Goal: Task Accomplishment & Management: Manage account settings

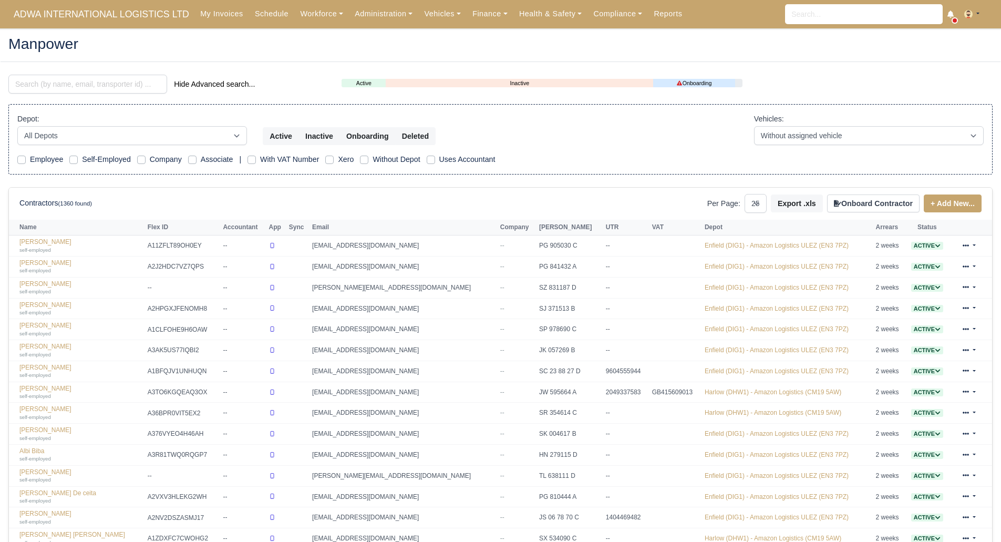
select select "25"
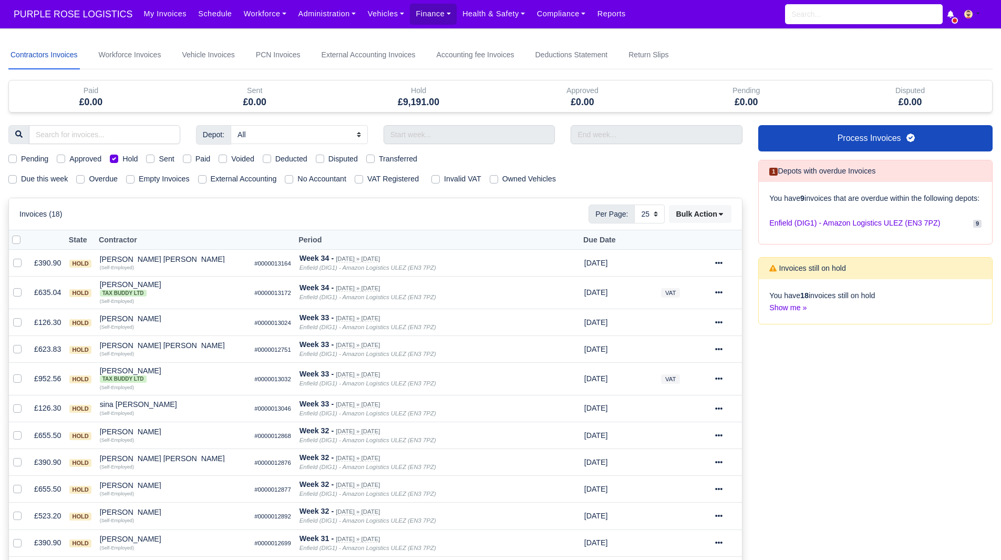
select select "25"
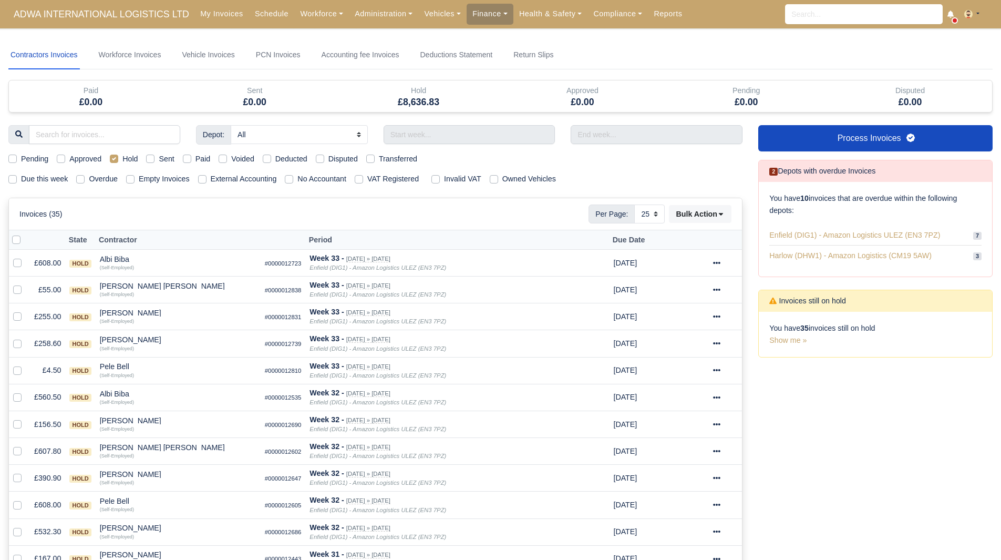
select select "25"
click at [313, 10] on link "Workforce" at bounding box center [321, 14] width 55 height 20
click at [309, 40] on link "Manpower" at bounding box center [341, 37] width 85 height 22
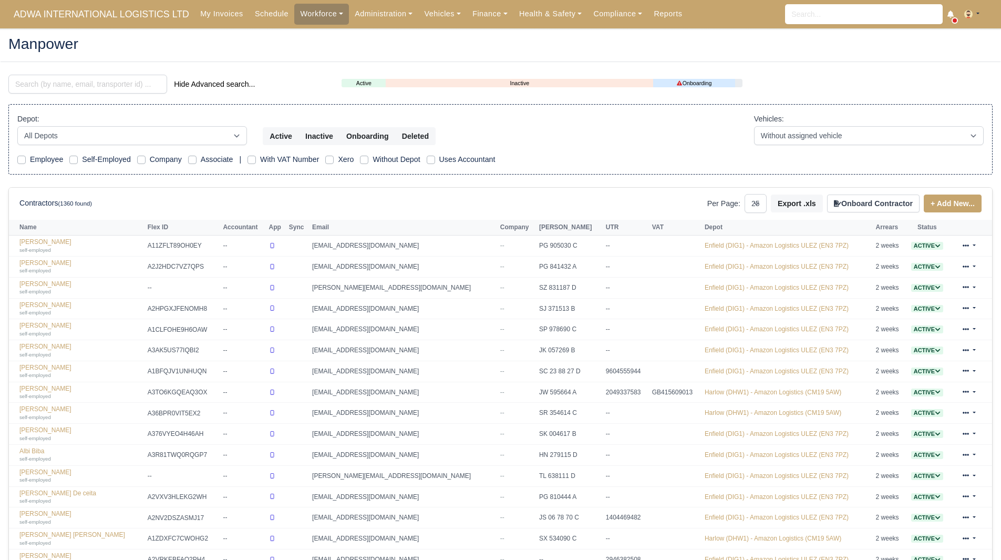
select select "25"
click at [103, 82] on input "search" at bounding box center [87, 84] width 159 height 19
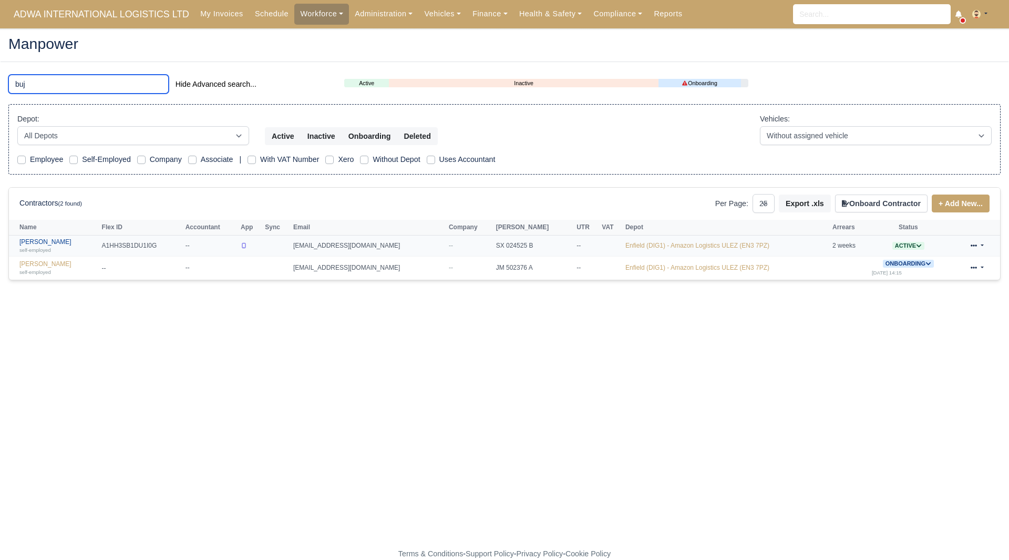
type input "buj"
click at [53, 246] on link "Bujor Mihael self-employed" at bounding box center [57, 245] width 77 height 15
select select "25"
drag, startPoint x: 73, startPoint y: 84, endPoint x: 0, endPoint y: 86, distance: 72.5
click at [0, 86] on main "Manpower buj Hide Advanced search... Active Inactive Onboarding Depot: All Depo…" at bounding box center [504, 294] width 1009 height 507
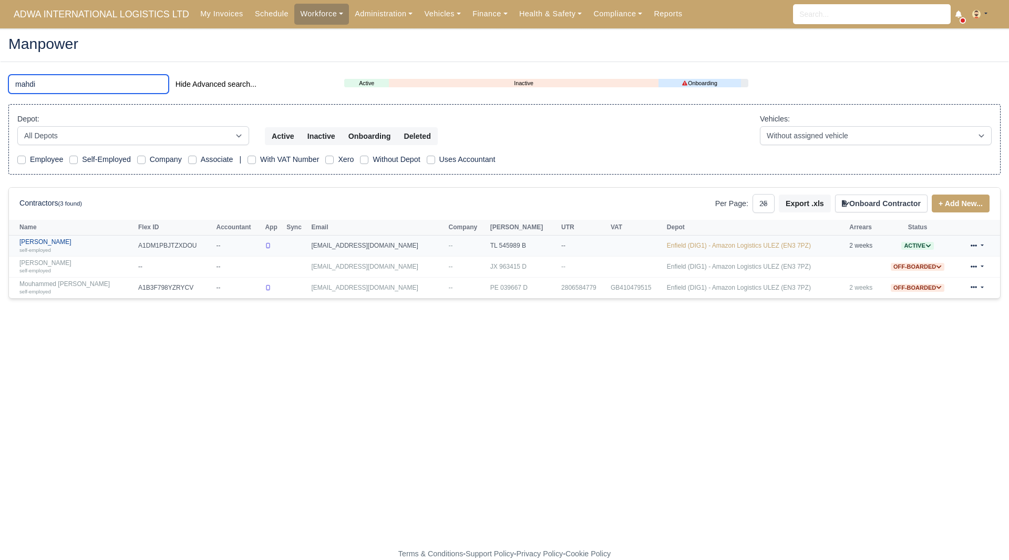
type input "mahdi"
click at [57, 241] on link "Mahdi Shahenda self-employed" at bounding box center [76, 245] width 114 height 15
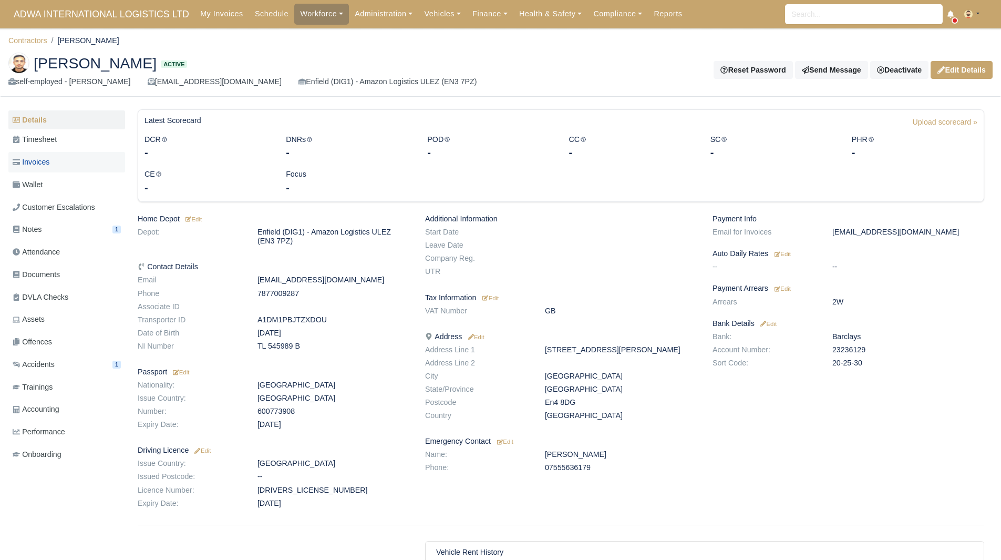
click at [59, 167] on link "Invoices" at bounding box center [66, 162] width 117 height 20
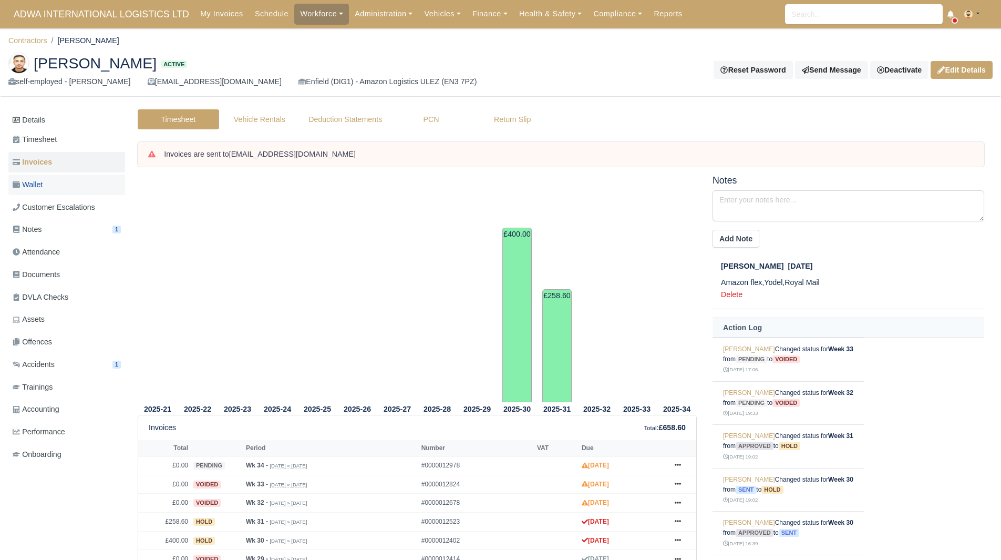
click at [66, 178] on link "Wallet" at bounding box center [66, 184] width 117 height 20
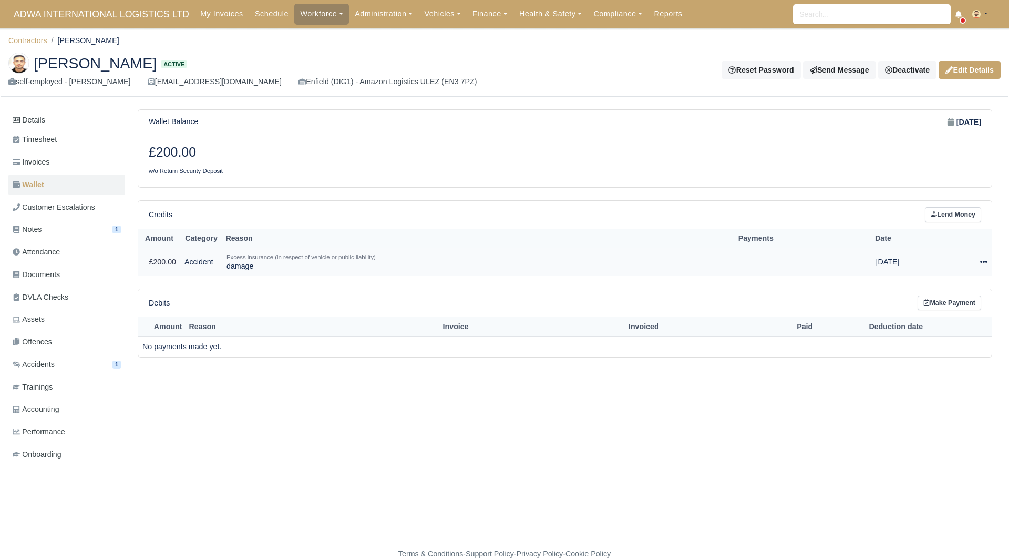
click at [984, 261] on icon at bounding box center [983, 261] width 7 height 7
click at [92, 167] on link "Invoices" at bounding box center [66, 162] width 117 height 20
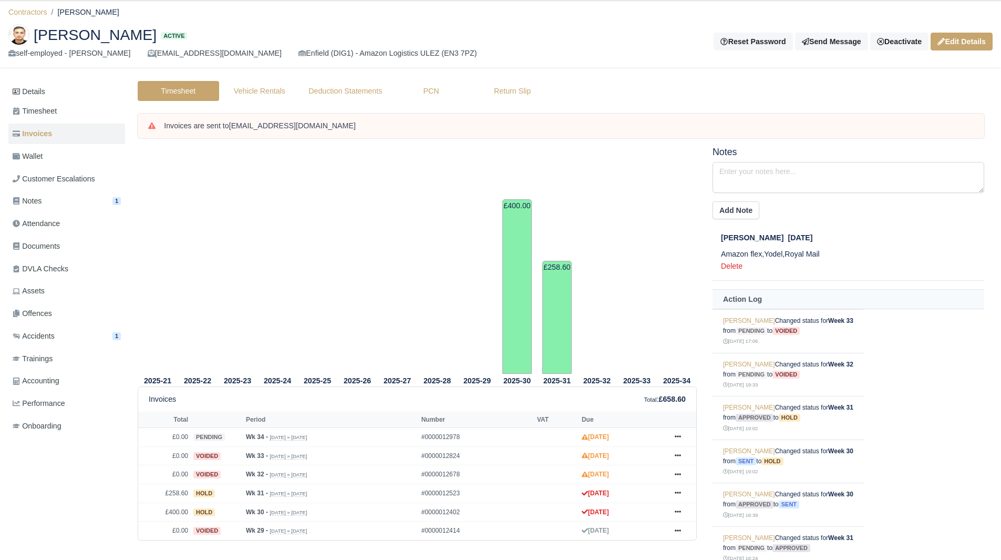
scroll to position [29, 0]
click at [50, 149] on link "Wallet" at bounding box center [66, 156] width 117 height 20
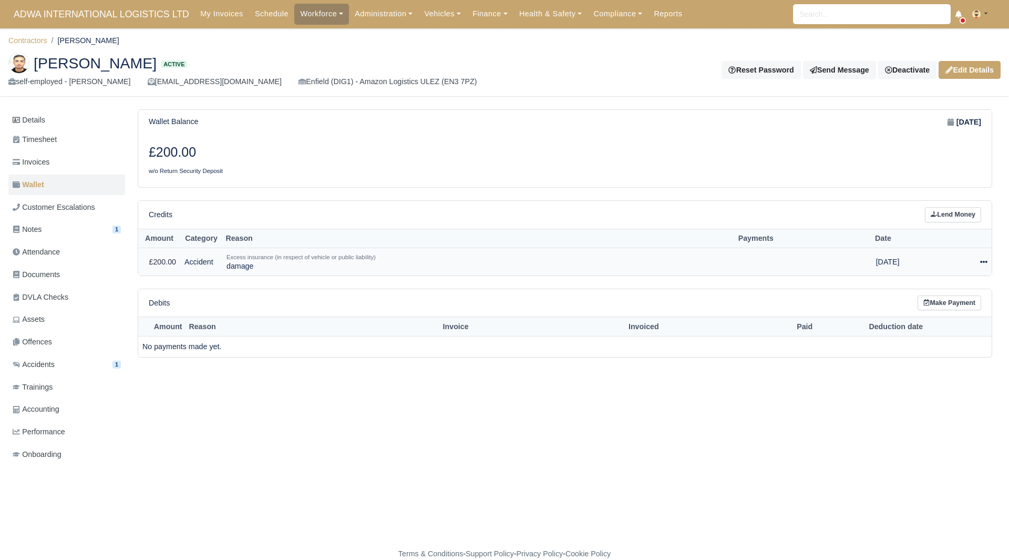
click at [985, 268] on td "Actions Make Payment Schedule Delete" at bounding box center [965, 261] width 51 height 27
click at [985, 265] on icon at bounding box center [983, 261] width 7 height 7
click at [948, 311] on link "Schedule" at bounding box center [942, 310] width 94 height 16
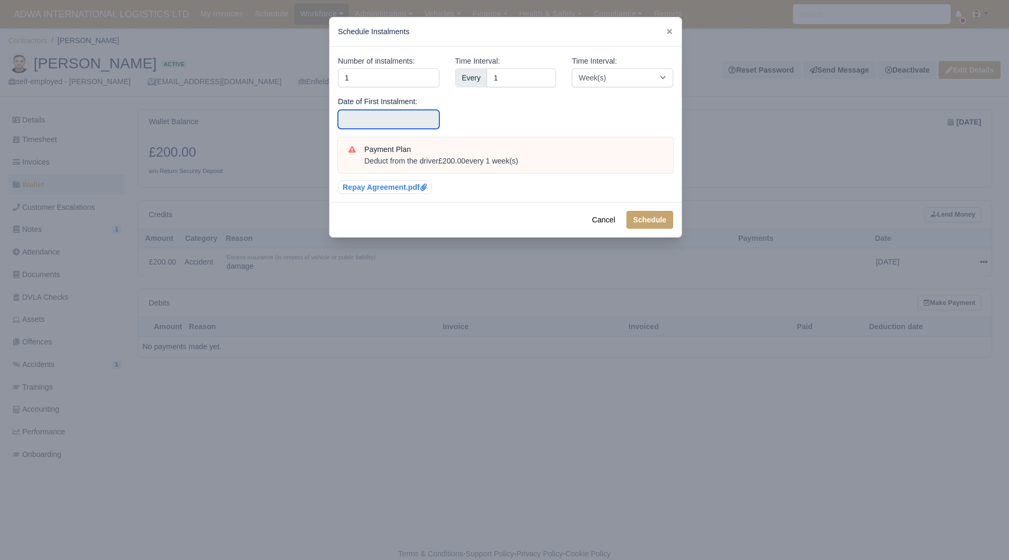
click at [418, 113] on input "text" at bounding box center [388, 119] width 101 height 19
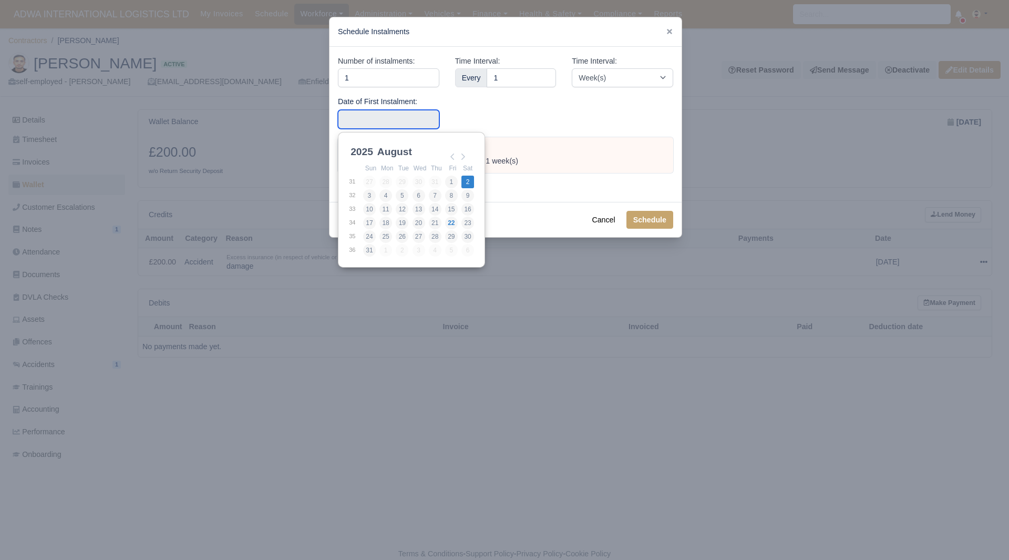
type input "2025-08-02"
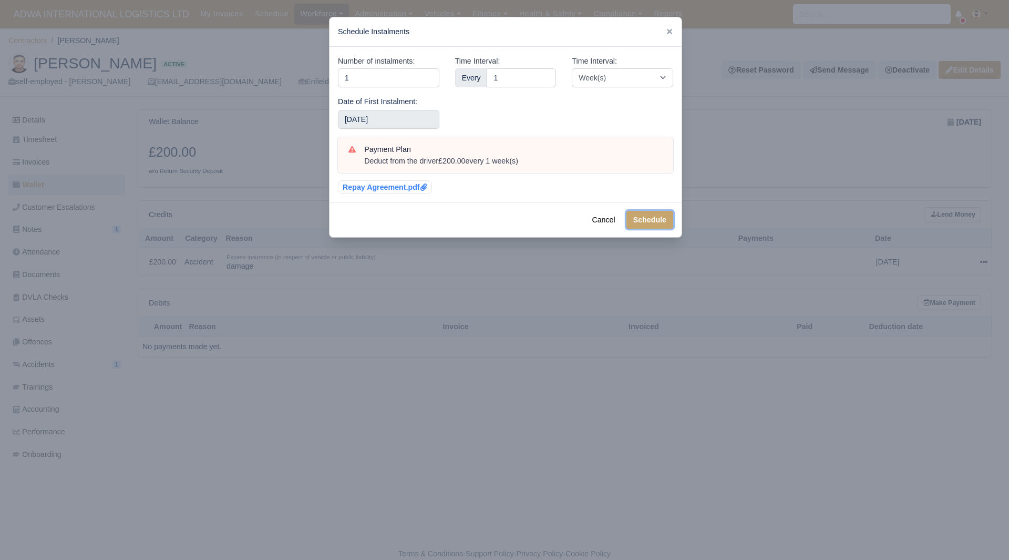
click at [652, 219] on button "Schedule" at bounding box center [649, 220] width 47 height 18
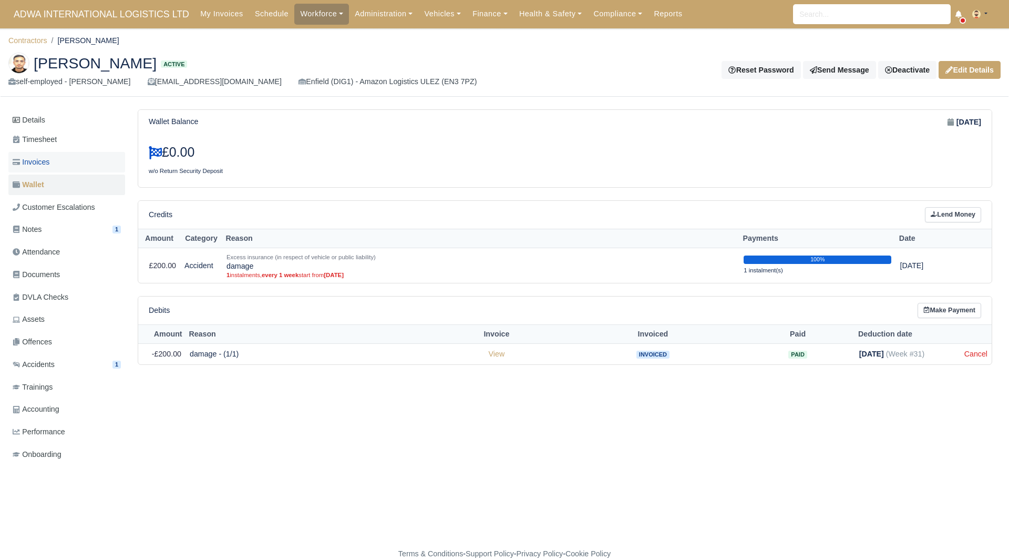
click at [73, 172] on link "Invoices" at bounding box center [66, 162] width 117 height 20
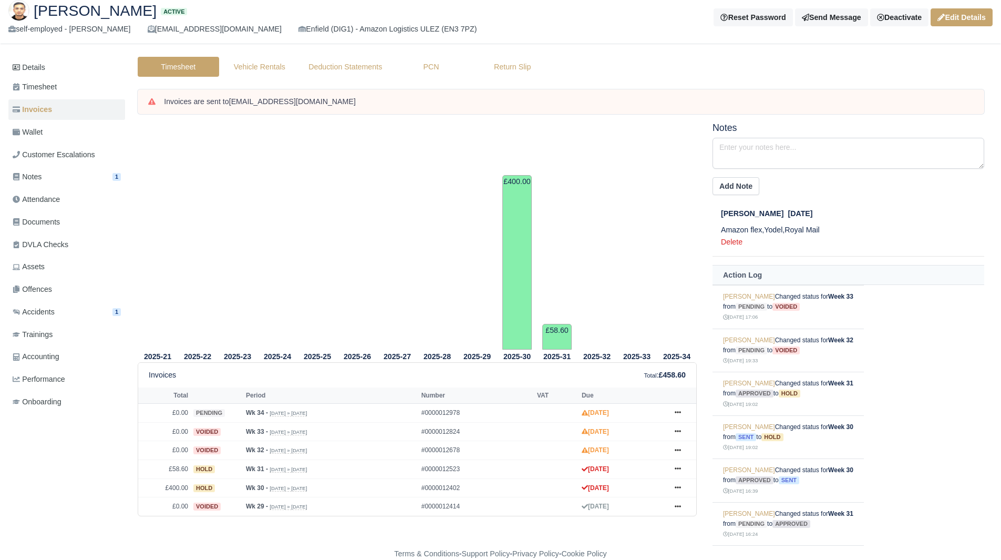
scroll to position [53, 0]
click at [73, 126] on link "Wallet" at bounding box center [66, 132] width 117 height 20
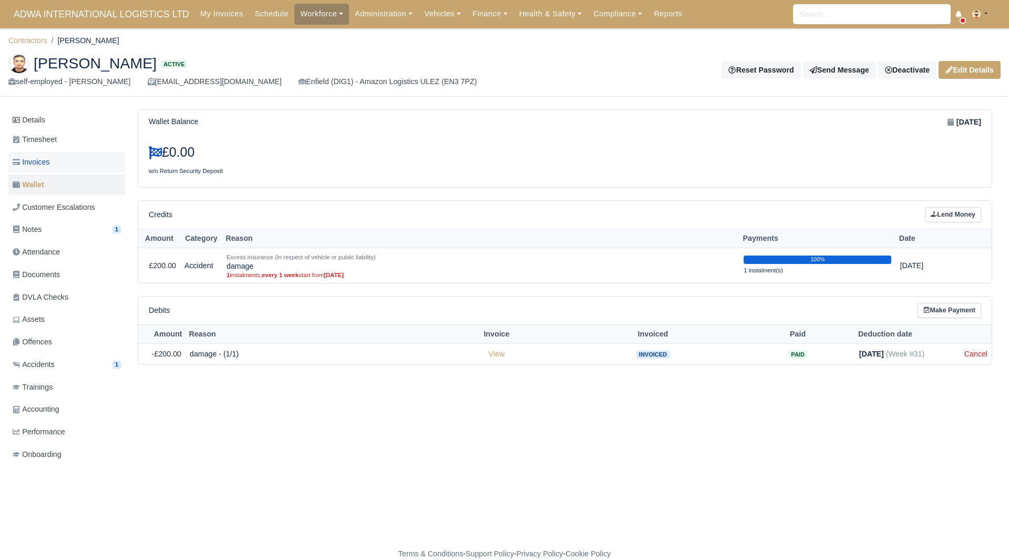
click at [51, 154] on link "Invoices" at bounding box center [66, 162] width 117 height 20
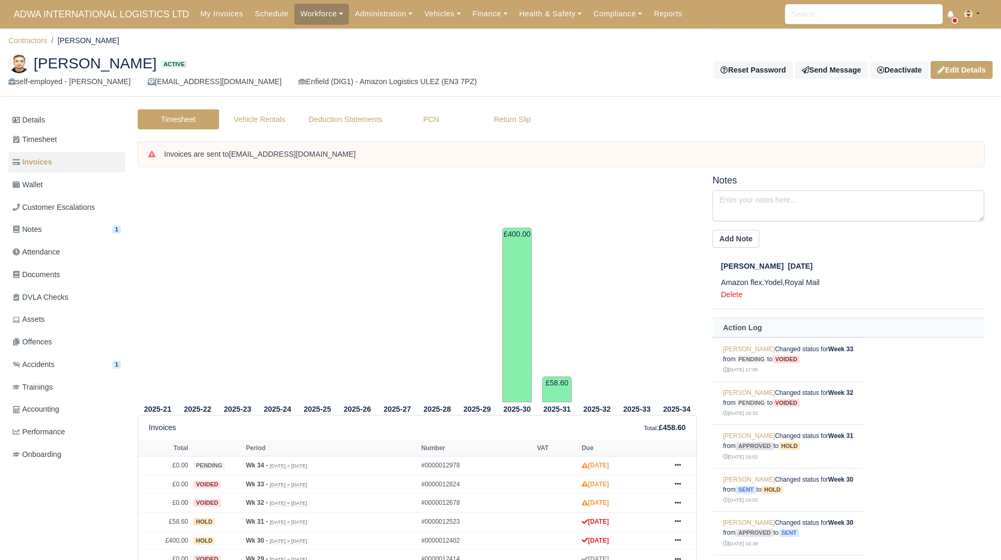
scroll to position [54, 0]
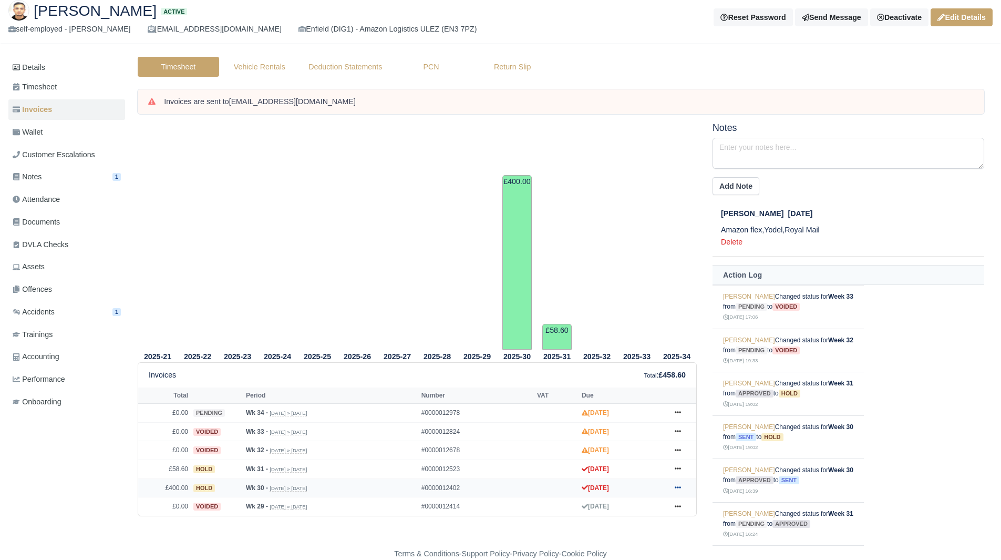
click at [673, 487] on link at bounding box center [678, 487] width 16 height 13
click at [646, 355] on link "Show Invoice" at bounding box center [639, 358] width 94 height 22
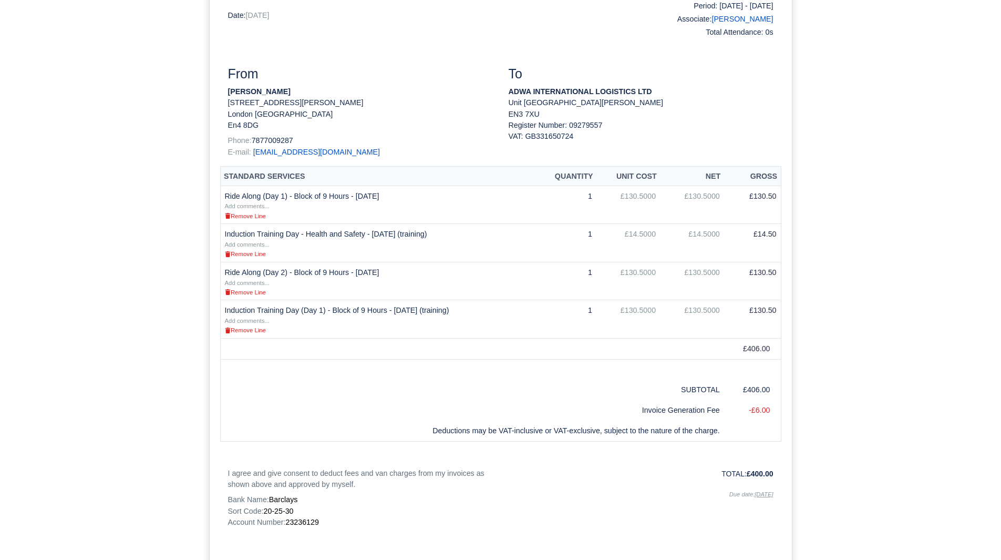
scroll to position [198, 0]
drag, startPoint x: 292, startPoint y: 96, endPoint x: 225, endPoint y: 92, distance: 66.3
click at [225, 92] on div "From Mahdi Shahenda 7 Vernon Crescent London England En4 8DG Phone: 7877009287 …" at bounding box center [360, 118] width 281 height 100
copy strong "[PERSON_NAME]"
click at [307, 519] on span "23236129" at bounding box center [301, 523] width 33 height 8
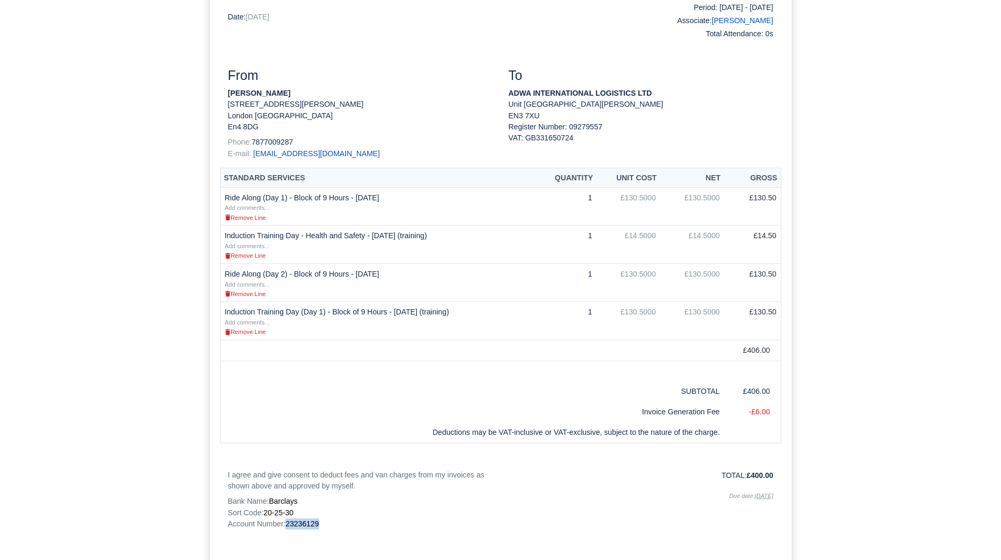
click at [307, 519] on span "23236129" at bounding box center [301, 523] width 33 height 8
copy span "23236129"
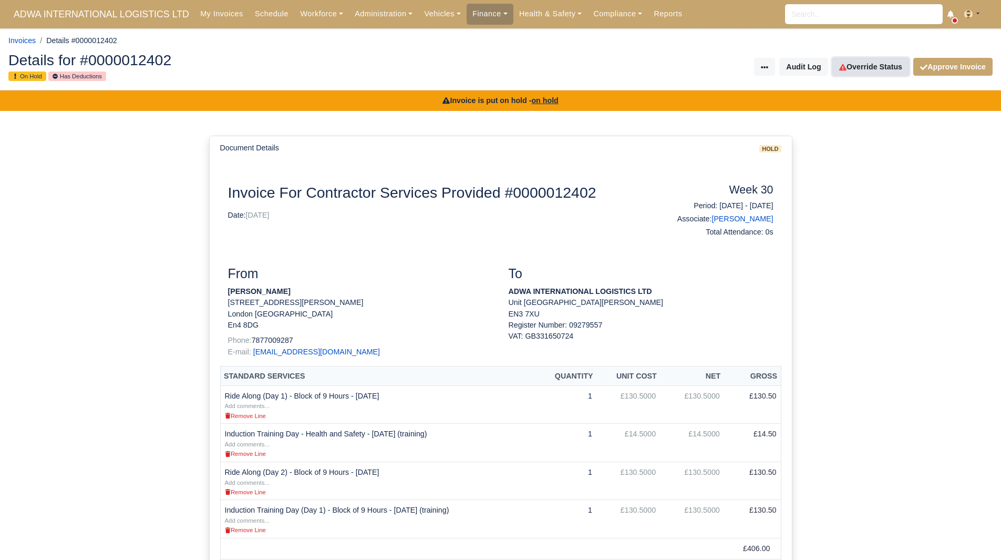
click at [876, 70] on link "Override Status" at bounding box center [870, 67] width 77 height 18
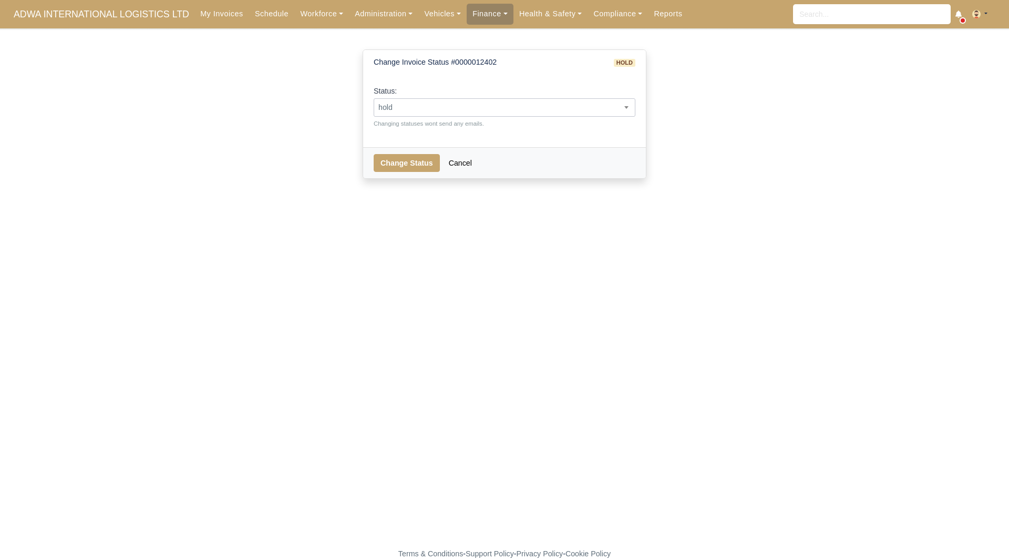
click at [458, 101] on span "hold" at bounding box center [504, 107] width 261 height 13
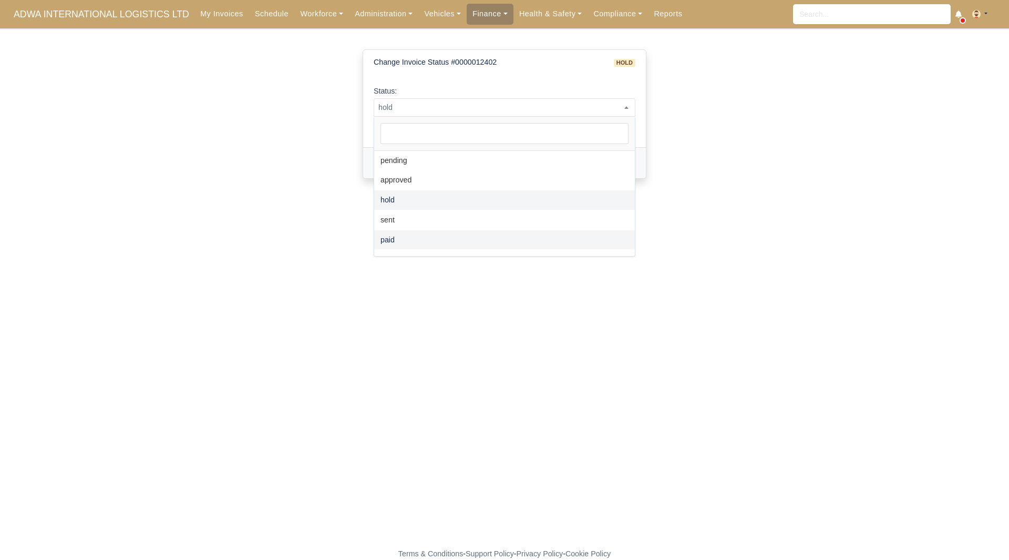
select select "paid"
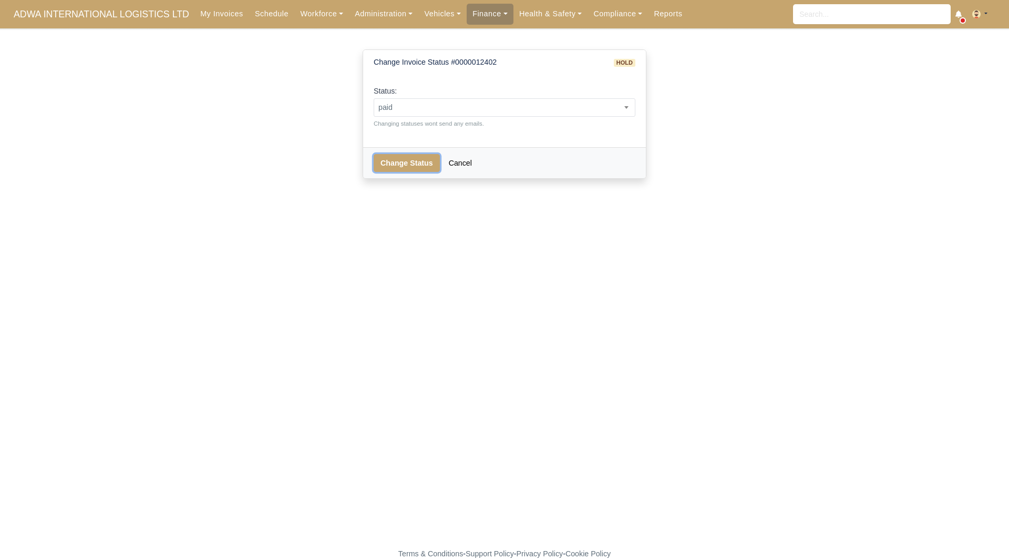
click at [407, 164] on button "Change Status" at bounding box center [407, 163] width 66 height 18
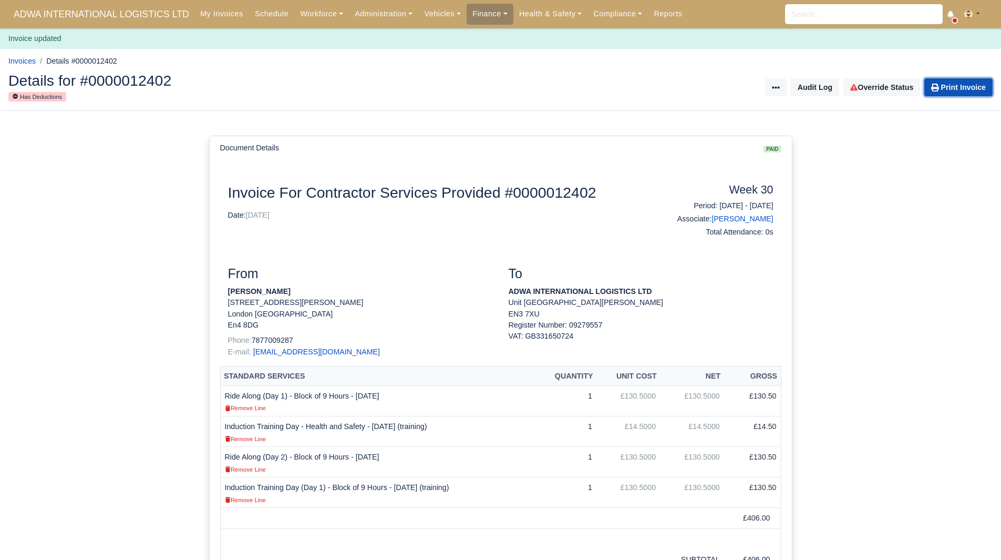
click at [953, 82] on link "Print Invoice" at bounding box center [958, 87] width 68 height 18
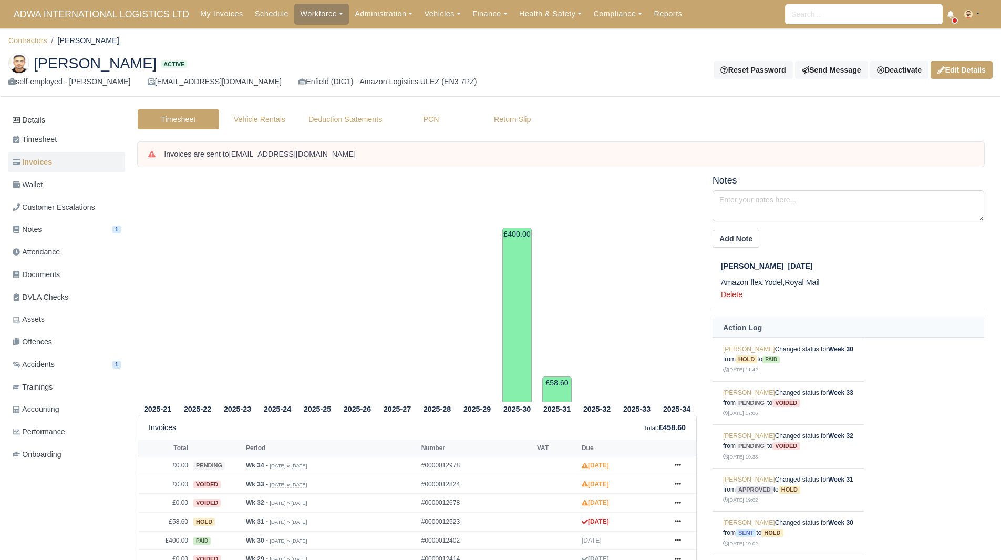
scroll to position [54, 0]
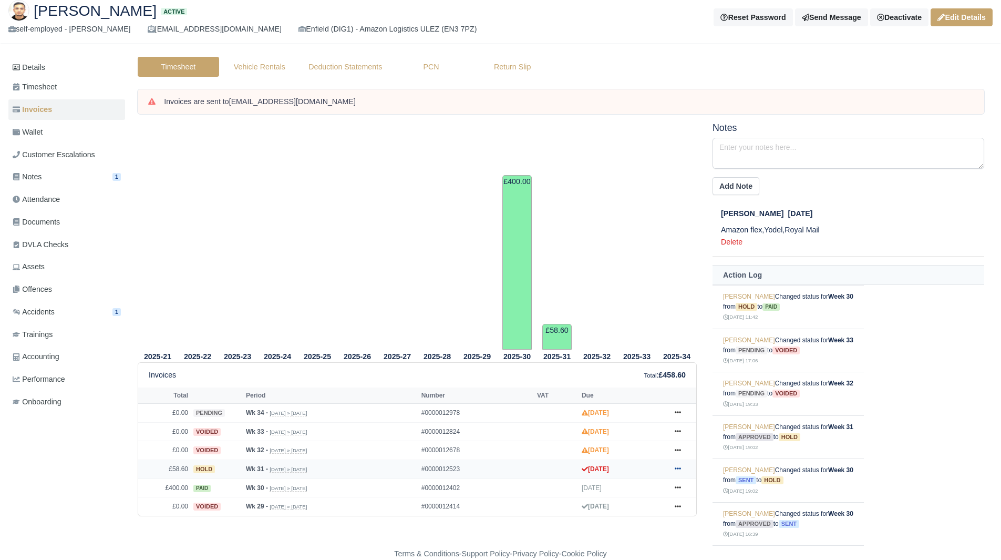
click at [677, 470] on icon at bounding box center [678, 468] width 6 height 6
click at [636, 342] on link "Show Invoice" at bounding box center [639, 339] width 94 height 22
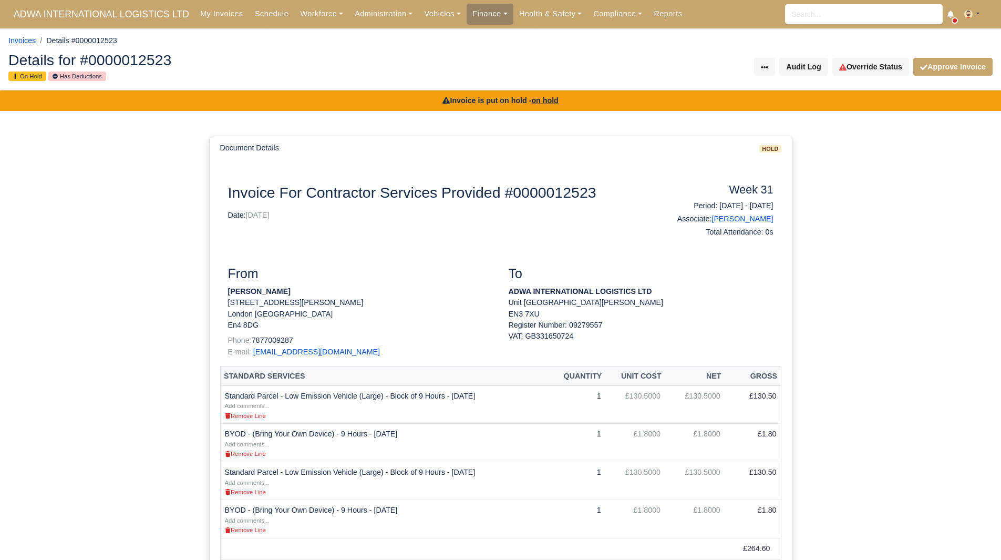
click at [898, 55] on div "Details for #0000012523 On Hold Has Deductions Invoice Actions Resend Invoice V…" at bounding box center [501, 67] width 1000 height 46
click at [874, 69] on link "Override Status" at bounding box center [870, 67] width 77 height 18
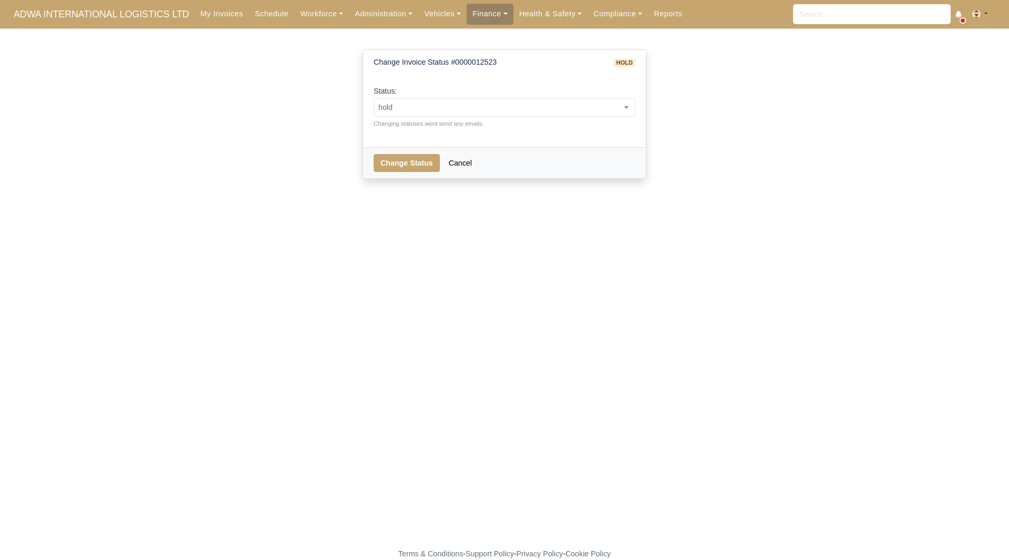
click at [596, 119] on small "Changing statuses wont send any emails." at bounding box center [505, 123] width 262 height 9
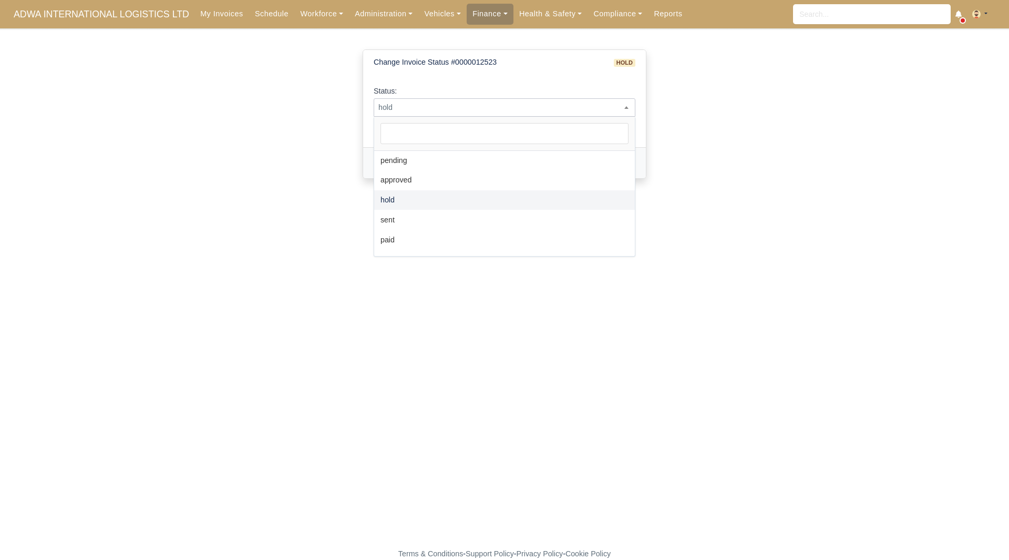
click at [564, 109] on span "hold" at bounding box center [504, 107] width 261 height 13
select select "paid"
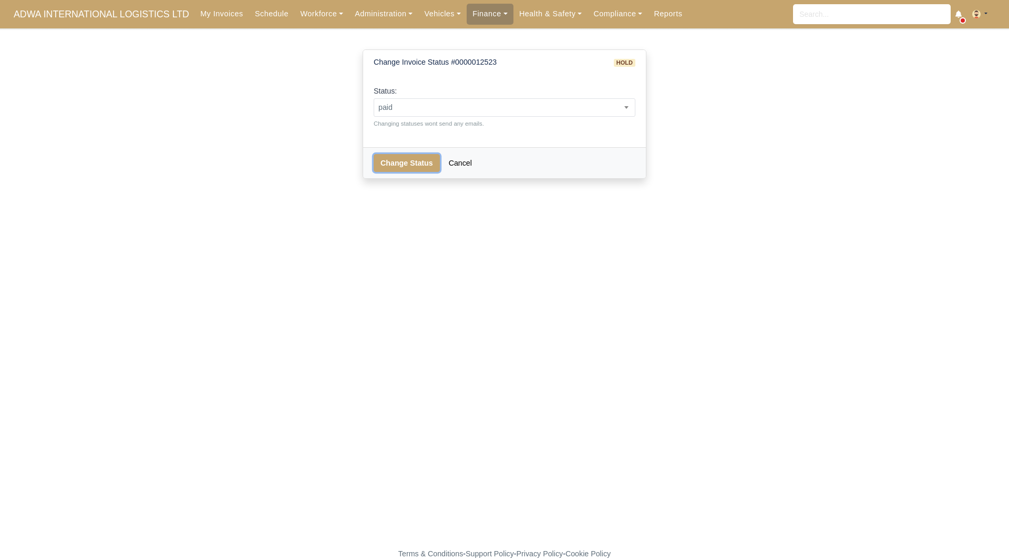
click at [414, 168] on button "Change Status" at bounding box center [407, 163] width 66 height 18
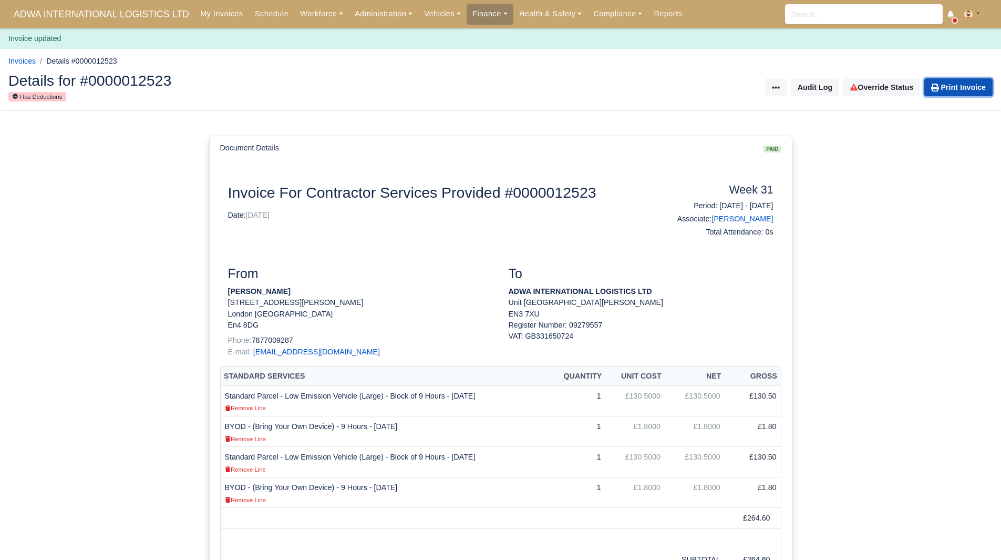
click at [952, 79] on link "Print Invoice" at bounding box center [958, 87] width 68 height 18
click at [579, 120] on div at bounding box center [500, 117] width 1001 height 12
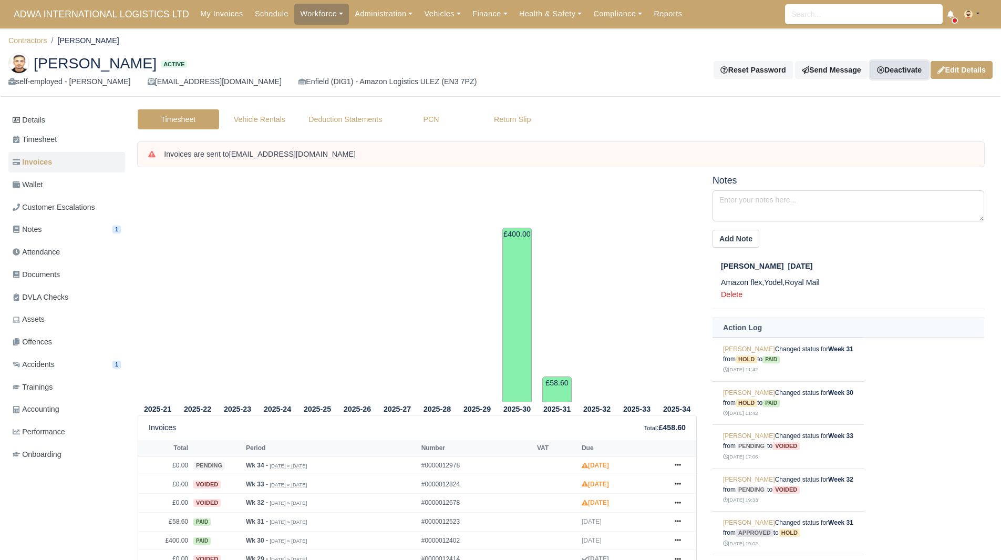
click at [899, 68] on link "Deactivate" at bounding box center [899, 70] width 58 height 18
click at [865, 121] on link "Off-board" at bounding box center [882, 123] width 94 height 16
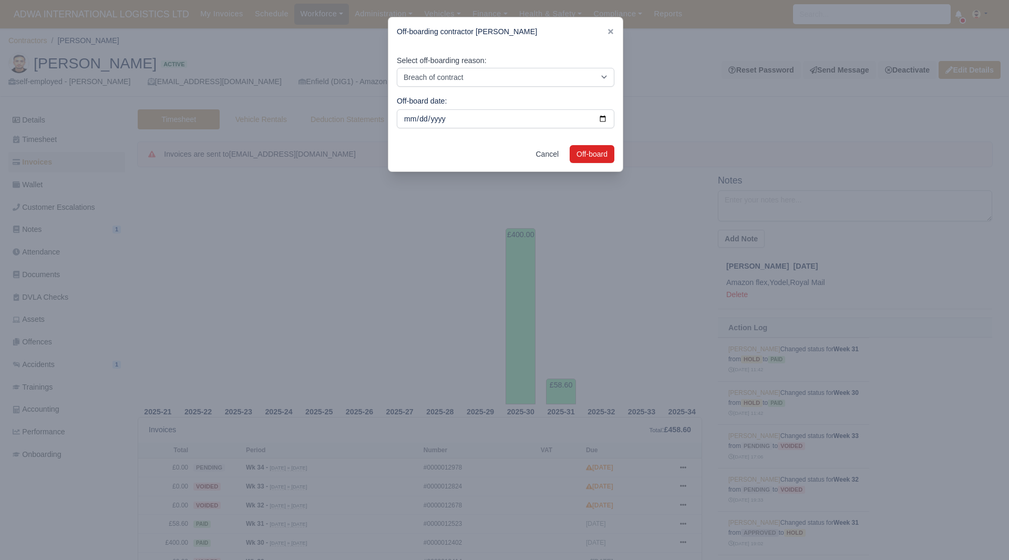
click at [593, 88] on div "Select off-boarding reason: Breach of contract Personal decision Too many parce…" at bounding box center [505, 91] width 234 height 90
click at [582, 80] on select "Breach of contract Personal decision Too many parcels Heavy routes Another comp…" at bounding box center [506, 77] width 218 height 19
select select "personal-decision"
click at [397, 68] on select "Breach of contract Personal decision Too many parcels Heavy routes Another comp…" at bounding box center [506, 77] width 218 height 19
click at [584, 152] on button "Off-board" at bounding box center [592, 154] width 45 height 18
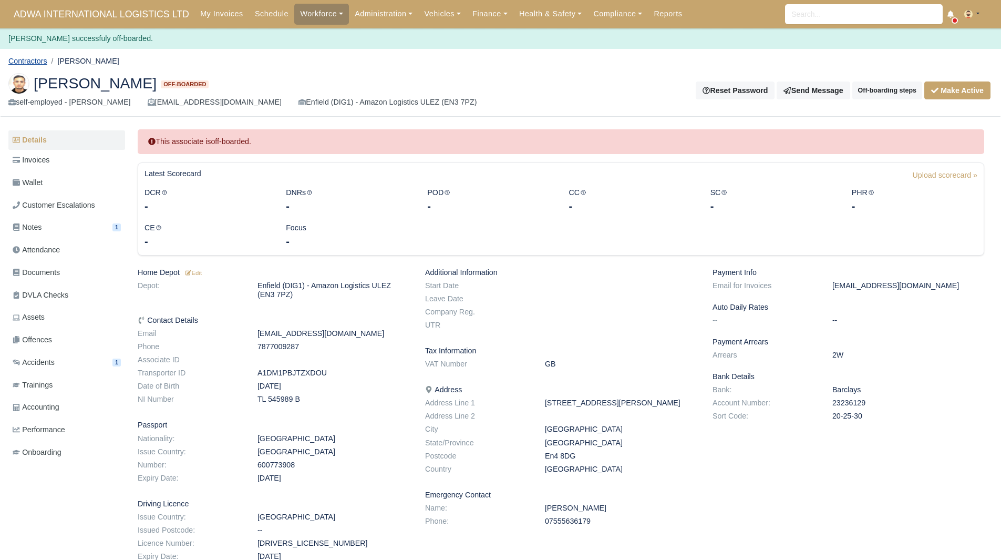
click at [40, 58] on link "Contractors" at bounding box center [27, 61] width 39 height 8
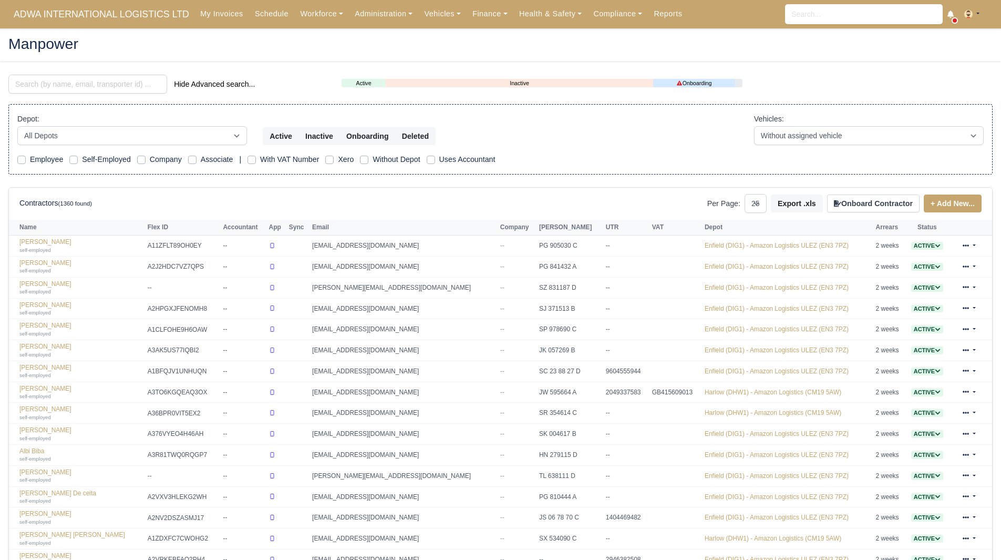
select select "25"
click at [83, 88] on input "search" at bounding box center [87, 84] width 159 height 19
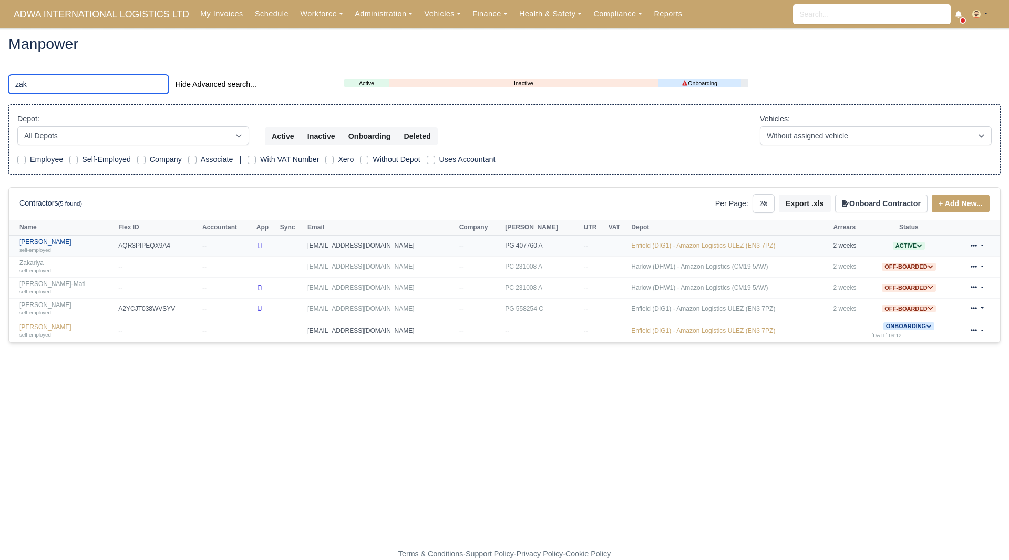
type input "zak"
click at [60, 242] on link "Zakaria Ahouddar self-employed" at bounding box center [66, 245] width 94 height 15
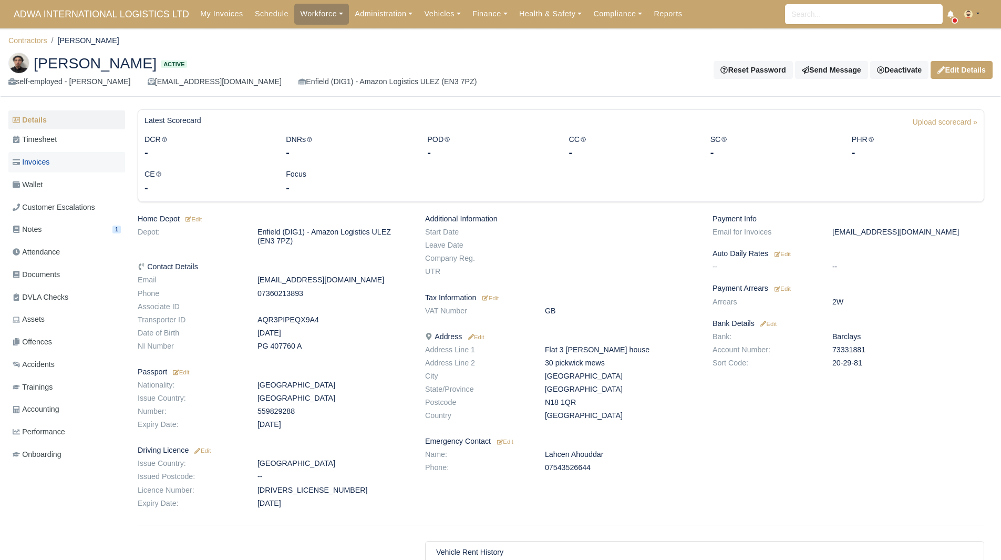
click at [61, 156] on link "Invoices" at bounding box center [66, 162] width 117 height 20
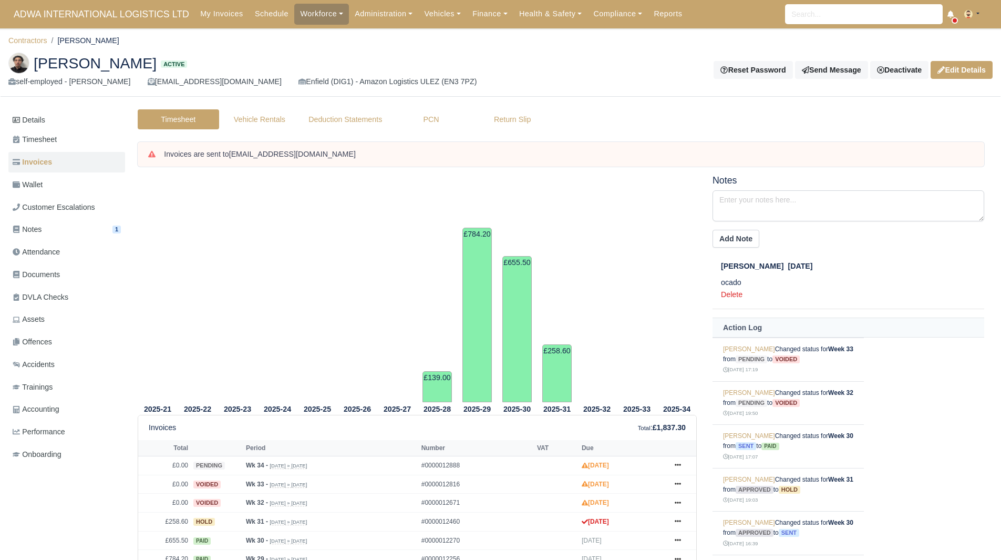
scroll to position [40, 0]
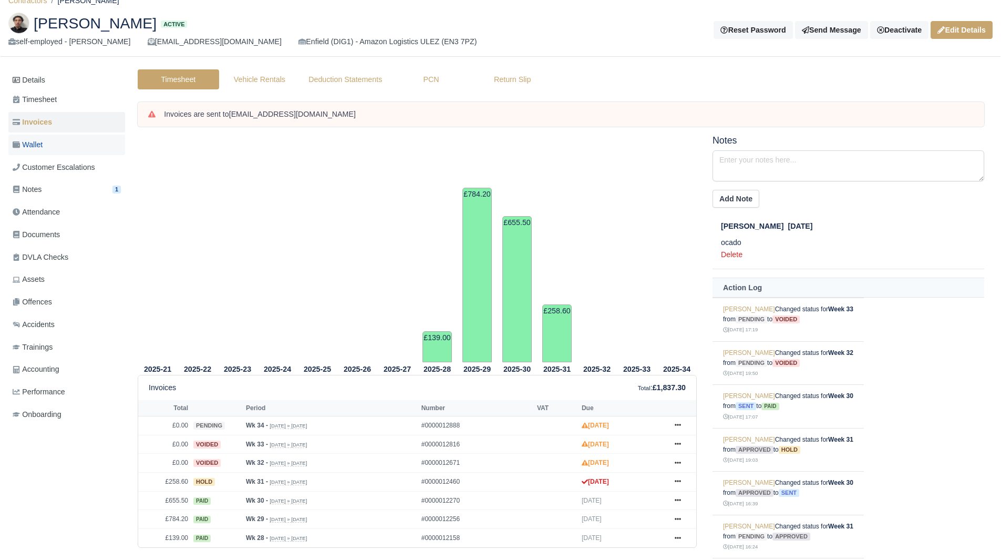
click at [55, 145] on link "Wallet" at bounding box center [66, 145] width 117 height 20
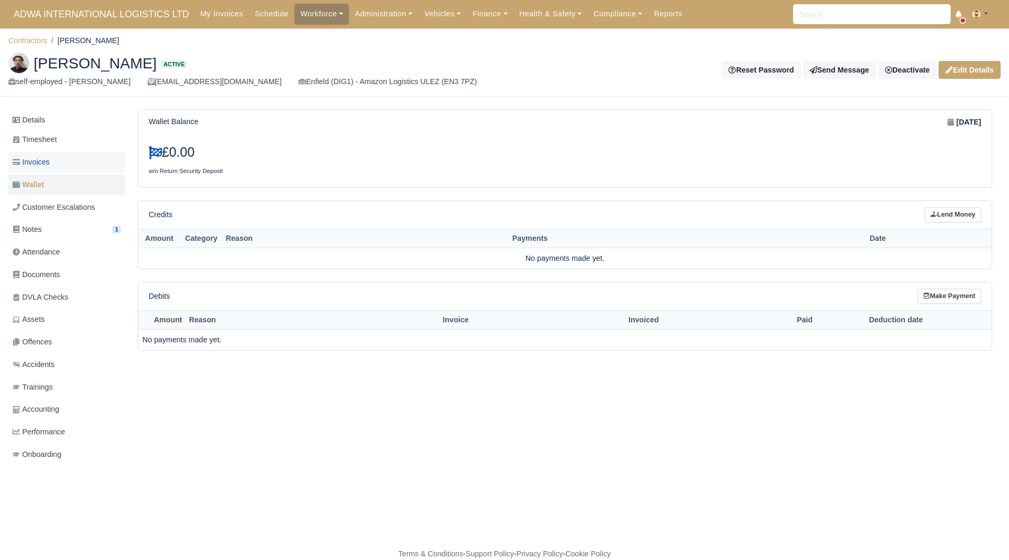
click at [89, 165] on link "Invoices" at bounding box center [66, 162] width 117 height 20
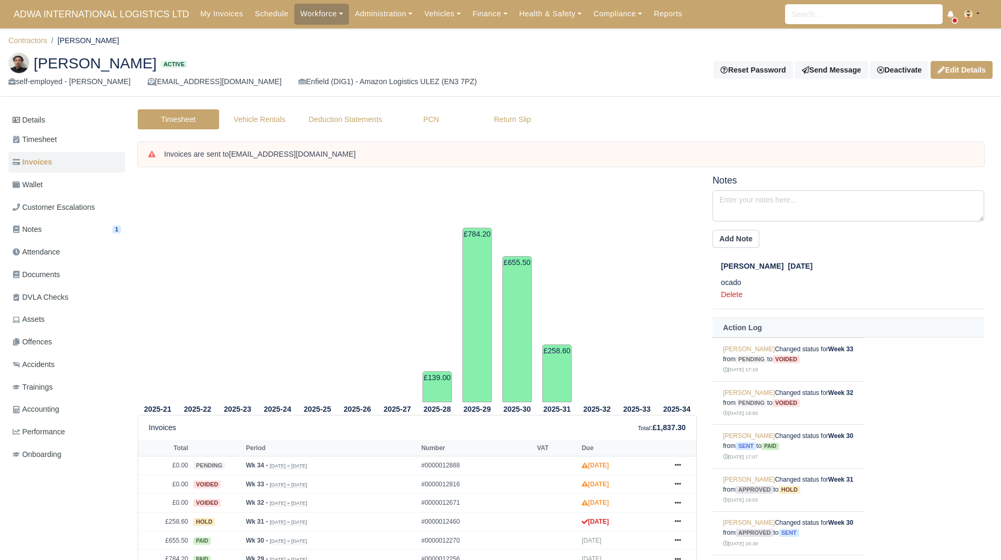
scroll to position [65, 0]
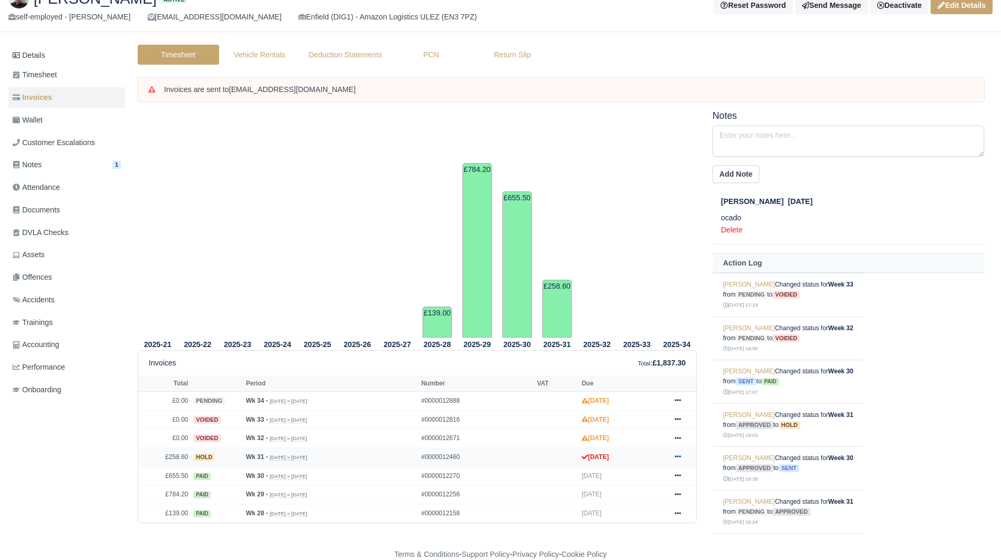
click at [680, 459] on icon at bounding box center [678, 456] width 6 height 6
click at [637, 323] on link "Show Invoice" at bounding box center [639, 327] width 94 height 22
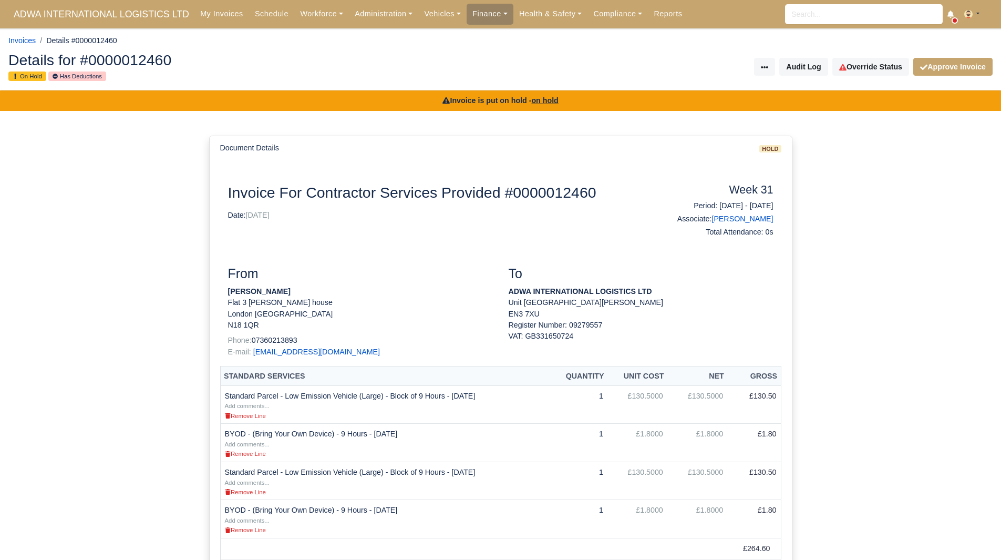
drag, startPoint x: 293, startPoint y: 290, endPoint x: 228, endPoint y: 289, distance: 64.6
click at [228, 289] on p "[PERSON_NAME]" at bounding box center [360, 291] width 265 height 11
copy strong "[PERSON_NAME]"
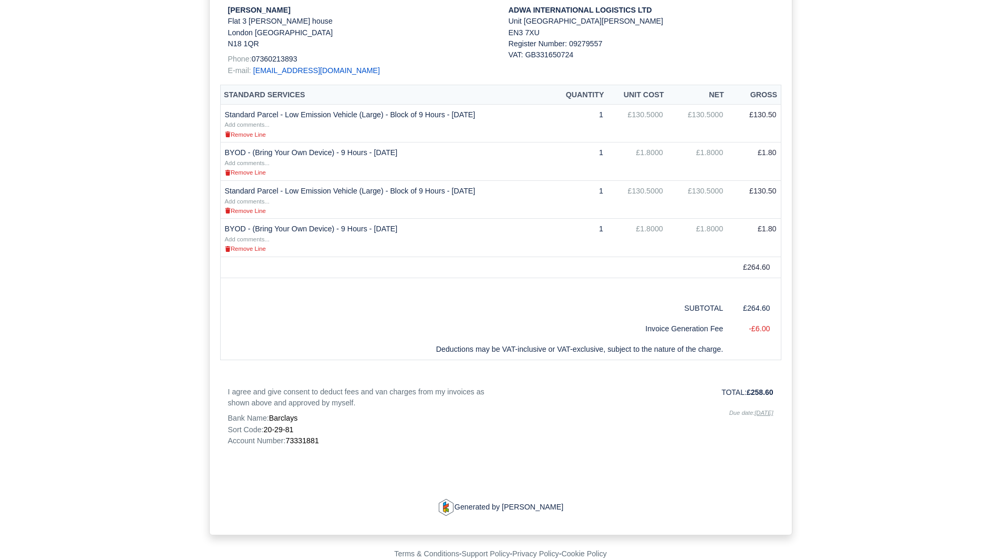
click at [308, 445] on p "Account Number: 73331881" at bounding box center [360, 440] width 265 height 11
copy span "73331881"
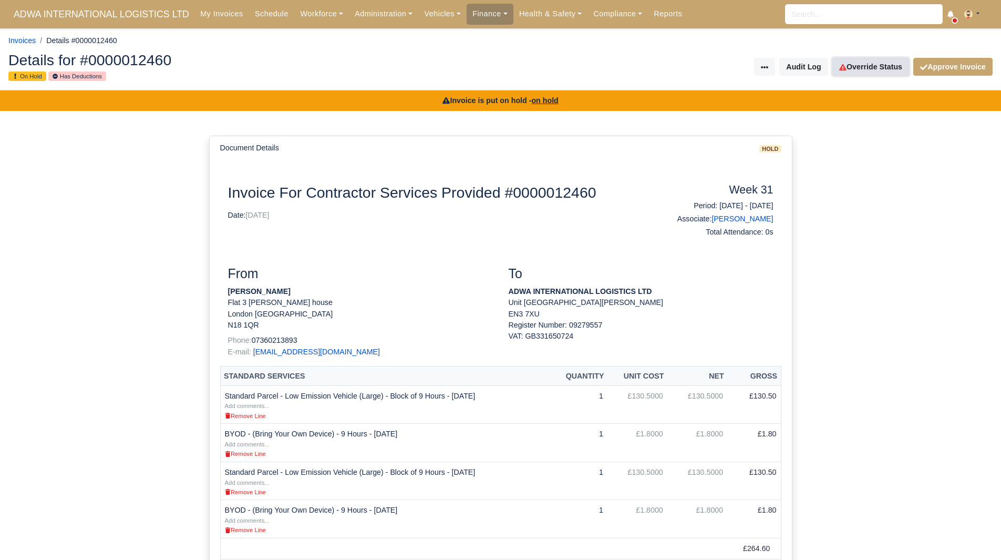
click at [890, 75] on link "Override Status" at bounding box center [870, 67] width 77 height 18
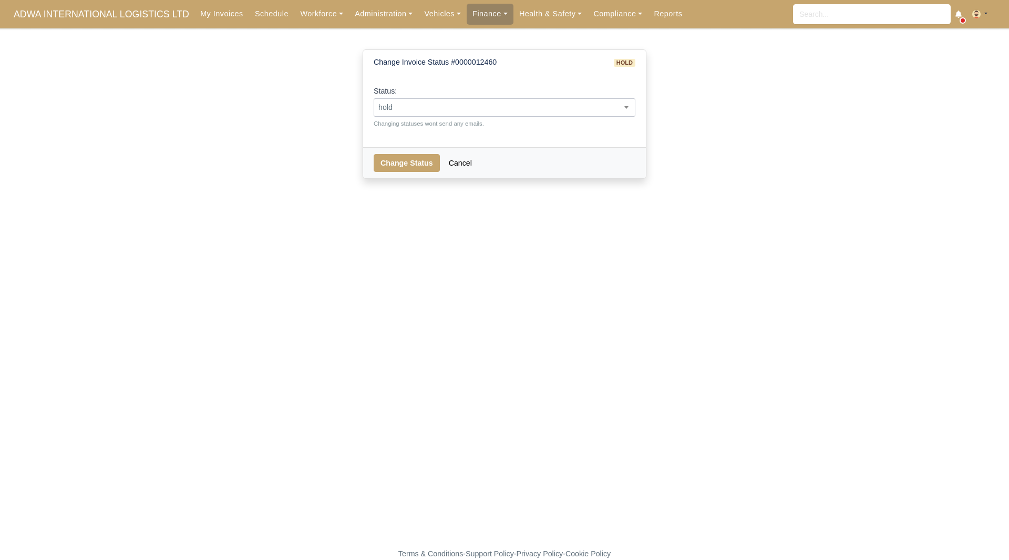
click at [530, 104] on span "hold" at bounding box center [504, 107] width 261 height 13
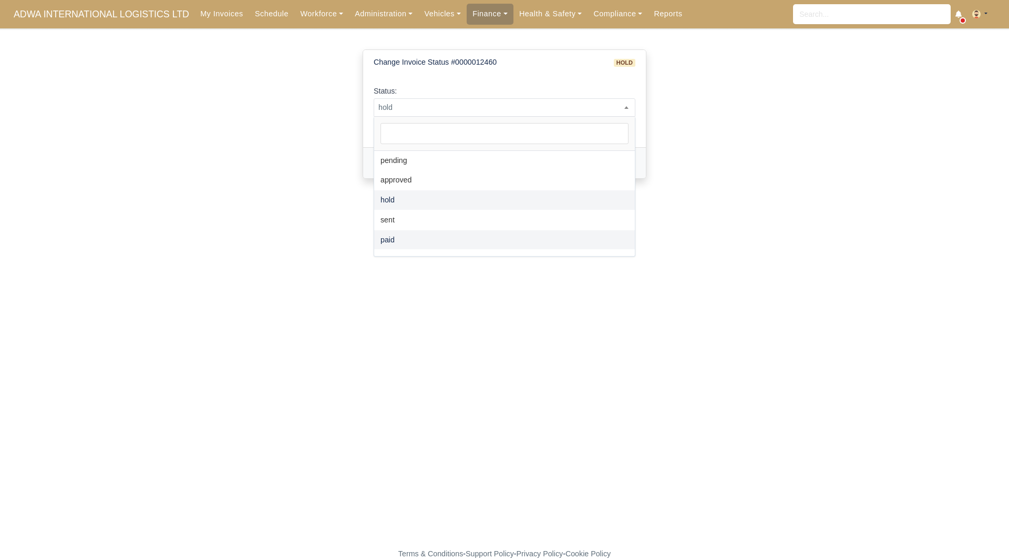
select select "paid"
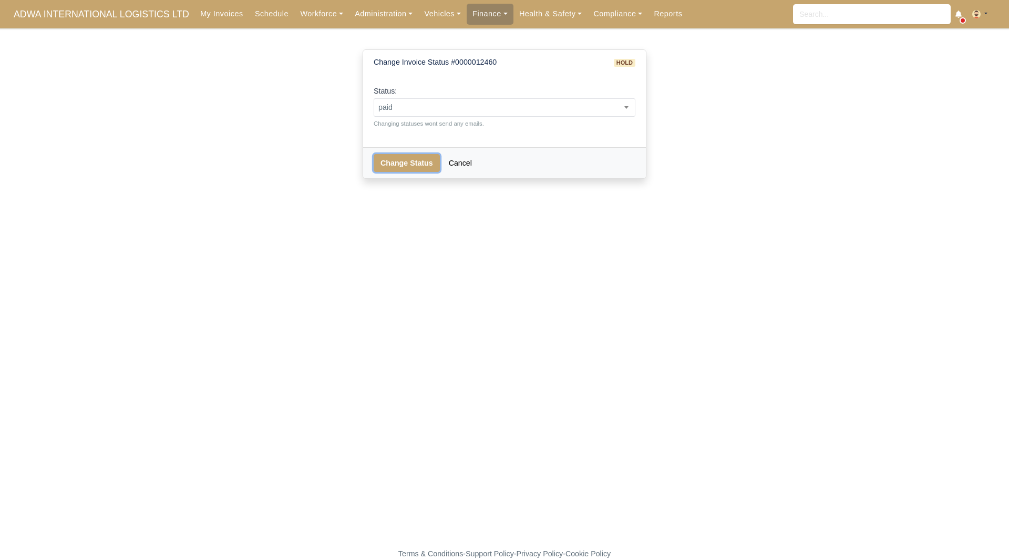
click at [407, 172] on button "Change Status" at bounding box center [407, 163] width 66 height 18
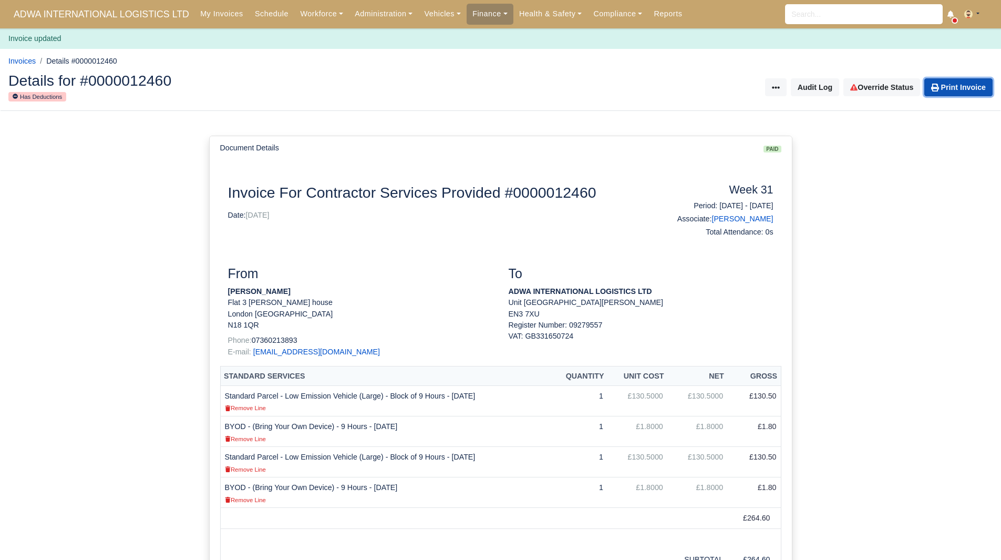
click at [960, 88] on link "Print Invoice" at bounding box center [958, 87] width 68 height 18
click at [458, 236] on div "Invoice For Contractor Services Provided #0000012460 Date: 02/08/2025" at bounding box center [430, 211] width 421 height 57
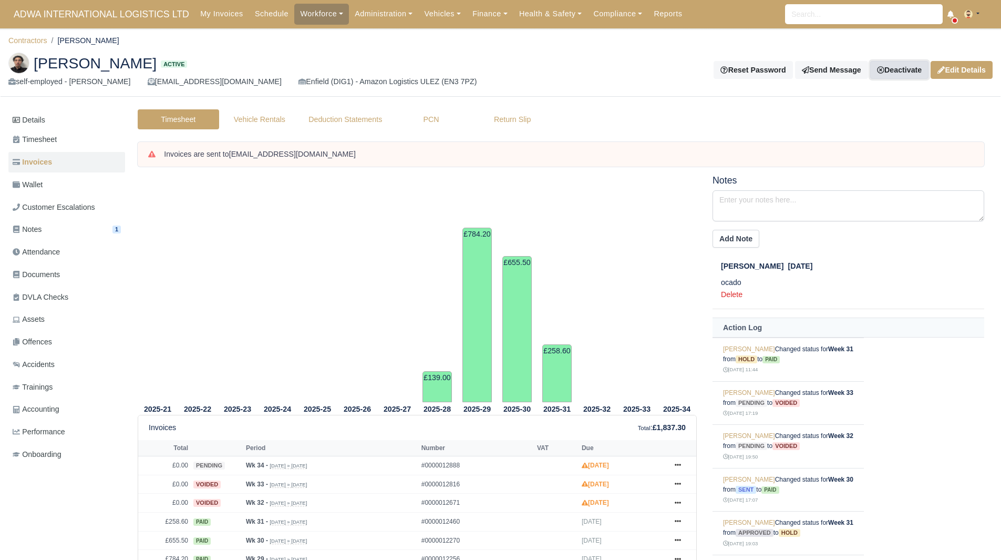
click at [905, 64] on link "Deactivate" at bounding box center [899, 70] width 58 height 18
click at [874, 127] on link "Off-board" at bounding box center [882, 123] width 94 height 16
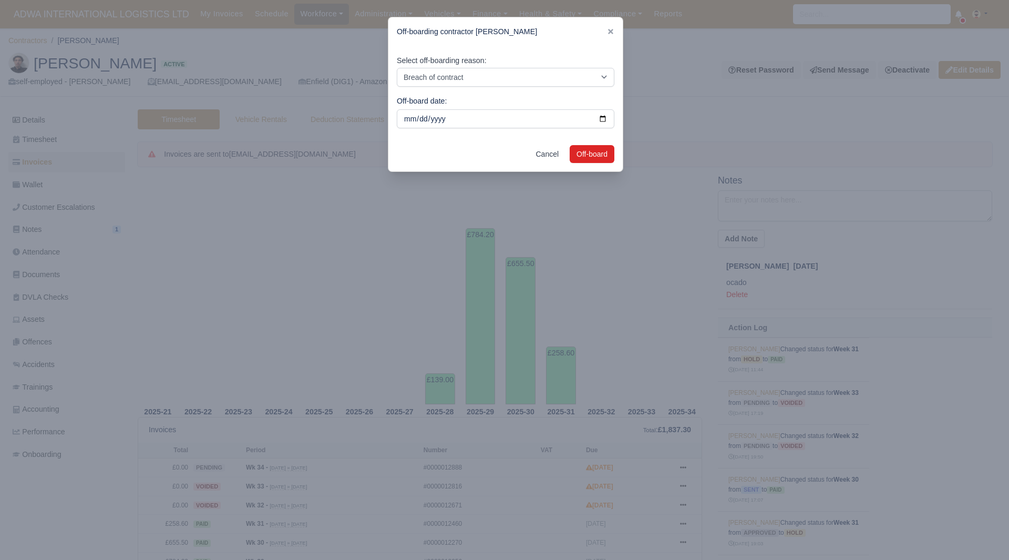
click at [528, 65] on div "Select off-boarding reason: Breach of contract Personal decision Too many parce…" at bounding box center [506, 71] width 218 height 32
click at [522, 73] on select "Breach of contract Personal decision Too many parcels Heavy routes Another comp…" at bounding box center [506, 77] width 218 height 19
click at [397, 68] on select "Breach of contract Personal decision Too many parcels Heavy routes Another comp…" at bounding box center [506, 77] width 218 height 19
click at [507, 98] on div "Off-board date: 2025-08-22" at bounding box center [506, 112] width 218 height 34
click at [512, 84] on select "Breach of contract Personal decision Too many parcels Heavy routes Another comp…" at bounding box center [506, 77] width 218 height 19
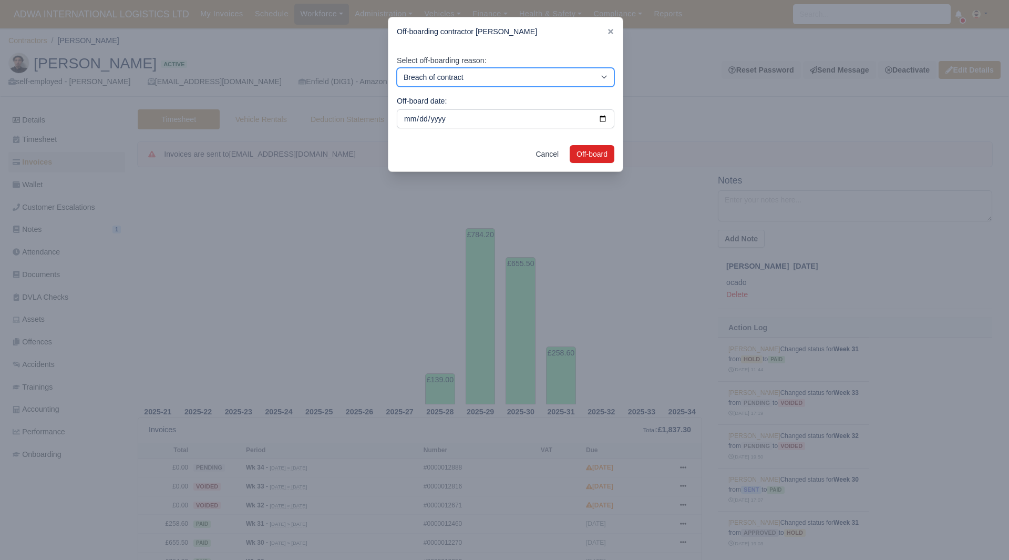
select select "personal-decision"
click at [397, 68] on select "Breach of contract Personal decision Too many parcels Heavy routes Another comp…" at bounding box center [506, 77] width 218 height 19
click at [579, 151] on button "Off-board" at bounding box center [592, 154] width 45 height 18
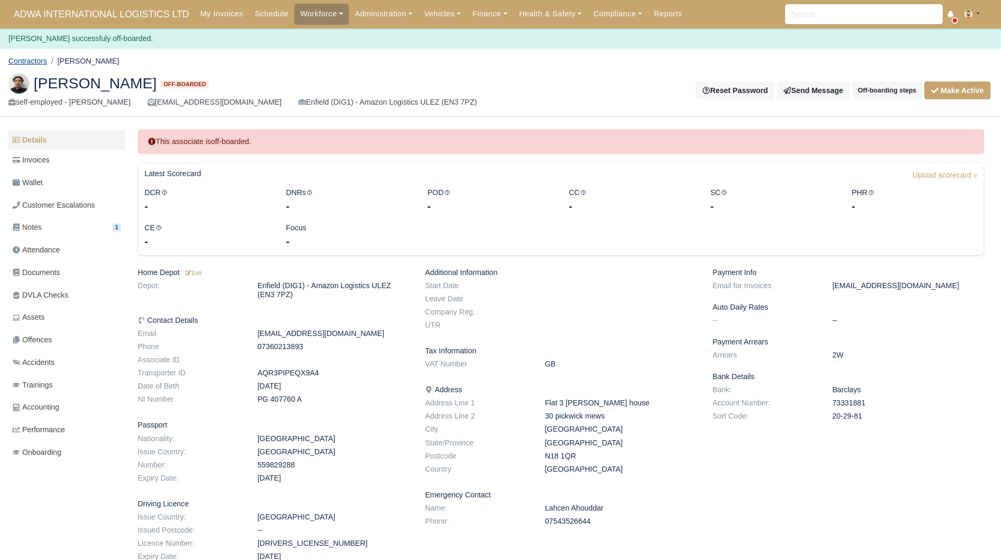
click at [41, 59] on link "Contractors" at bounding box center [27, 61] width 39 height 8
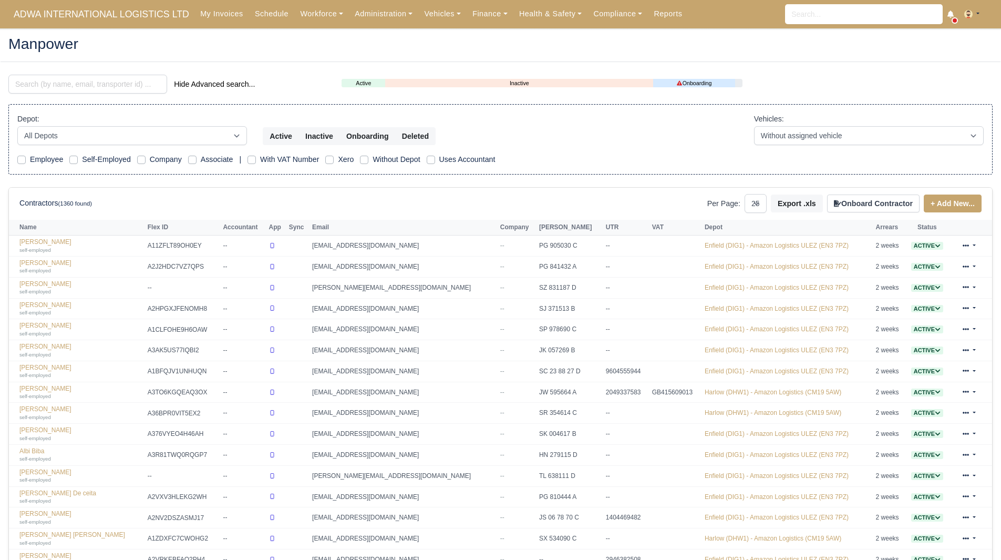
select select "25"
click at [68, 75] on input "search" at bounding box center [87, 84] width 159 height 19
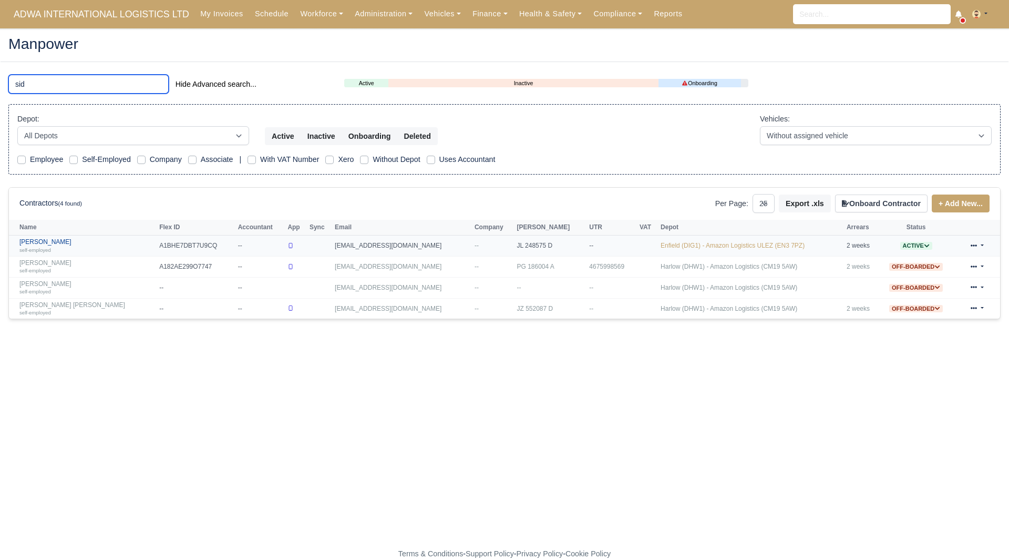
type input "sid"
click at [60, 240] on link "[PERSON_NAME] self-employed" at bounding box center [86, 245] width 135 height 15
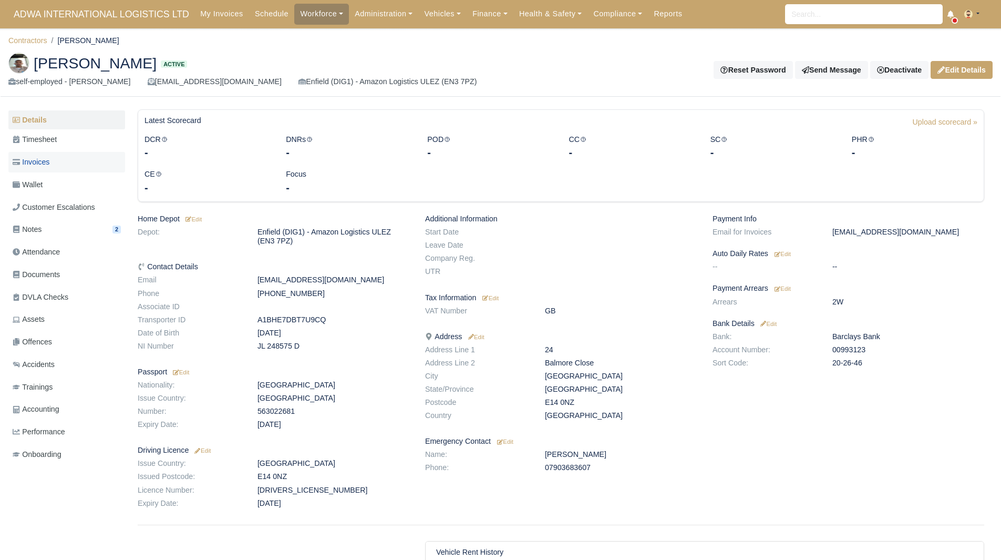
click at [47, 161] on span "Invoices" at bounding box center [31, 162] width 37 height 12
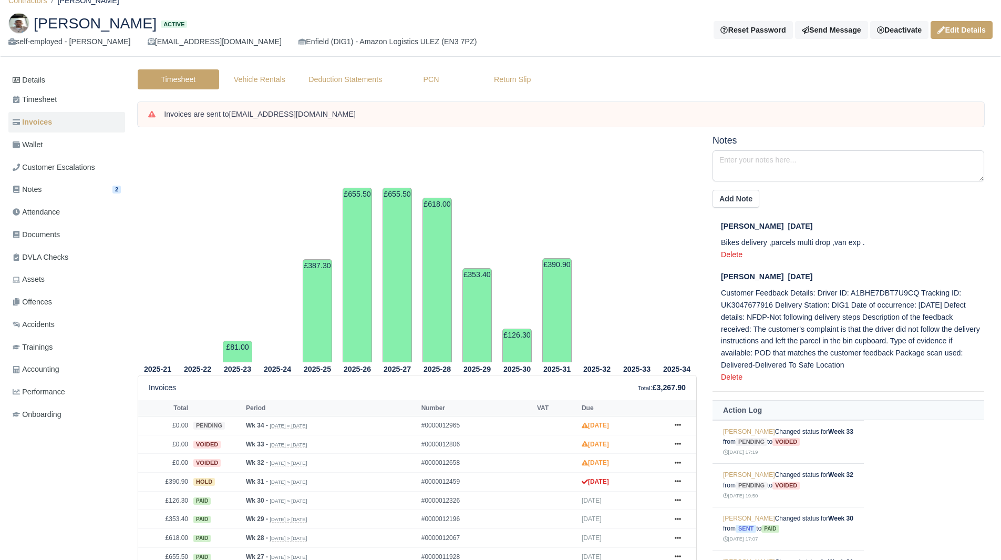
scroll to position [35, 0]
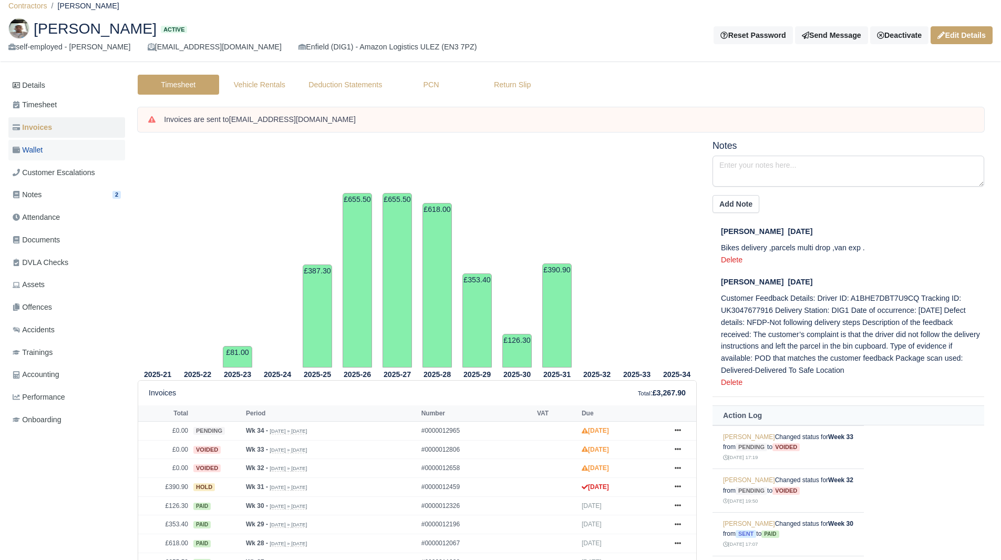
click at [54, 149] on link "Wallet" at bounding box center [66, 150] width 117 height 20
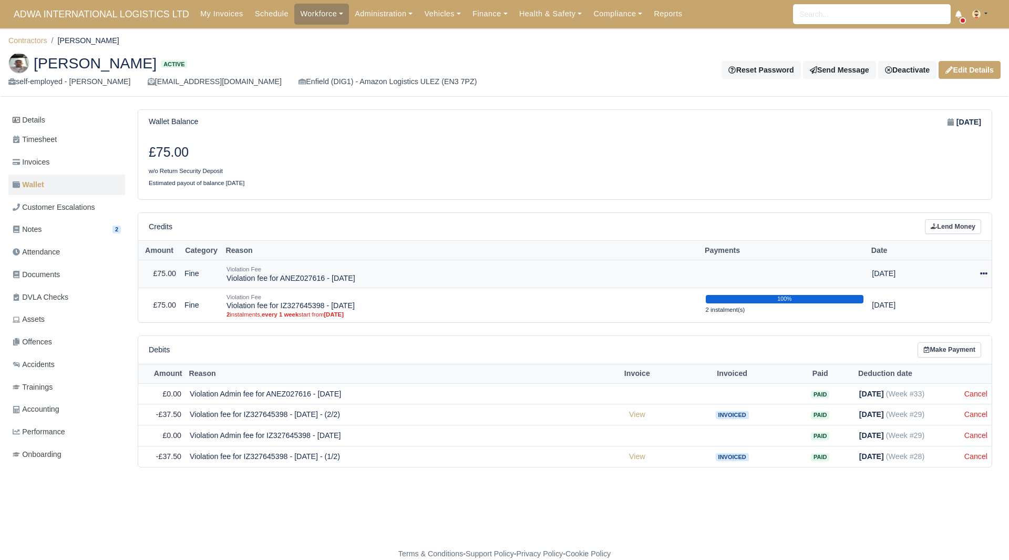
click at [979, 266] on td "Actions Make Payment Schedule [GEOGRAPHIC_DATA]" at bounding box center [964, 274] width 56 height 28
click at [982, 273] on icon at bounding box center [983, 274] width 7 height 2
click at [945, 318] on link "Schedule" at bounding box center [937, 322] width 94 height 16
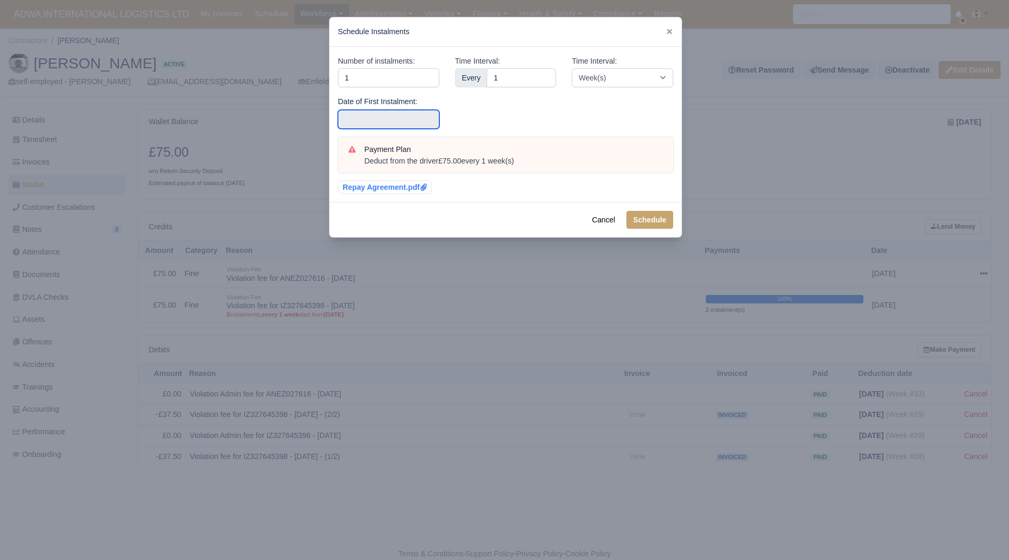
click at [416, 118] on input "text" at bounding box center [388, 119] width 101 height 19
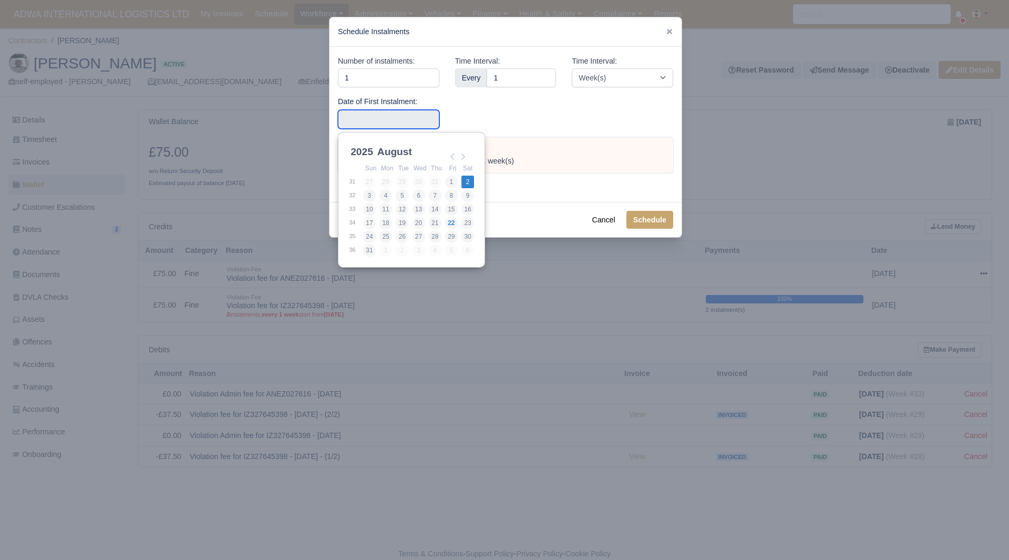
type input "[DATE]"
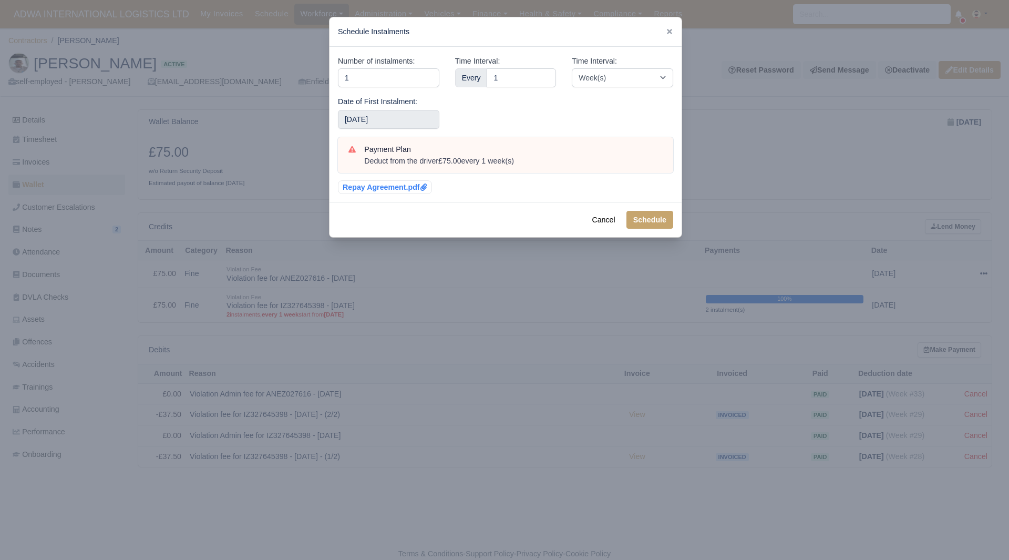
click at [631, 209] on div "Cancel Schedule" at bounding box center [505, 219] width 352 height 35
click at [648, 220] on button "Schedule" at bounding box center [649, 220] width 47 height 18
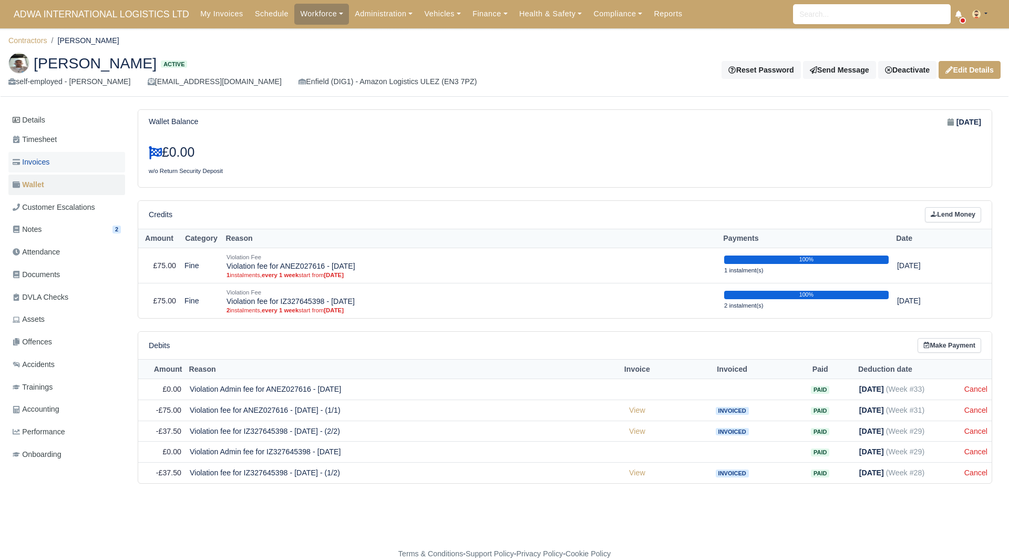
click at [94, 159] on link "Invoices" at bounding box center [66, 162] width 117 height 20
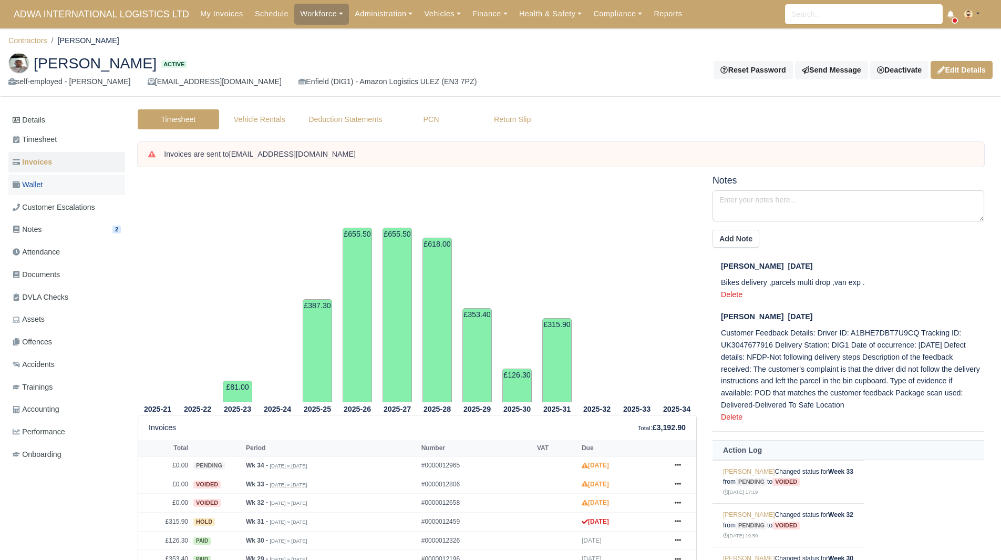
click at [43, 177] on link "Wallet" at bounding box center [66, 184] width 117 height 20
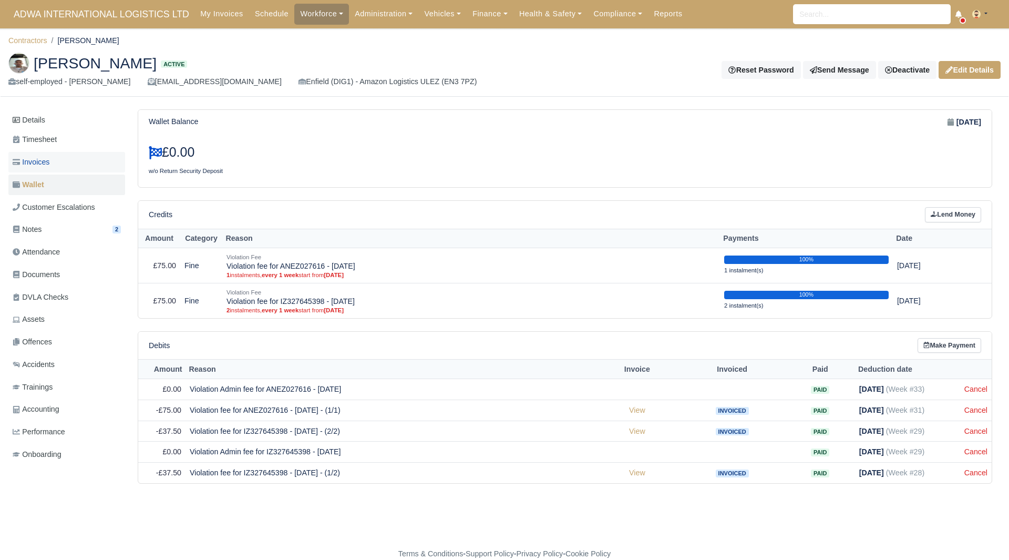
click at [58, 163] on link "Invoices" at bounding box center [66, 162] width 117 height 20
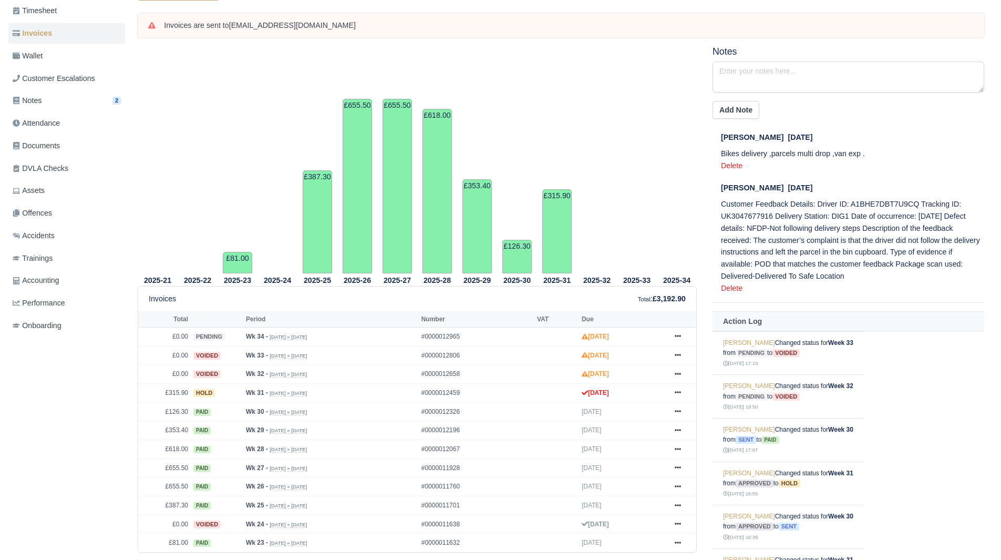
scroll to position [143, 0]
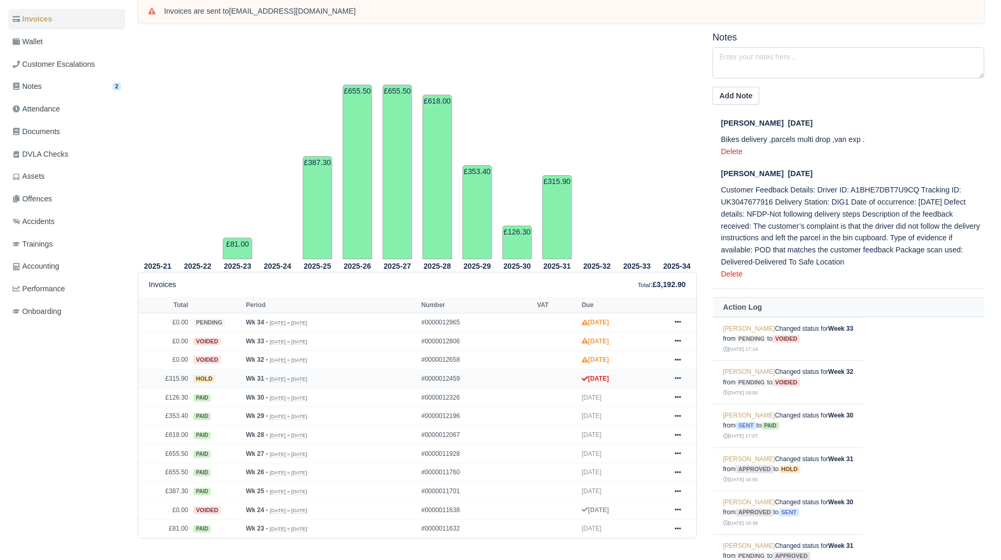
click at [675, 375] on link at bounding box center [678, 378] width 16 height 13
click at [653, 394] on link "Show Invoice" at bounding box center [639, 398] width 94 height 22
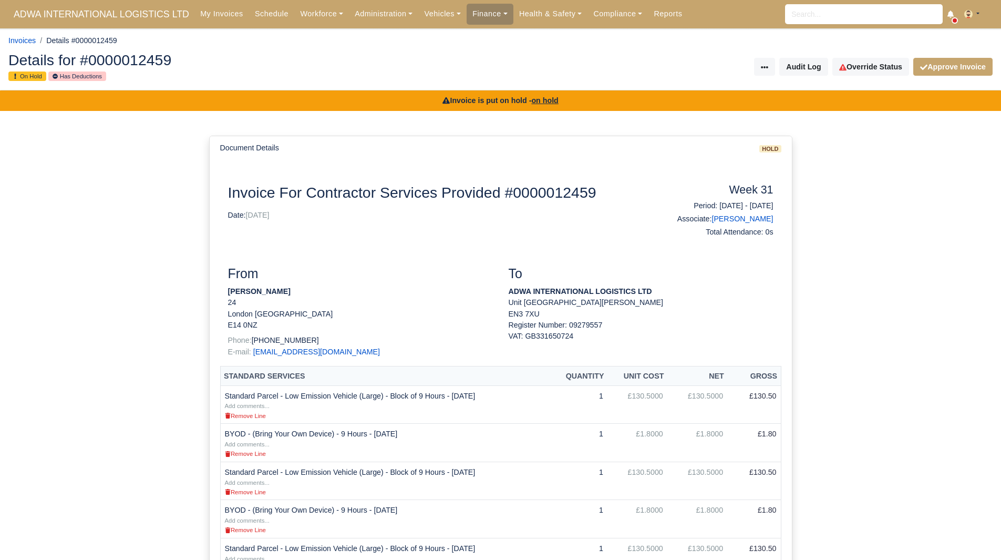
drag, startPoint x: 285, startPoint y: 288, endPoint x: 225, endPoint y: 287, distance: 59.9
click at [225, 287] on div "From Siddique Ahmed 24 London England E14 0NZ Phone: +447507679608 E-mail: sidd…" at bounding box center [360, 316] width 281 height 100
copy strong "Siddique Ahmed"
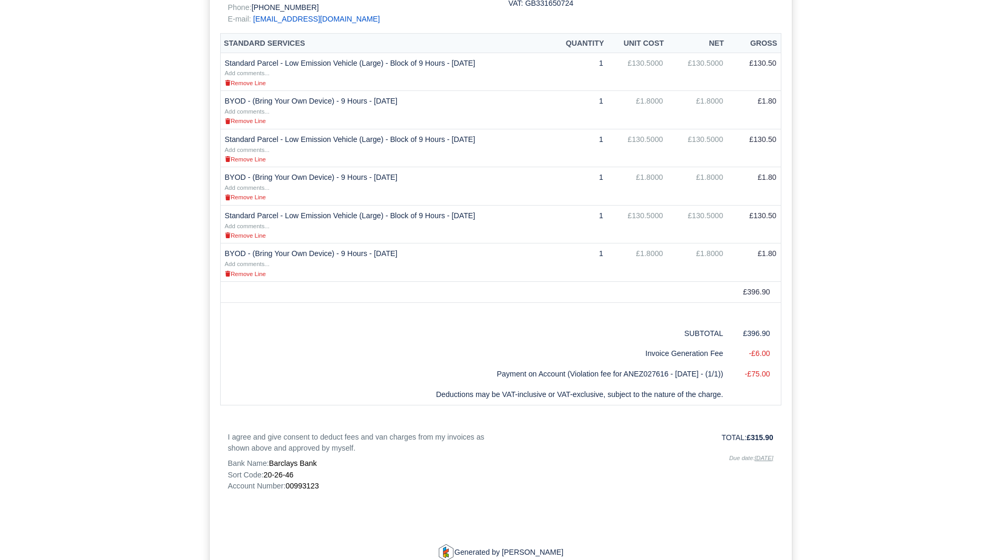
scroll to position [377, 0]
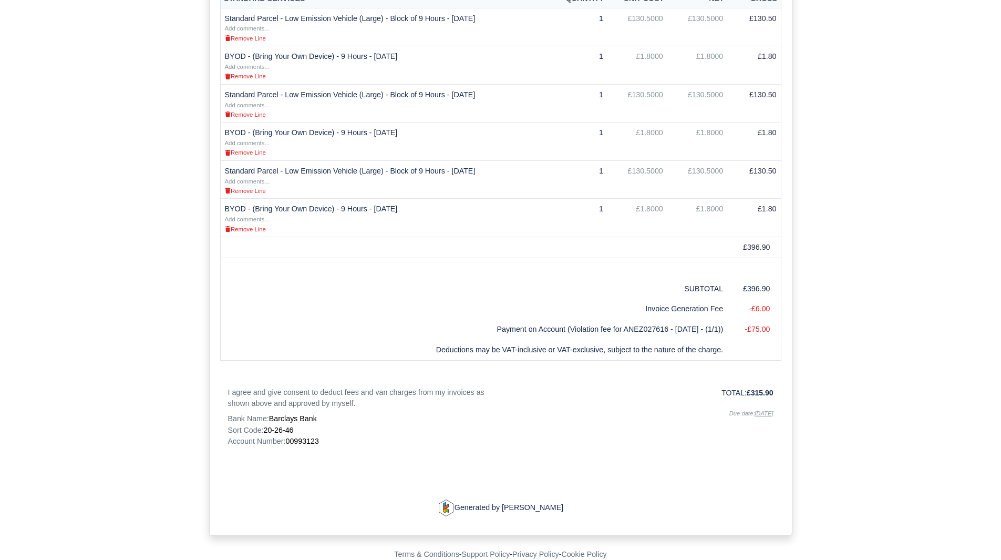
click at [302, 443] on span "00993123" at bounding box center [301, 441] width 33 height 8
copy span "00993123"
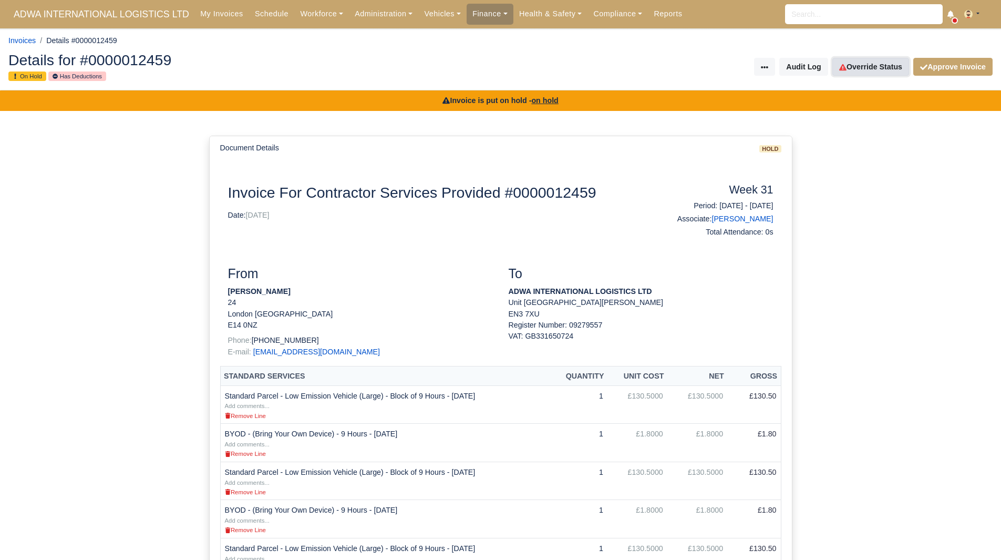
click at [881, 59] on link "Override Status" at bounding box center [870, 67] width 77 height 18
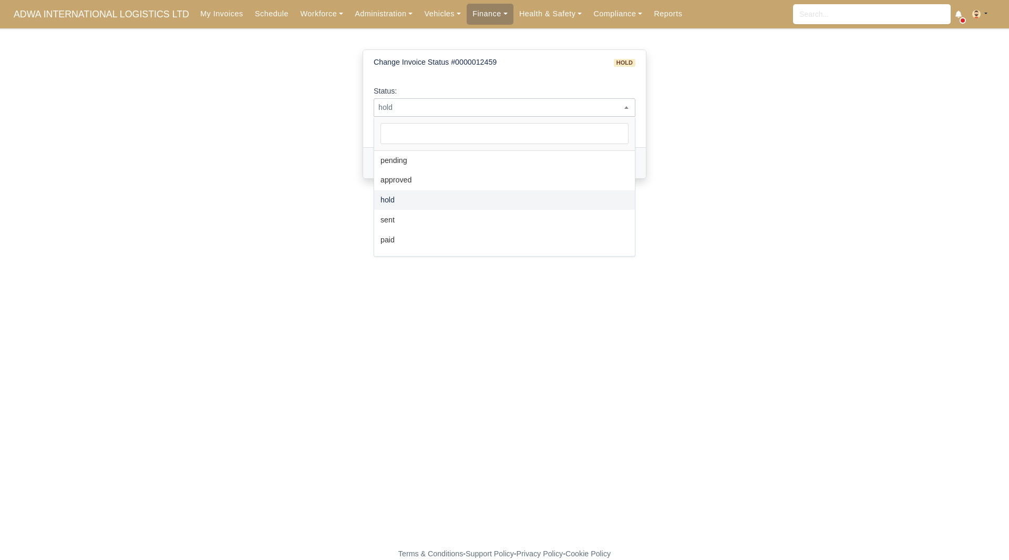
click at [529, 114] on span "hold" at bounding box center [504, 107] width 261 height 13
select select "paid"
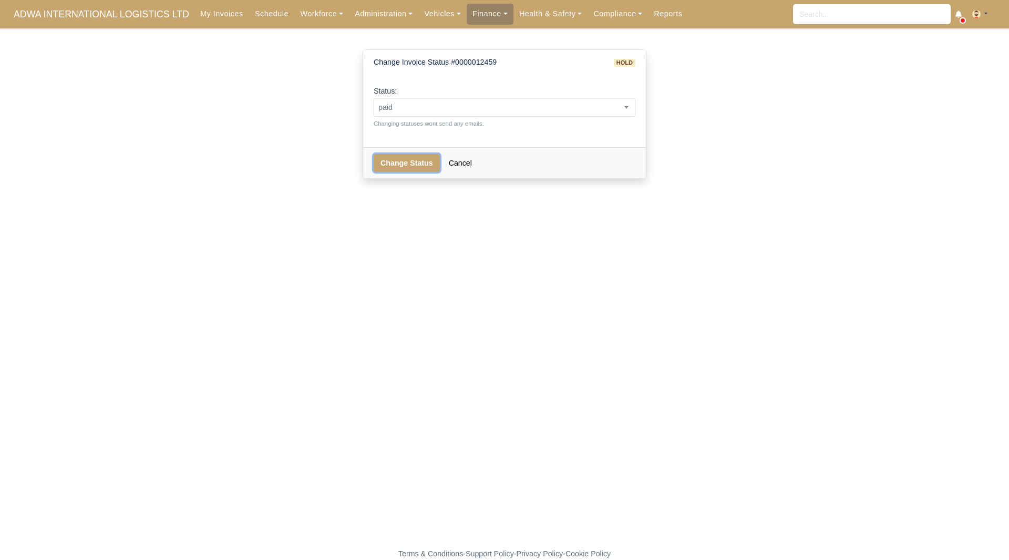
click at [410, 162] on button "Change Status" at bounding box center [407, 163] width 66 height 18
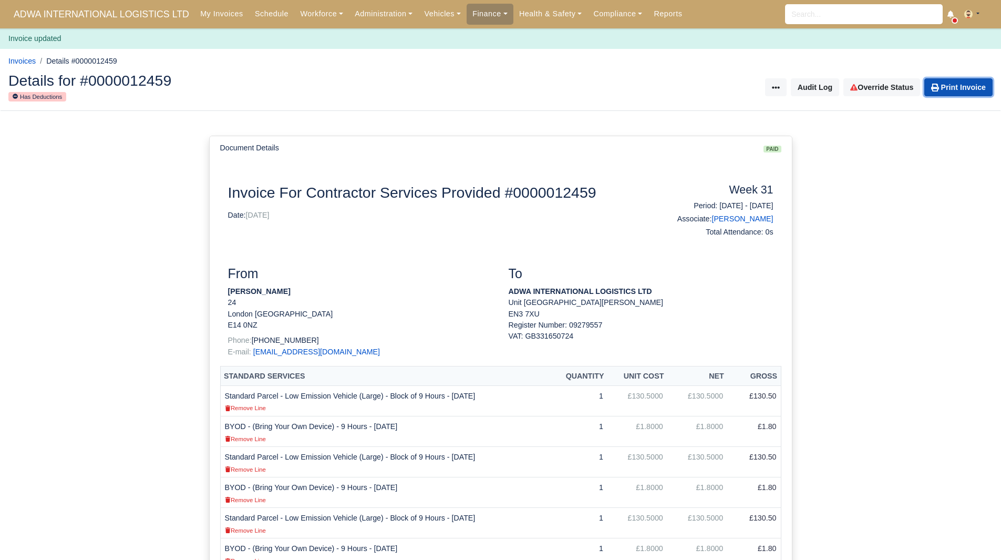
click at [946, 87] on link "Print Invoice" at bounding box center [958, 87] width 68 height 18
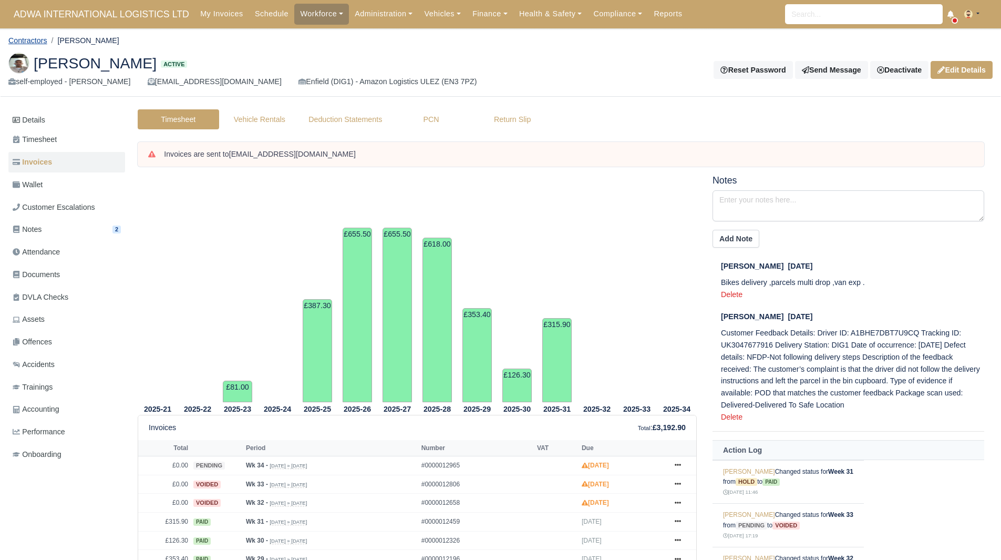
click at [36, 37] on link "Contractors" at bounding box center [27, 40] width 39 height 8
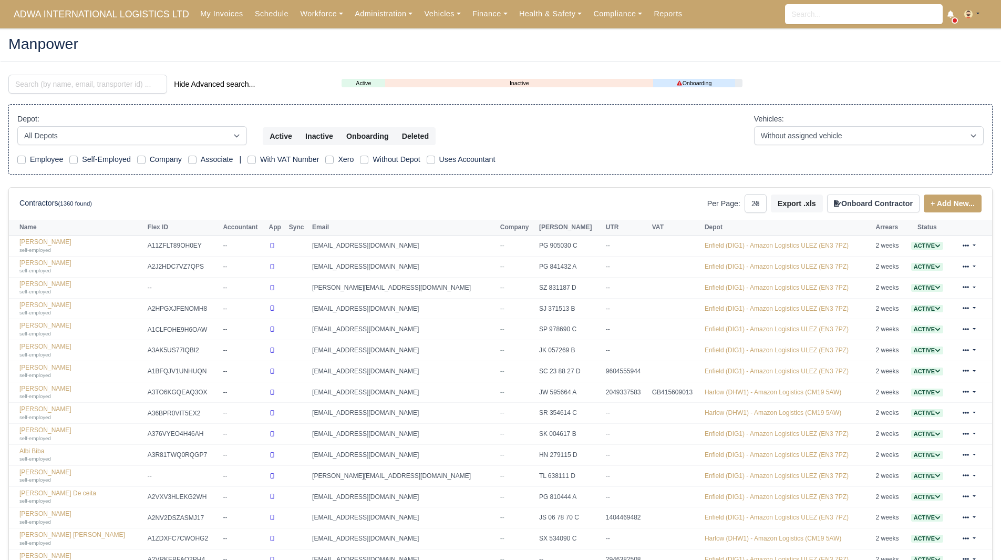
select select "25"
click at [69, 90] on input "search" at bounding box center [87, 84] width 159 height 19
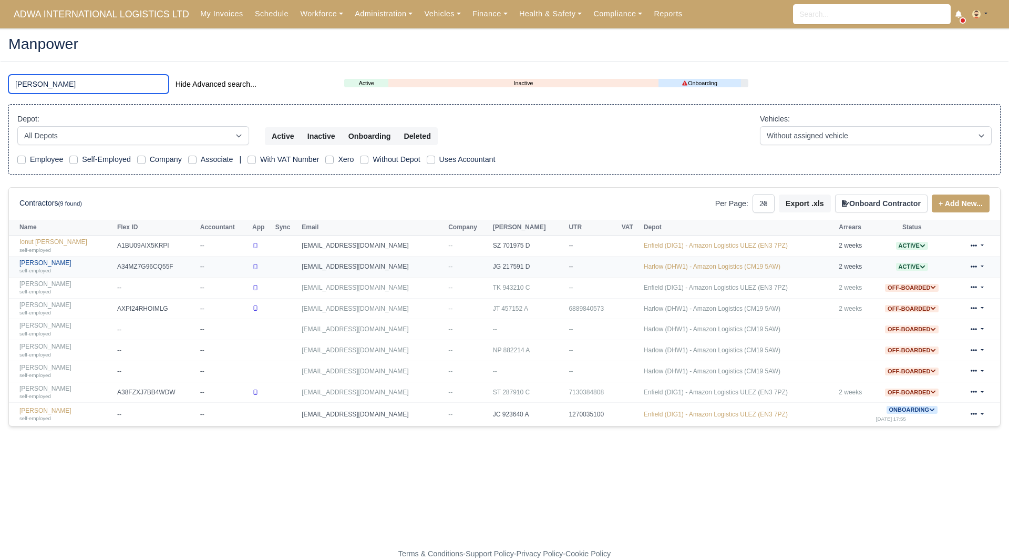
type input "[PERSON_NAME]"
click at [63, 261] on link "[PERSON_NAME] self-employed" at bounding box center [65, 266] width 92 height 15
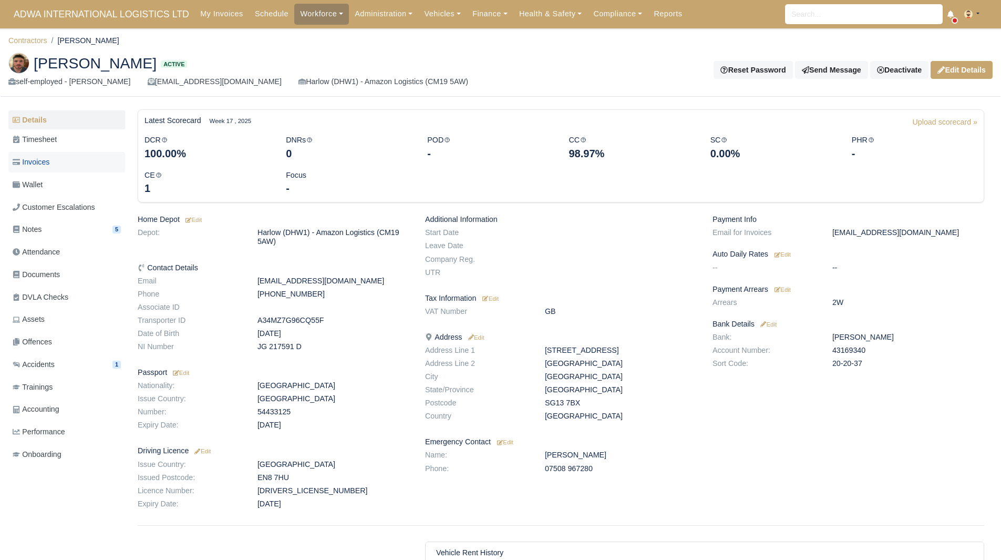
click at [78, 158] on link "Invoices" at bounding box center [66, 162] width 117 height 20
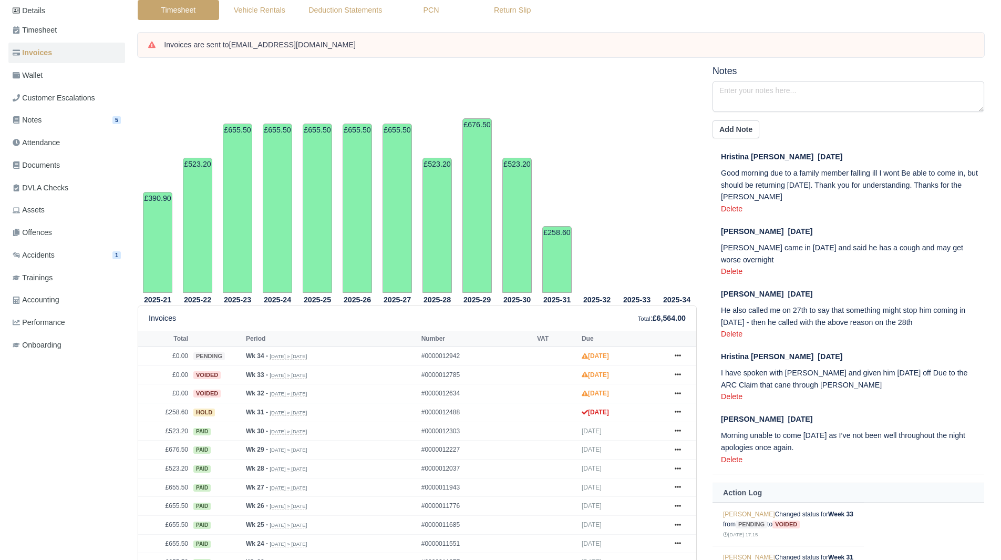
scroll to position [110, 0]
click at [62, 69] on link "Wallet" at bounding box center [66, 75] width 117 height 20
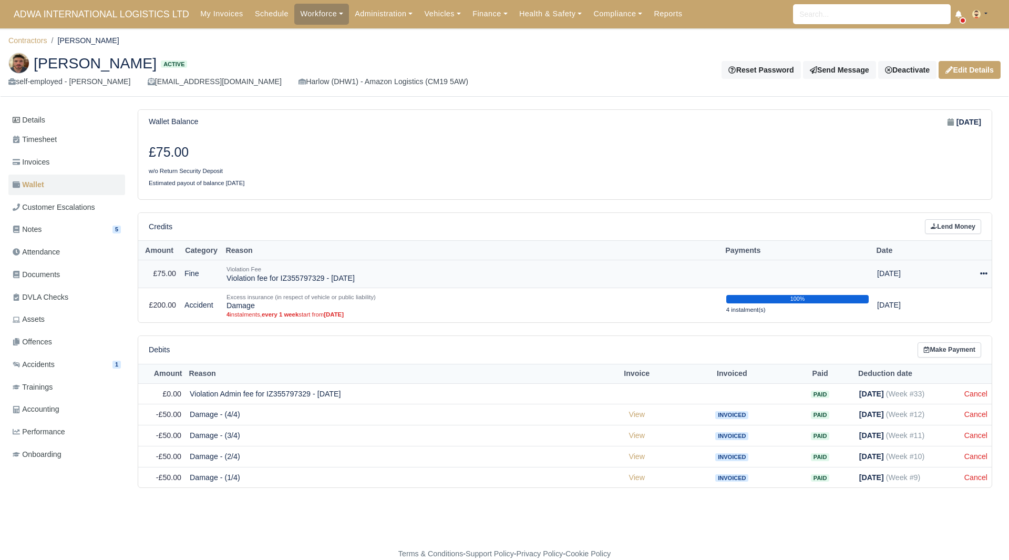
click at [984, 274] on icon at bounding box center [983, 274] width 7 height 2
click at [927, 323] on link "Schedule" at bounding box center [941, 322] width 94 height 16
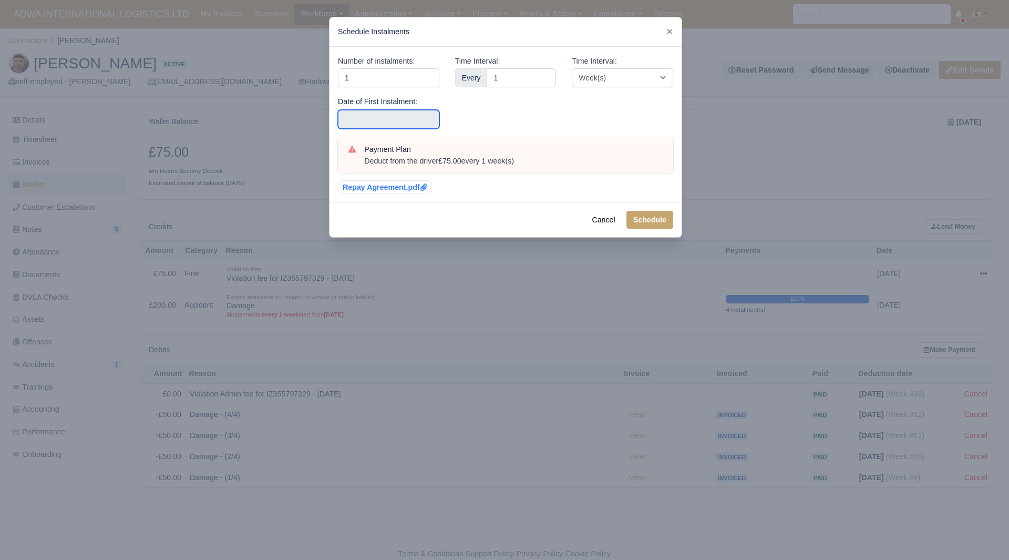
click at [419, 117] on input "text" at bounding box center [388, 119] width 101 height 19
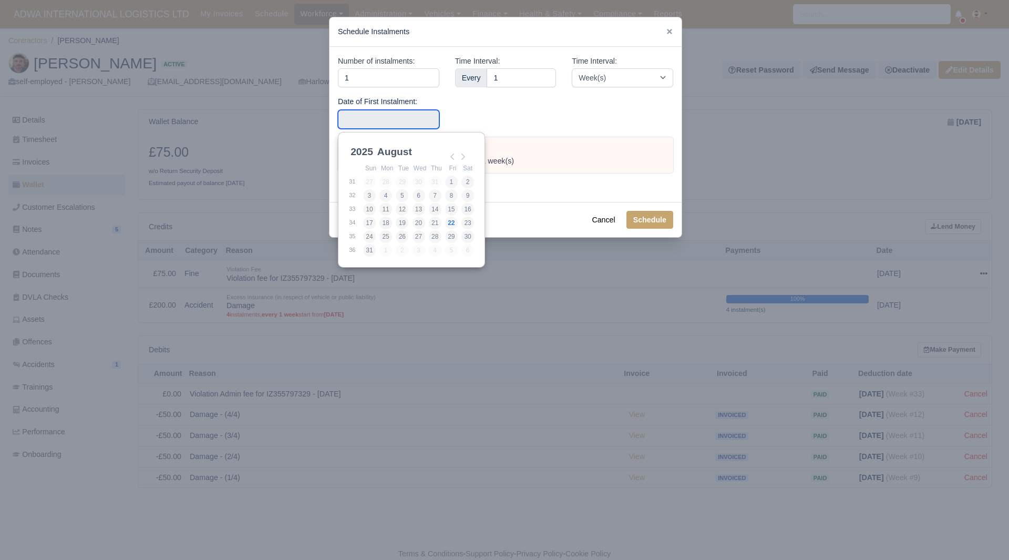
click at [463, 175] on td "2" at bounding box center [468, 182] width 14 height 14
type input "2025-08-02"
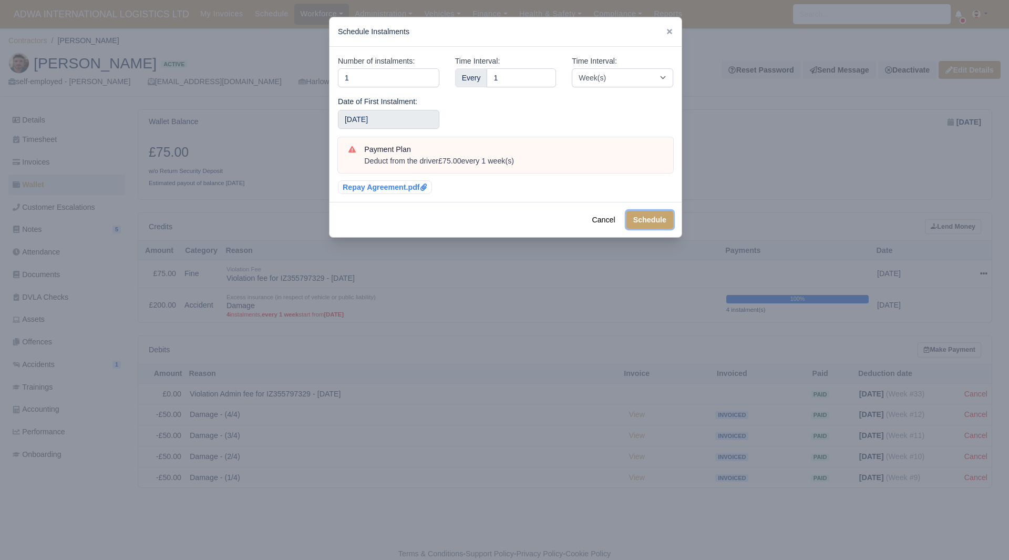
click at [640, 221] on button "Schedule" at bounding box center [649, 220] width 47 height 18
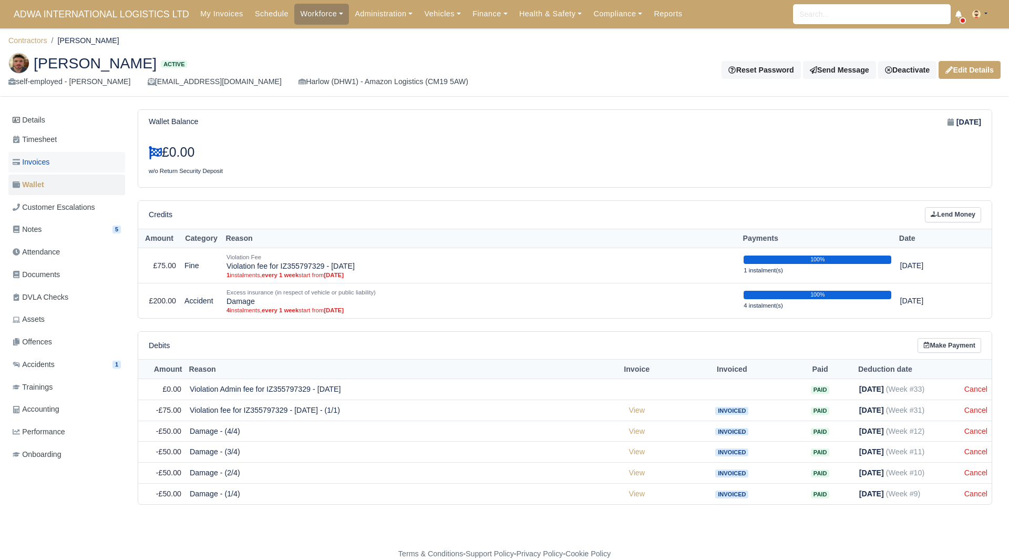
click at [114, 171] on link "Invoices" at bounding box center [66, 162] width 117 height 20
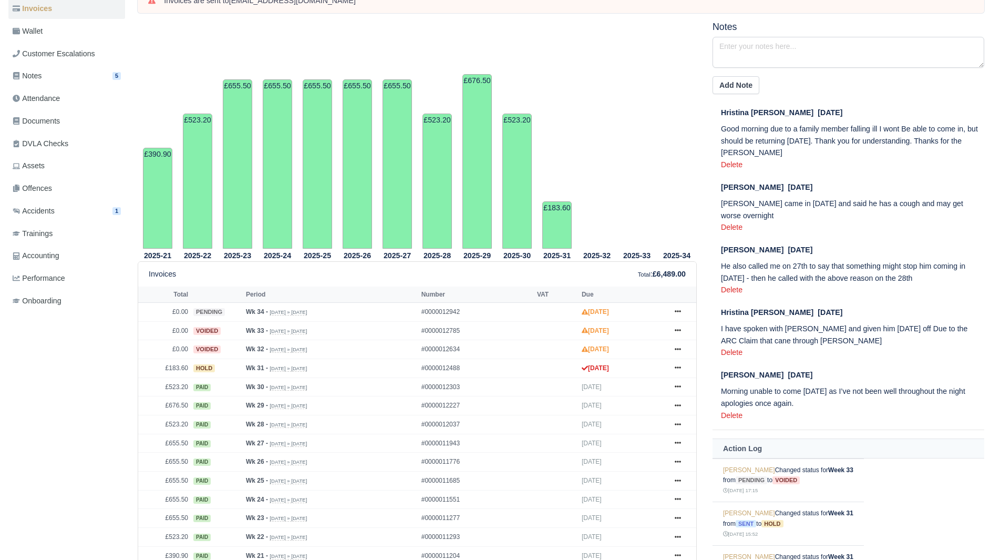
scroll to position [178, 0]
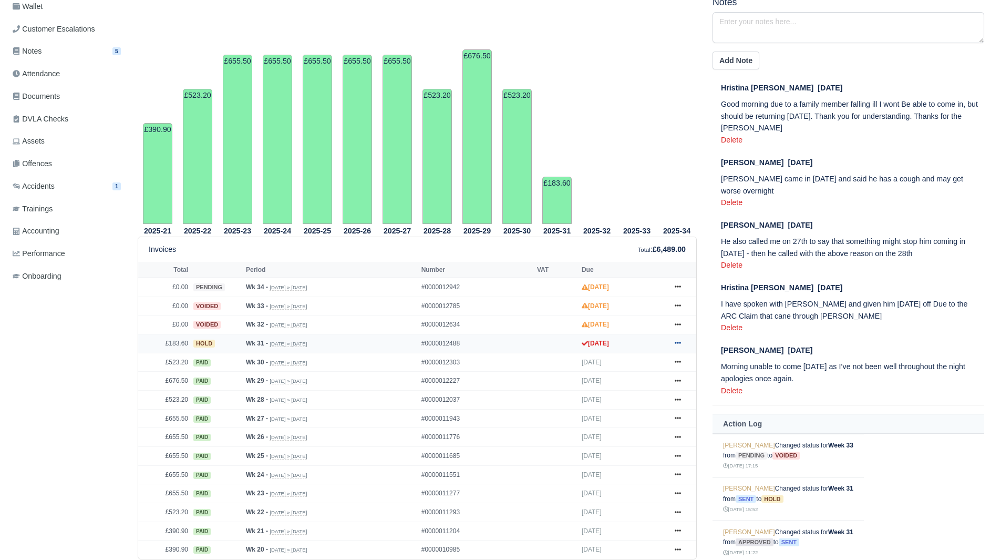
click at [682, 345] on link at bounding box center [678, 343] width 16 height 13
click at [637, 363] on link "Show Invoice" at bounding box center [639, 363] width 94 height 22
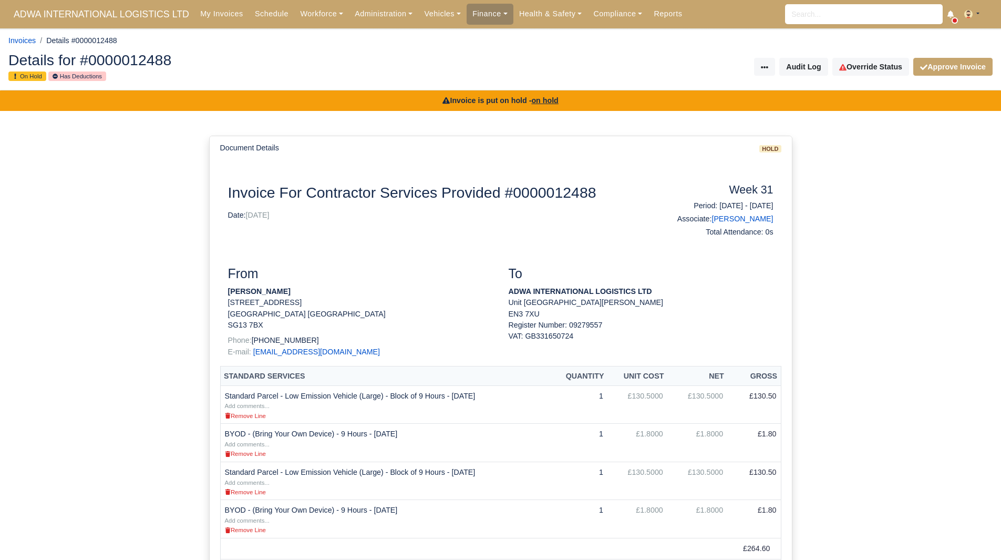
drag, startPoint x: 292, startPoint y: 289, endPoint x: 226, endPoint y: 292, distance: 65.8
click at [226, 292] on div "From Robert Bradshaw 22 Talbot street london Hertfordshire SG13 7BX Phone: +447…" at bounding box center [360, 316] width 281 height 100
copy strong "Robert Bradshaw"
click at [827, 297] on div "Invoice is put on hold - on hold Document Details hold Document Invoice For Con…" at bounding box center [500, 475] width 1001 height 771
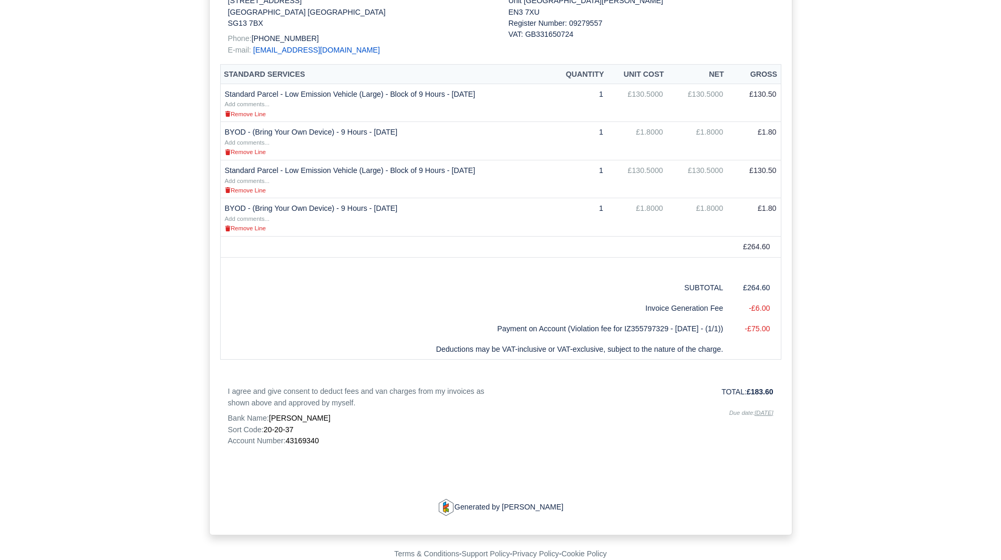
click at [308, 441] on span "43169340" at bounding box center [301, 440] width 33 height 8
copy span "43169340"
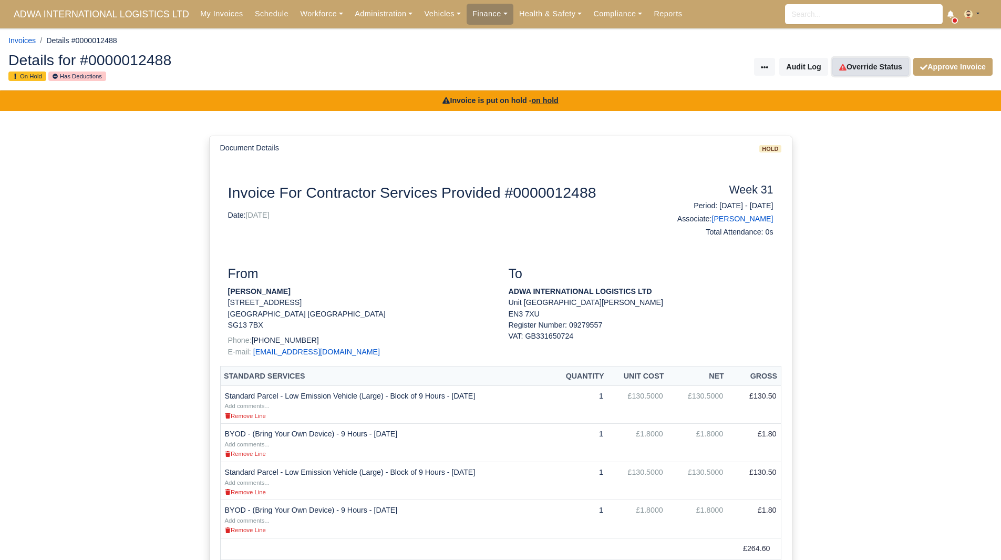
click at [886, 62] on link "Override Status" at bounding box center [870, 67] width 77 height 18
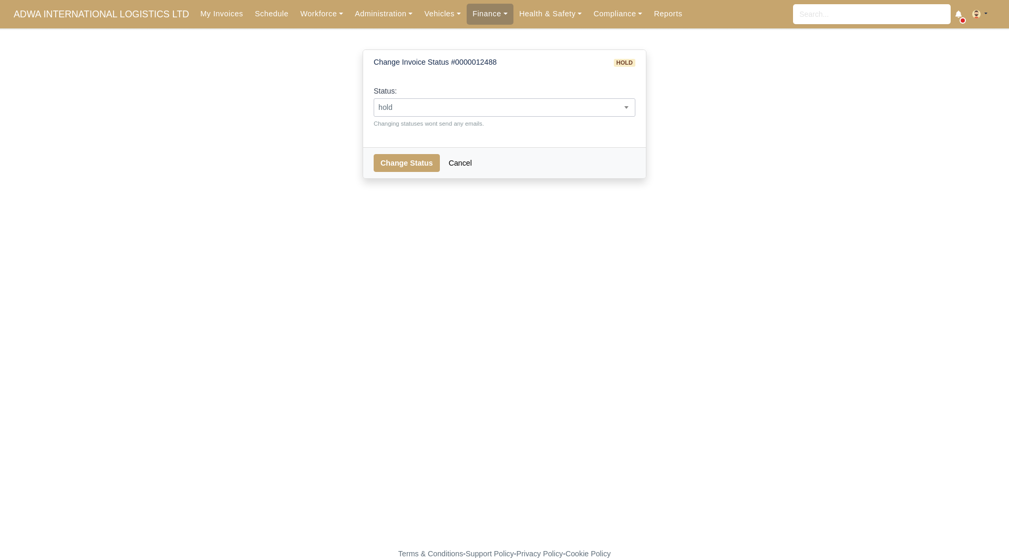
click at [582, 104] on span "hold" at bounding box center [504, 107] width 261 height 13
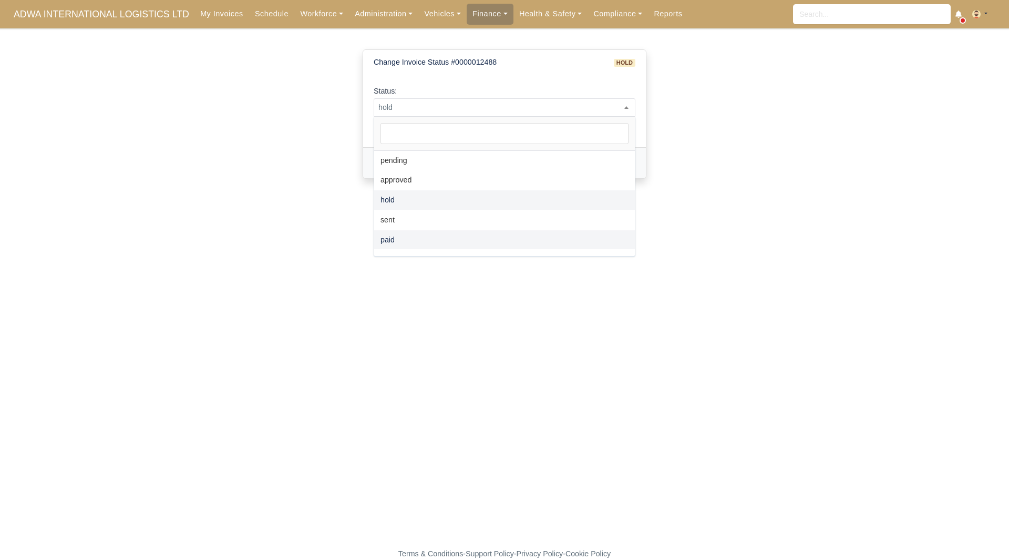
select select "paid"
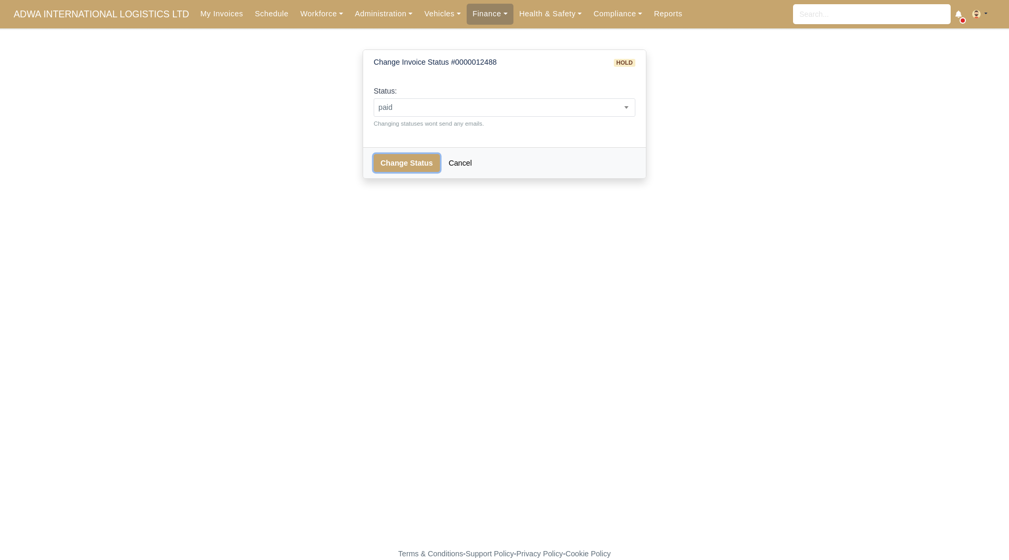
click at [405, 170] on button "Change Status" at bounding box center [407, 163] width 66 height 18
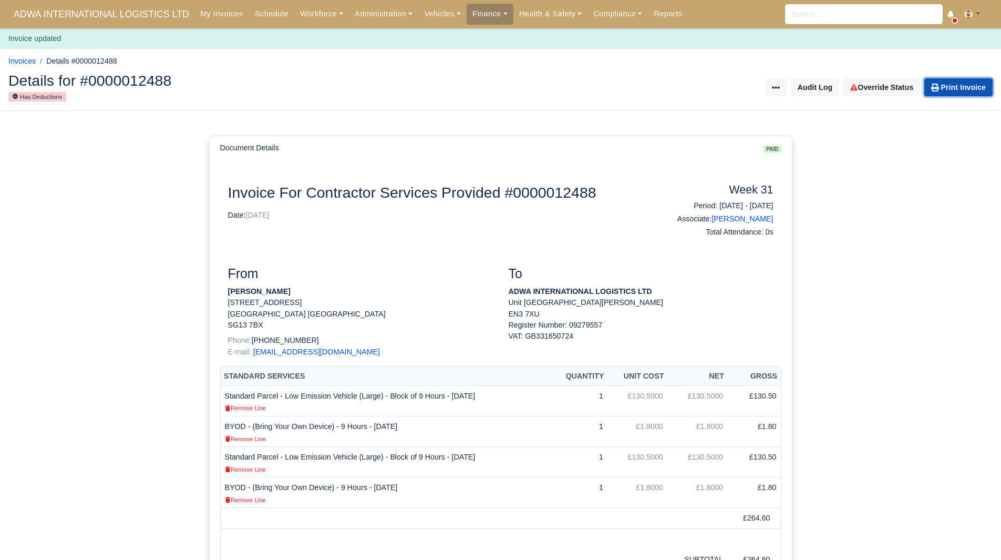
click at [958, 84] on link "Print Invoice" at bounding box center [958, 87] width 68 height 18
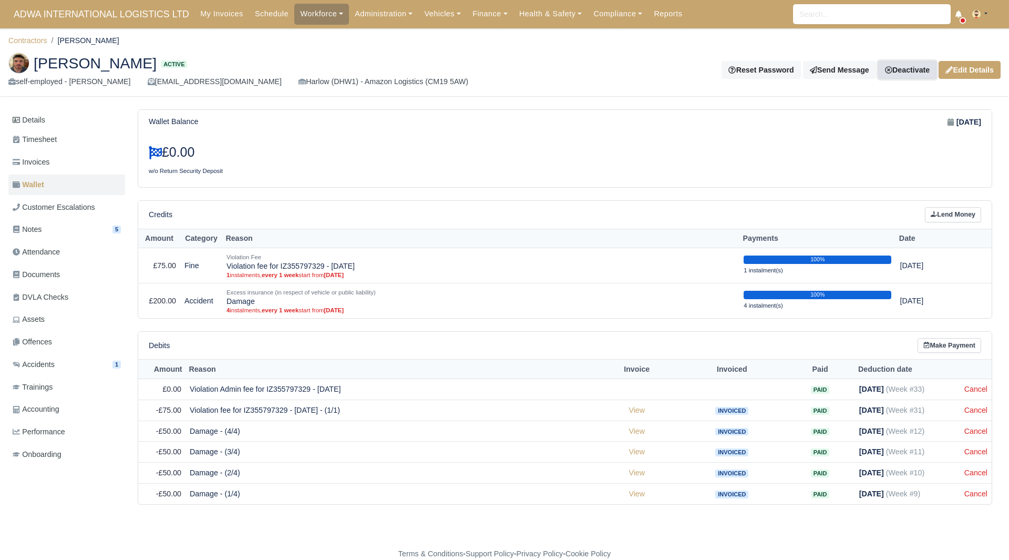
click at [909, 73] on link "Deactivate" at bounding box center [907, 70] width 58 height 18
click at [883, 107] on link "Take off schedule" at bounding box center [890, 106] width 94 height 16
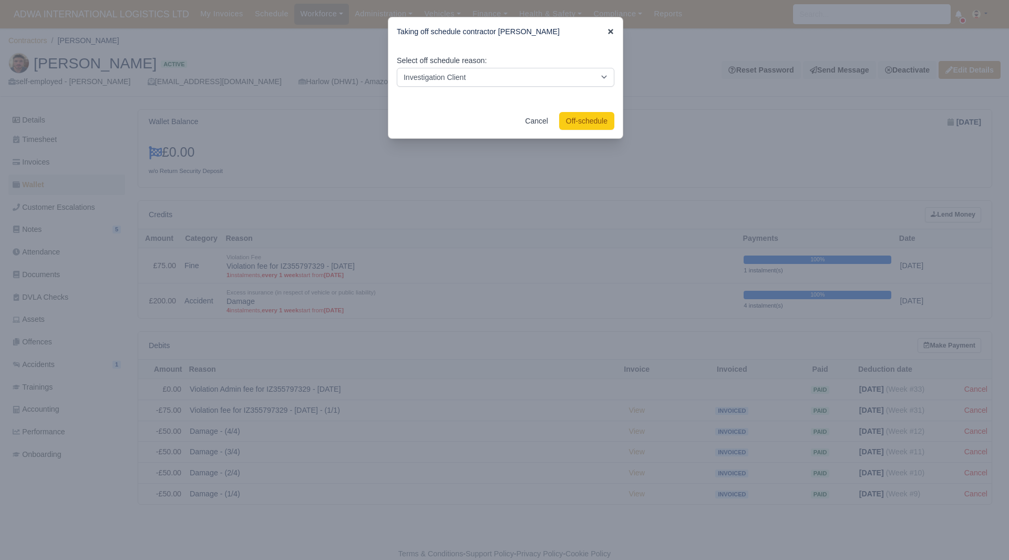
click at [610, 28] on icon at bounding box center [610, 31] width 7 height 7
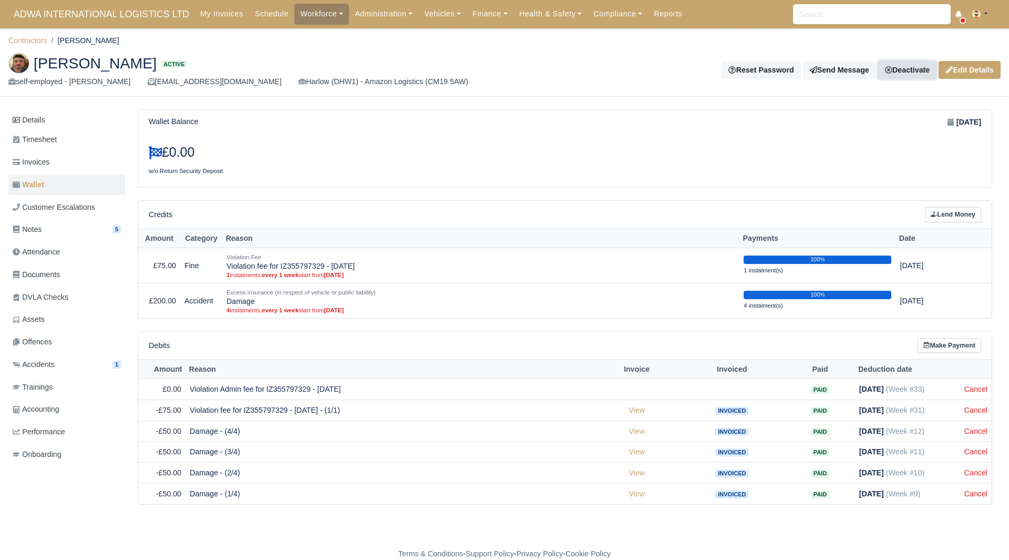
click at [905, 68] on link "Deactivate" at bounding box center [907, 70] width 58 height 18
click at [892, 122] on link "Off-board" at bounding box center [890, 123] width 94 height 16
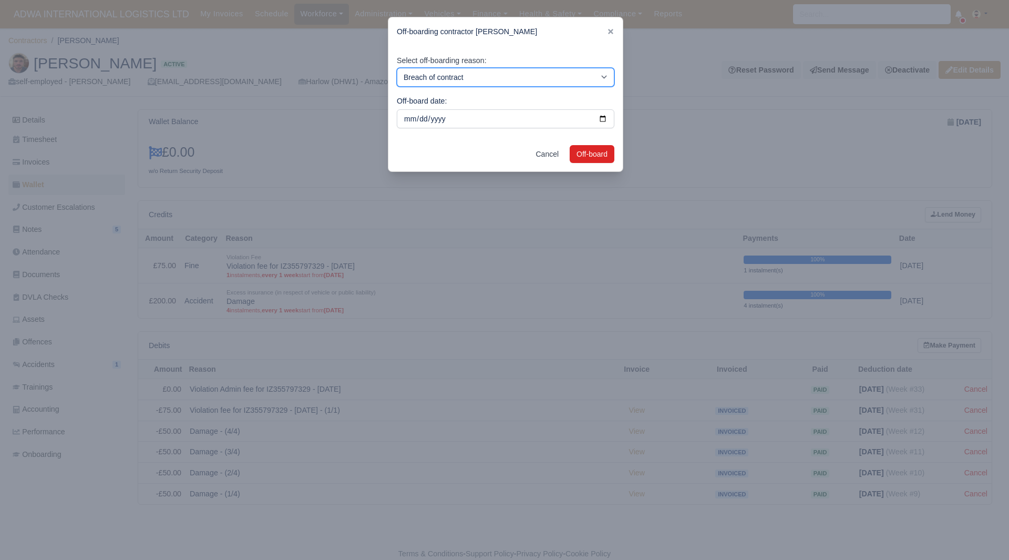
click at [528, 77] on select "Breach of contract Personal decision Too many parcels Heavy routes Another comp…" at bounding box center [506, 77] width 218 height 19
click at [397, 68] on select "Breach of contract Personal decision Too many parcels Heavy routes Another comp…" at bounding box center [506, 77] width 218 height 19
click at [527, 74] on select "Breach of contract Personal decision Too many parcels Heavy routes Another comp…" at bounding box center [506, 77] width 218 height 19
select select "personal-decision"
click at [397, 68] on select "Breach of contract Personal decision Too many parcels Heavy routes Another comp…" at bounding box center [506, 77] width 218 height 19
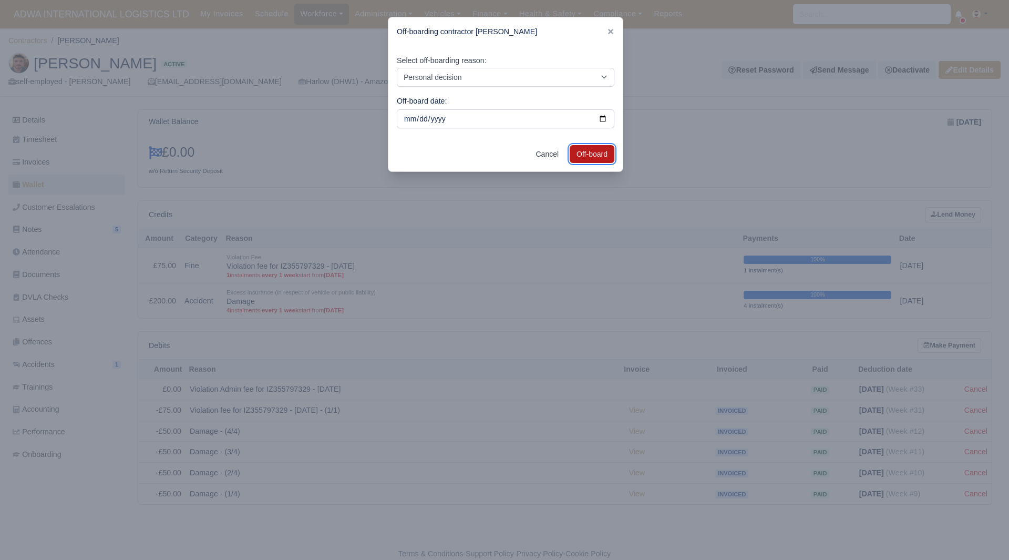
click at [594, 157] on button "Off-board" at bounding box center [592, 154] width 45 height 18
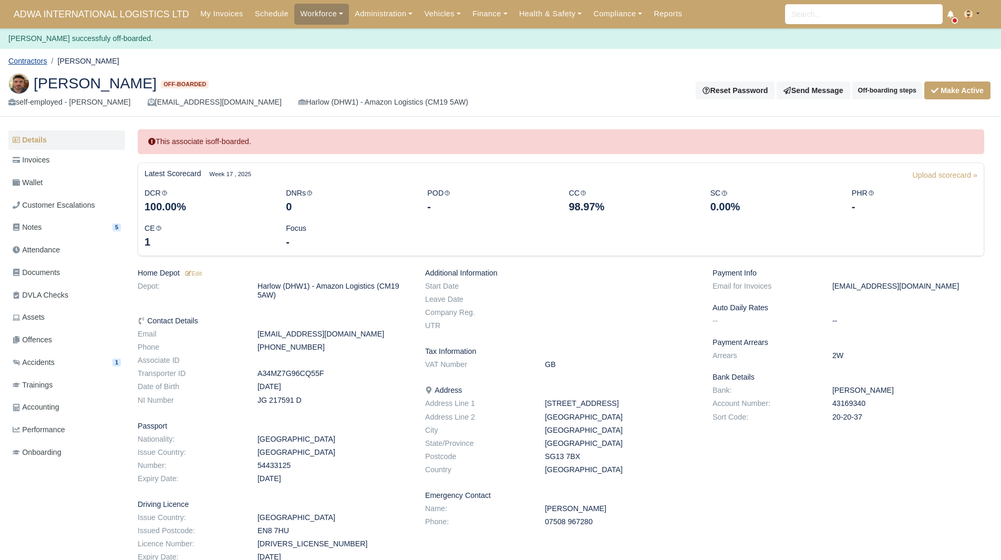
click at [38, 63] on link "Contractors" at bounding box center [27, 61] width 39 height 8
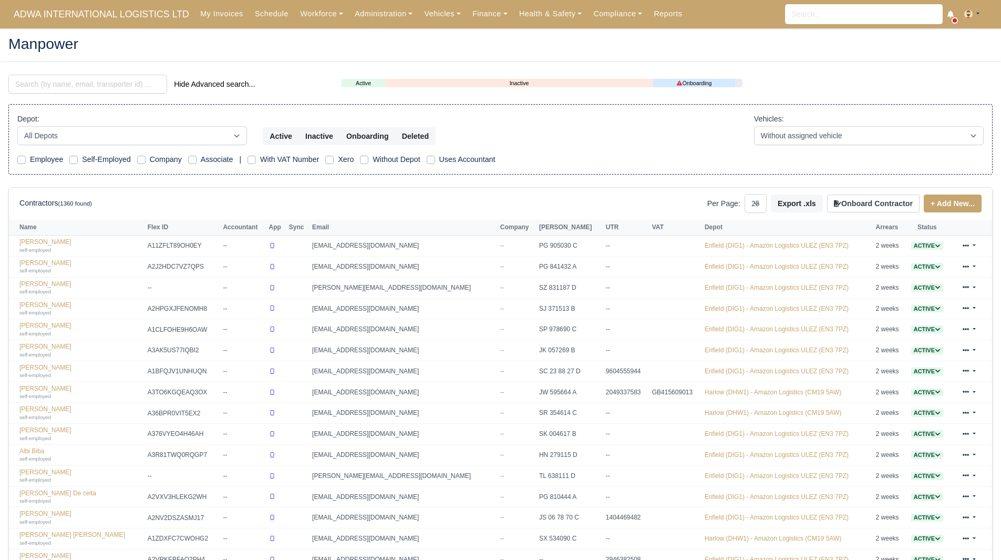
select select "25"
click at [99, 74] on main "Manpower Hide Advanced search... Active Inactive Onboarding Depot: All Depots" at bounding box center [500, 426] width 1001 height 770
click at [101, 85] on input "search" at bounding box center [87, 84] width 159 height 19
click at [73, 87] on input "search" at bounding box center [87, 84] width 159 height 19
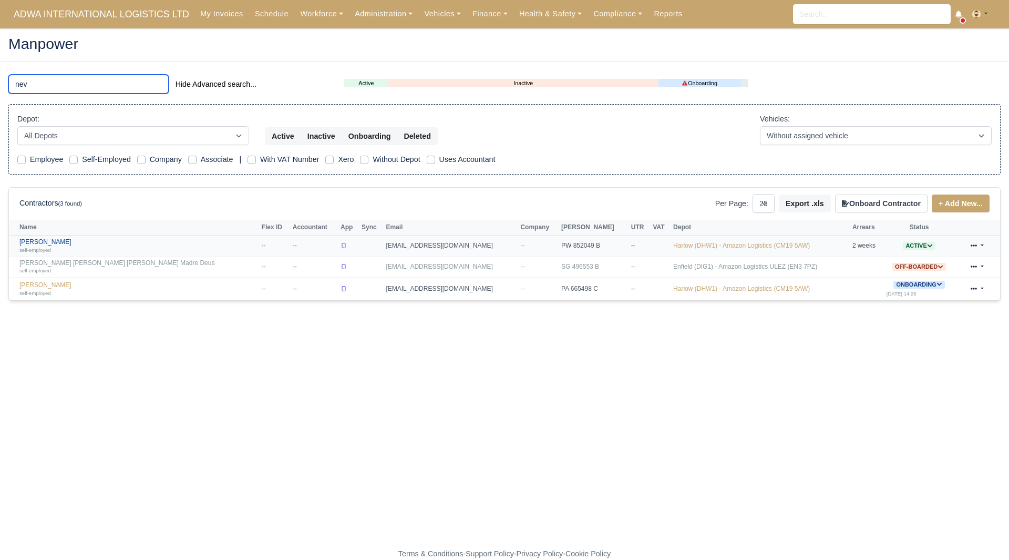
type input "nev"
click at [60, 243] on link "[PERSON_NAME] self-employed" at bounding box center [137, 245] width 237 height 15
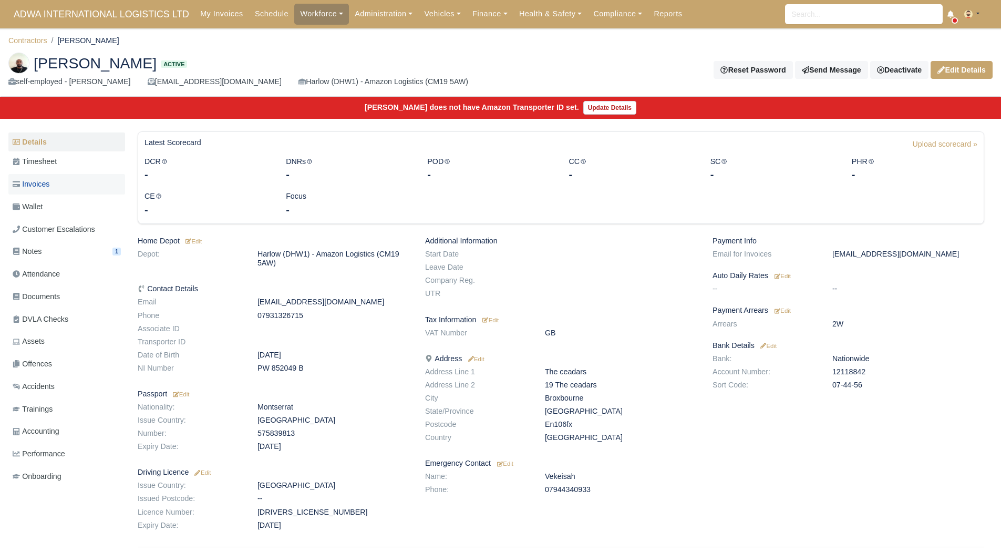
click at [77, 182] on link "Invoices" at bounding box center [66, 184] width 117 height 20
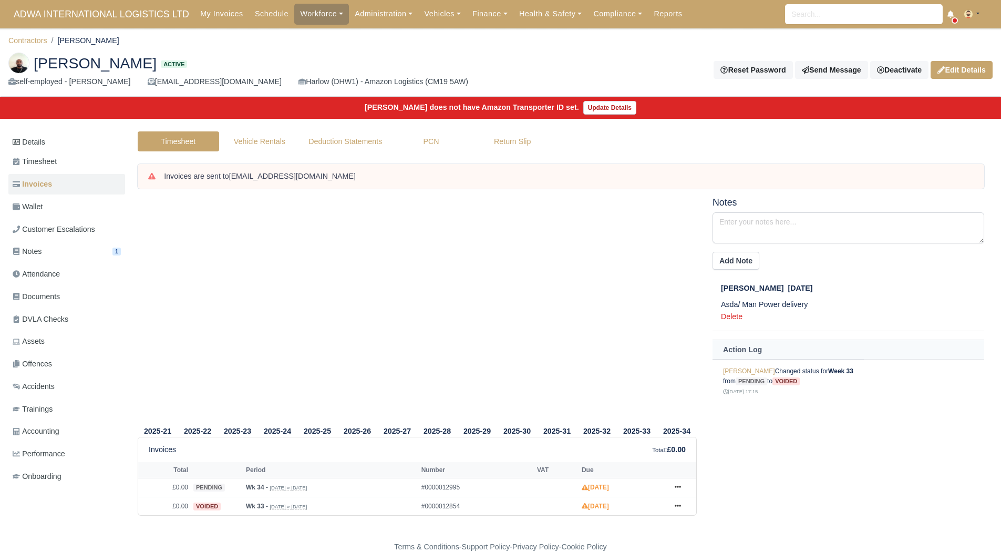
scroll to position [8, 0]
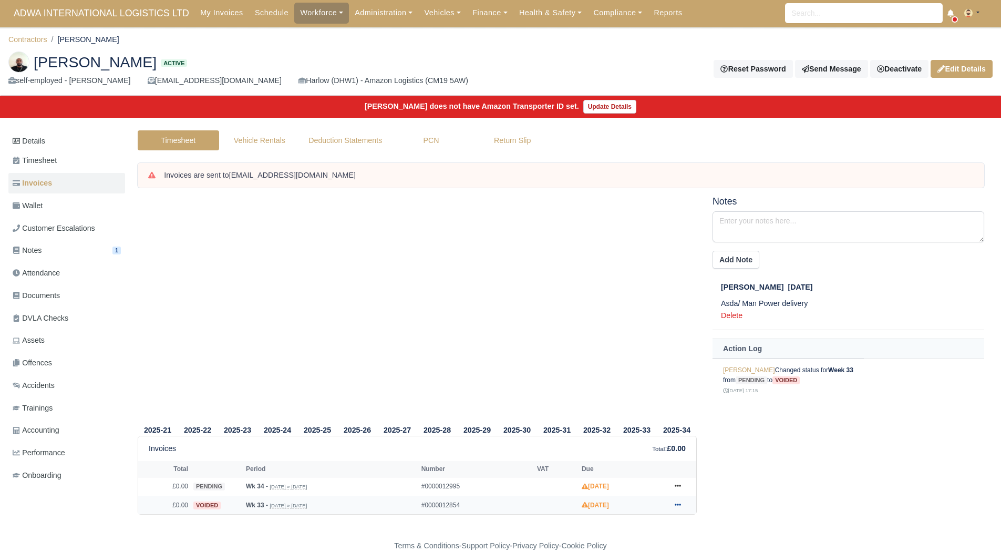
click at [680, 504] on icon at bounding box center [678, 505] width 6 height 2
click at [657, 460] on link "Show Invoice" at bounding box center [639, 464] width 94 height 22
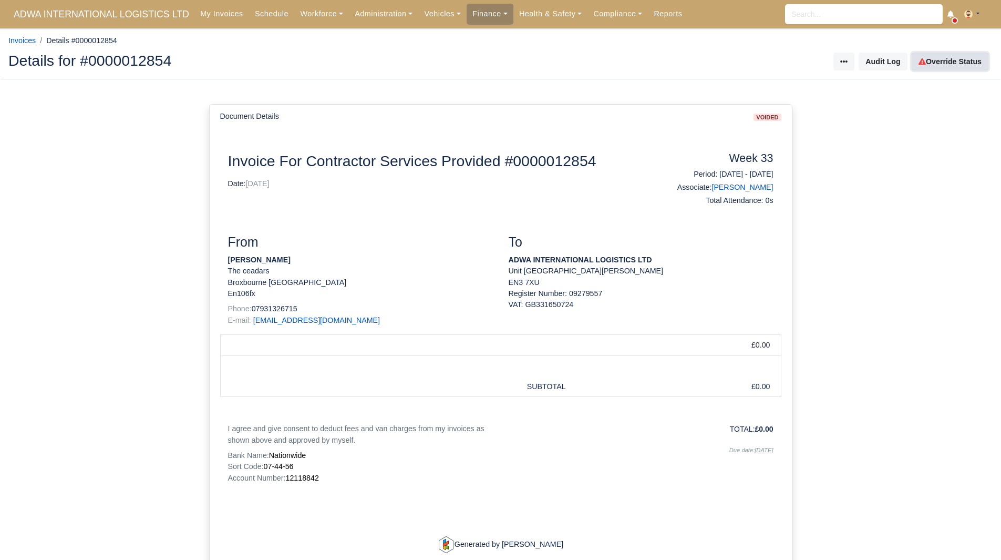
click at [942, 54] on link "Override Status" at bounding box center [950, 62] width 77 height 18
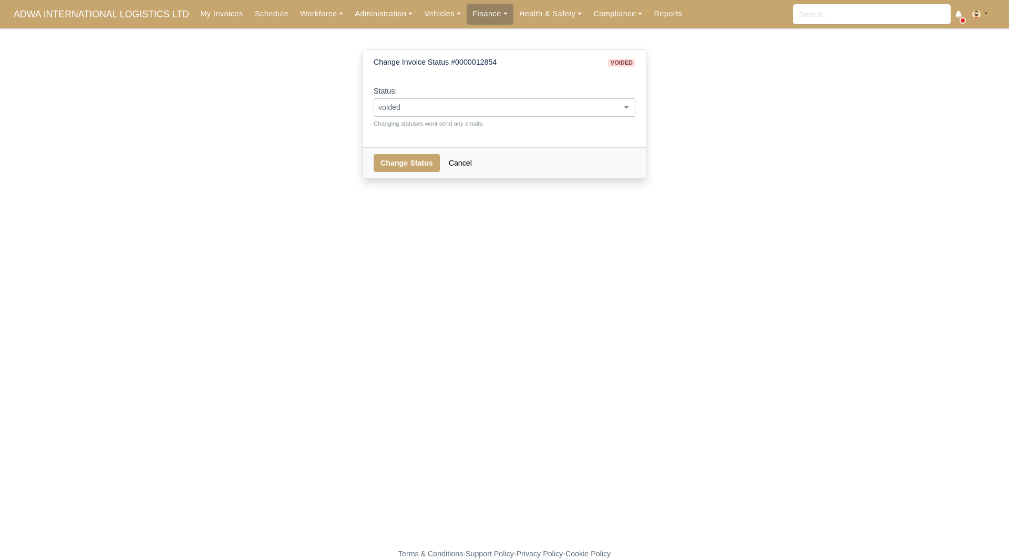
click at [591, 114] on span "voided" at bounding box center [504, 107] width 261 height 13
select select "pending"
click at [410, 169] on button "Change Status" at bounding box center [407, 163] width 66 height 18
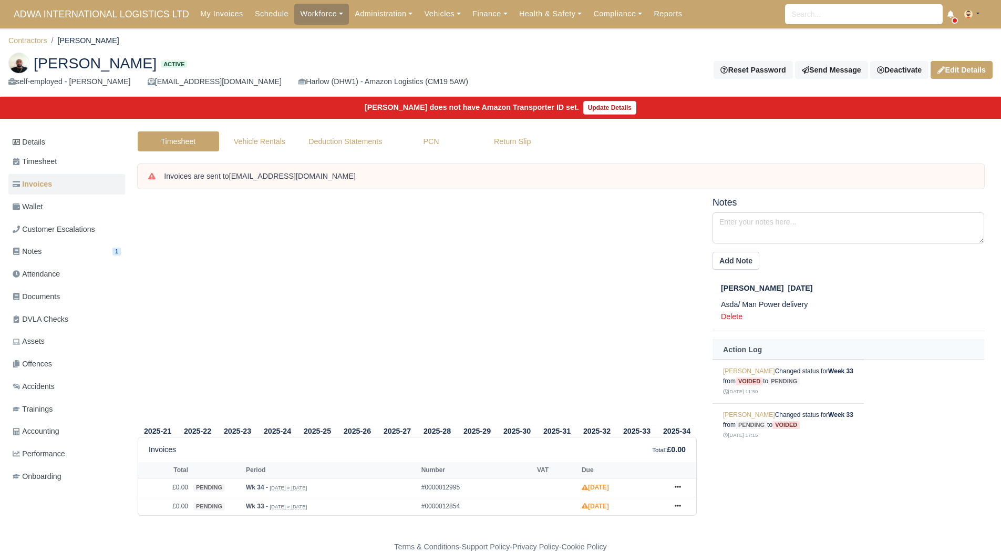
scroll to position [3, 0]
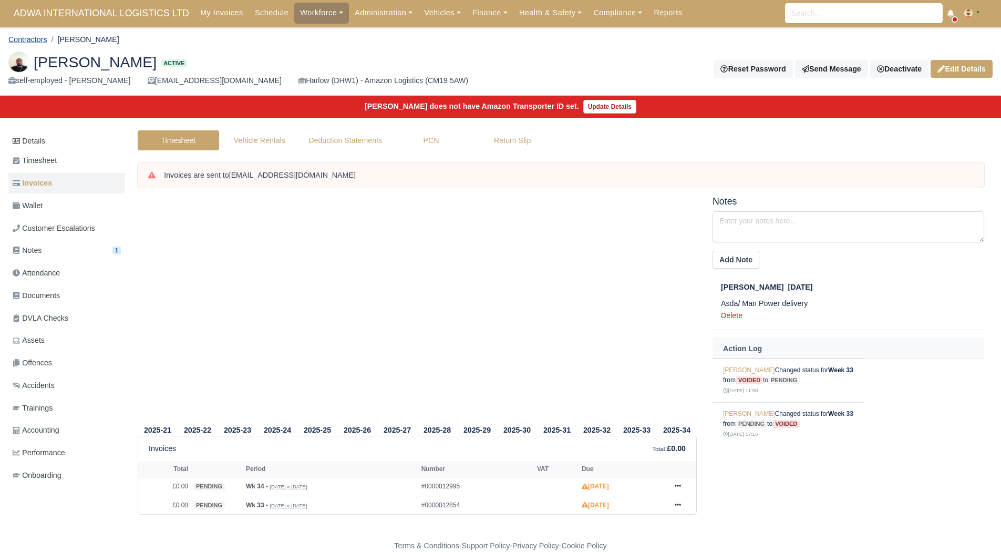
click at [28, 38] on link "Contractors" at bounding box center [27, 39] width 39 height 8
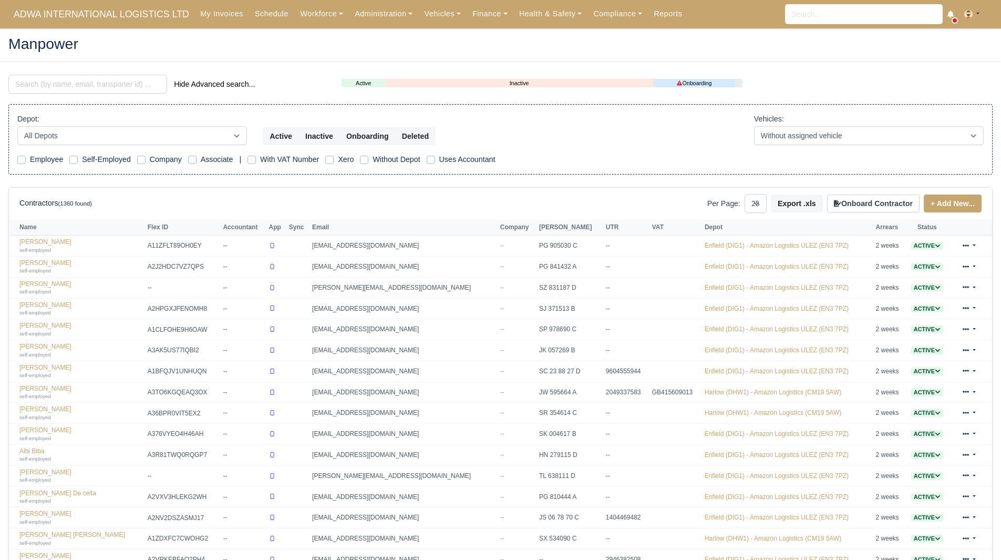
select select "25"
click at [56, 78] on input "search" at bounding box center [87, 84] width 159 height 19
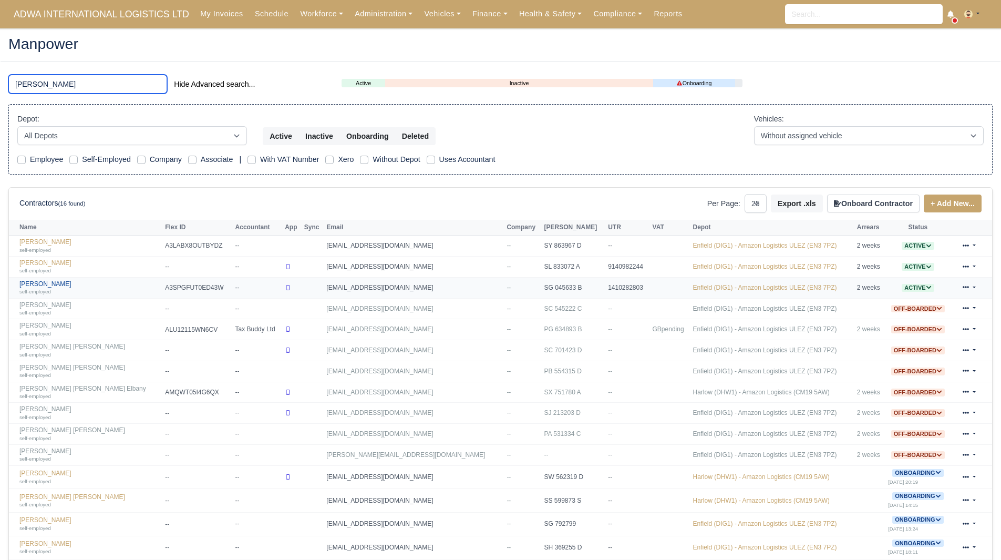
type input "omar"
click at [75, 286] on link "Omar Saber Abdukarim self-employed" at bounding box center [89, 287] width 140 height 15
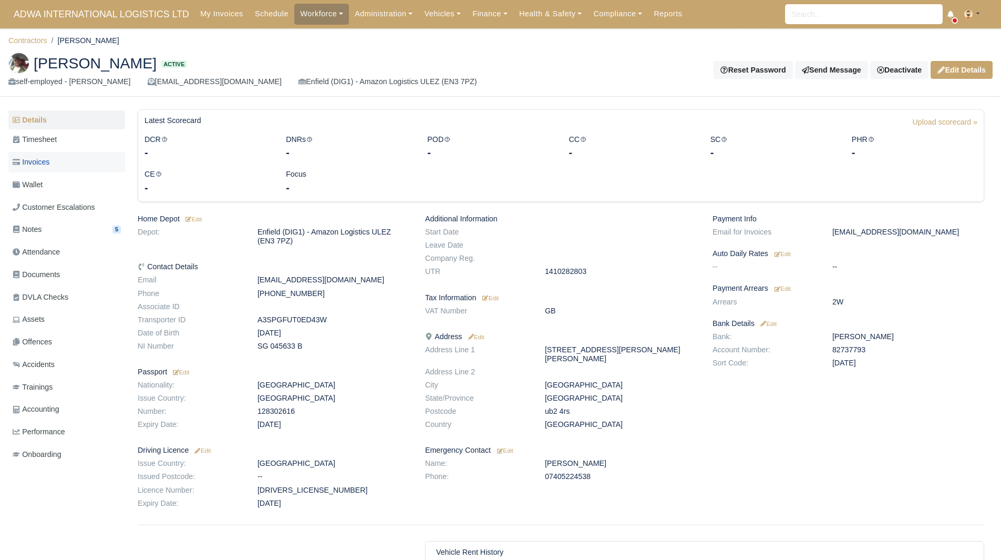
click at [72, 159] on link "Invoices" at bounding box center [66, 162] width 117 height 20
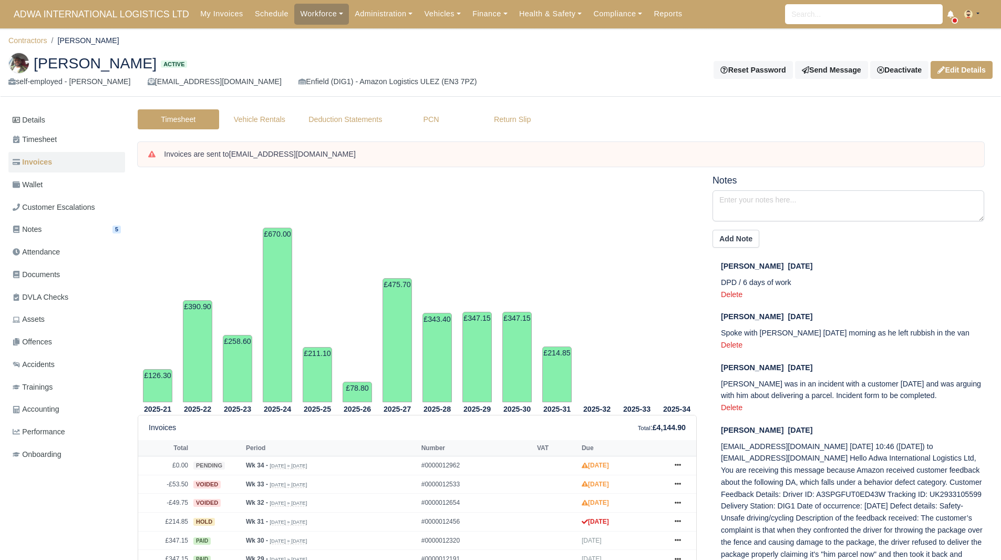
scroll to position [45, 0]
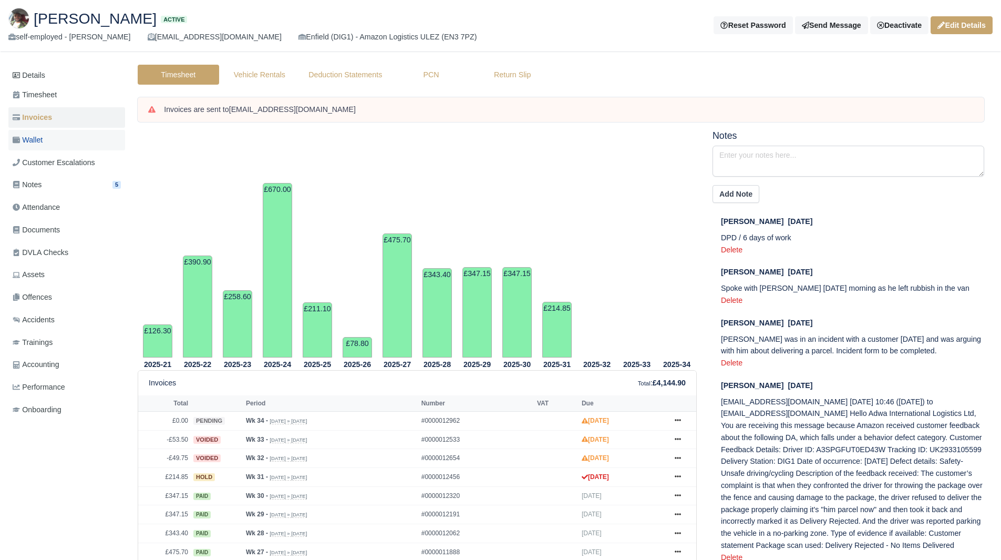
click at [67, 139] on link "Wallet" at bounding box center [66, 140] width 117 height 20
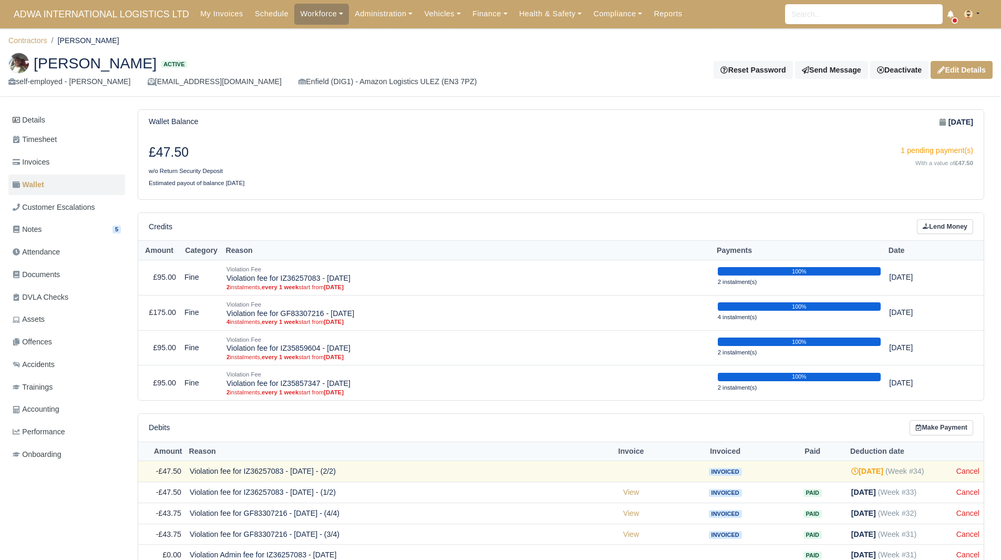
scroll to position [206, 0]
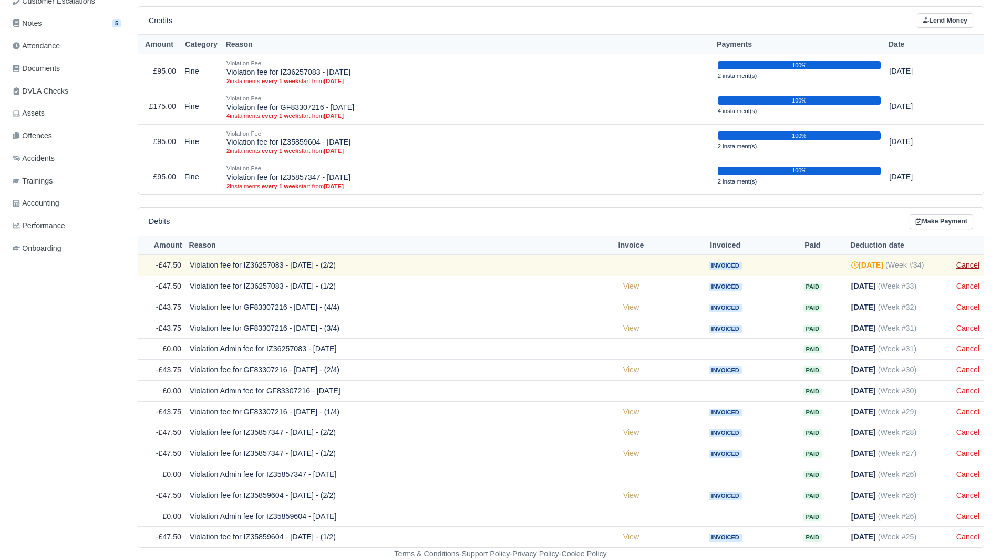
click at [965, 261] on link "Cancel" at bounding box center [967, 265] width 23 height 8
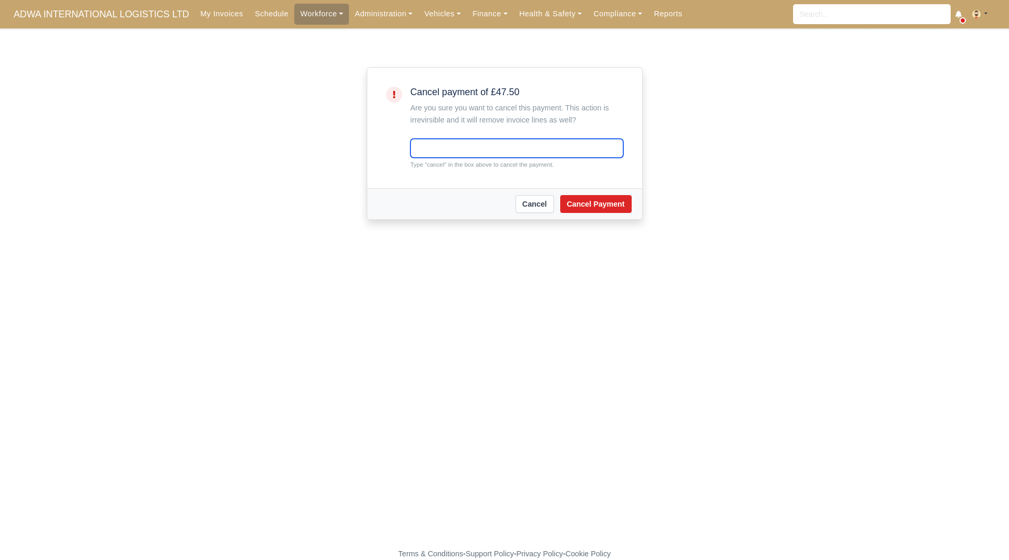
click at [512, 149] on input "text" at bounding box center [516, 148] width 213 height 19
type input "cancel"
click at [589, 212] on button "Cancel Payment" at bounding box center [595, 204] width 71 height 18
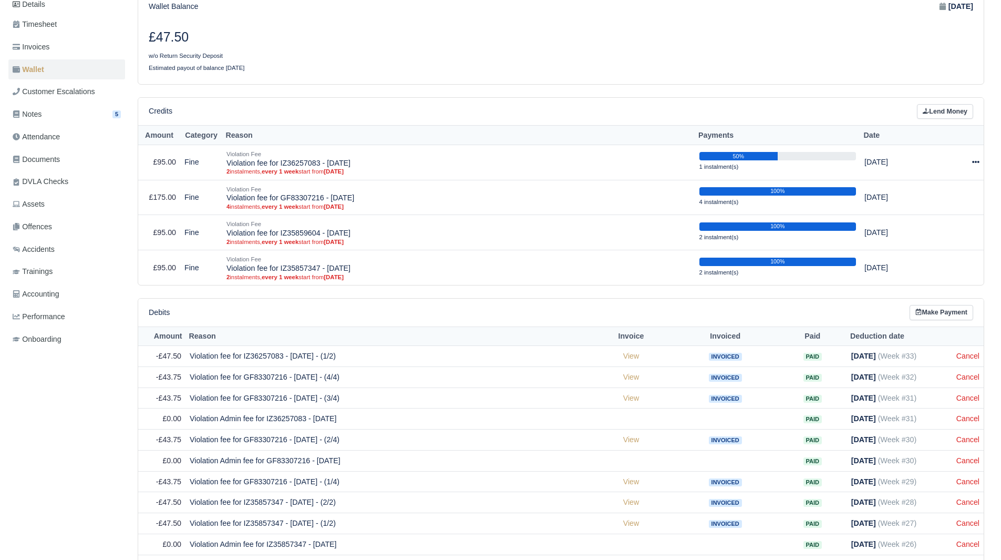
scroll to position [136, 0]
click at [971, 354] on link "Cancel" at bounding box center [967, 355] width 23 height 8
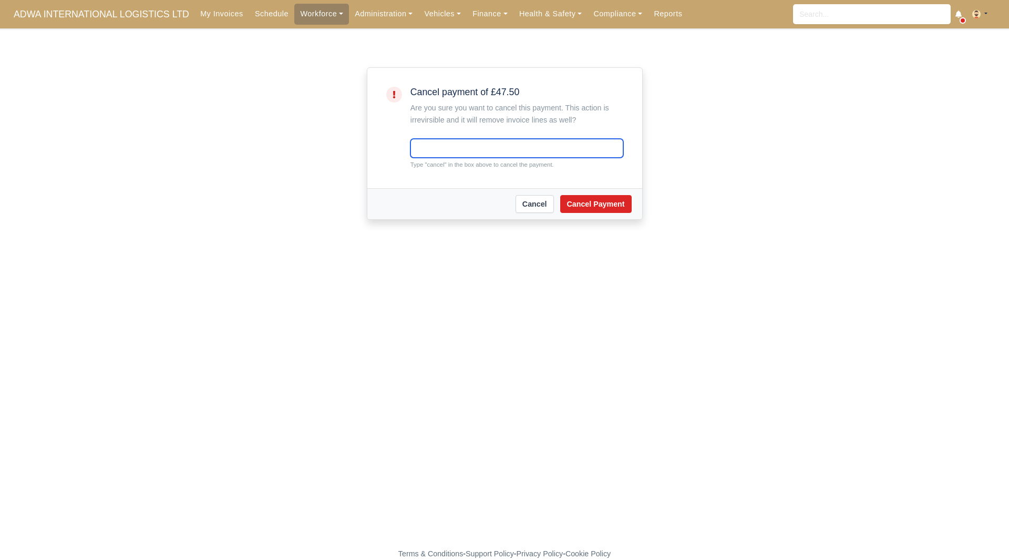
click at [481, 146] on input "text" at bounding box center [516, 148] width 213 height 19
type input "cancel"
click at [585, 207] on button "Cancel Payment" at bounding box center [595, 204] width 71 height 18
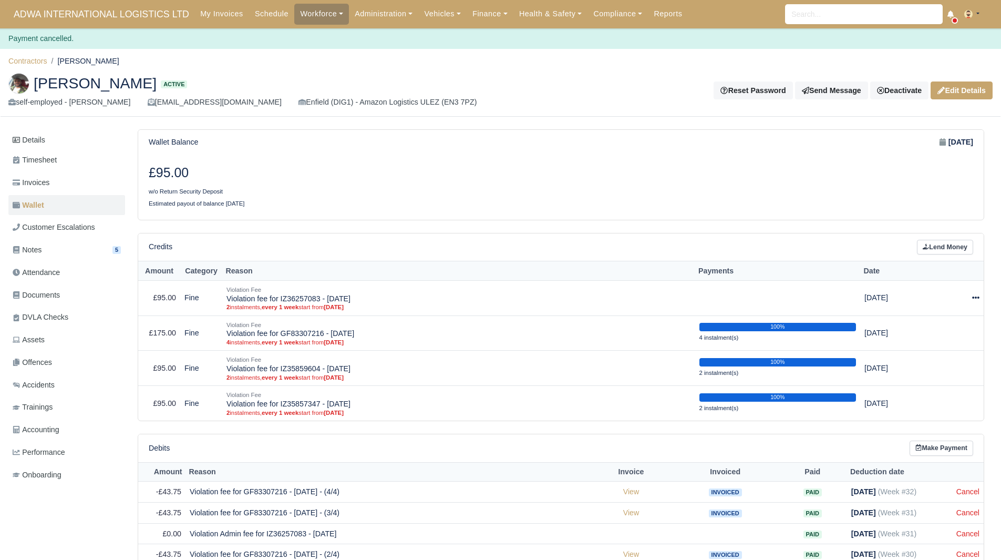
scroll to position [184, 0]
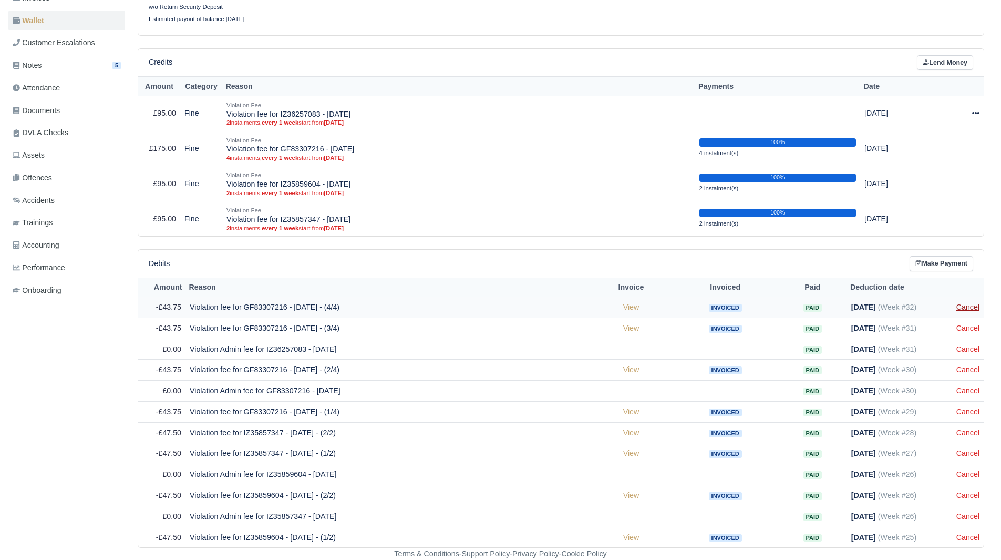
click at [966, 305] on link "Cancel" at bounding box center [967, 307] width 23 height 8
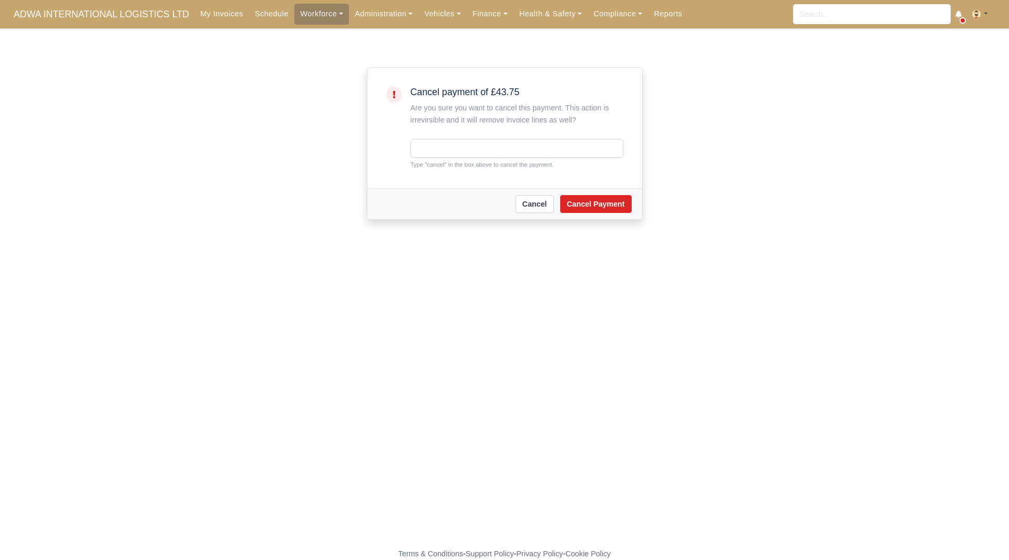
click at [488, 162] on small "Type "cancel" in the box above to cancel the payment." at bounding box center [516, 164] width 213 height 9
click at [480, 160] on small "Type "cancel" in the box above to cancel the payment." at bounding box center [516, 164] width 213 height 9
click at [480, 158] on div "Type "cancel" in the box above to cancel the payment." at bounding box center [516, 154] width 213 height 30
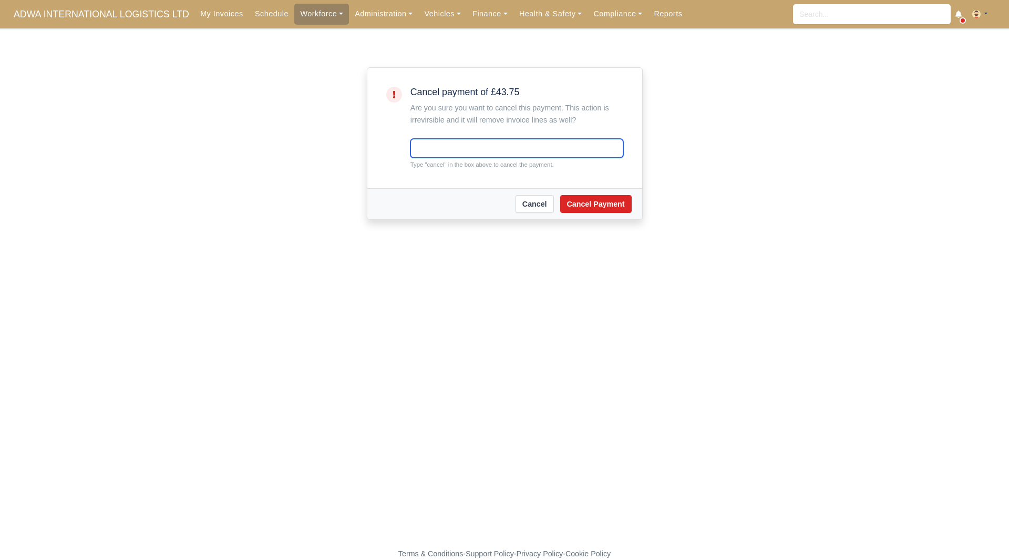
click at [469, 147] on input "text" at bounding box center [516, 148] width 213 height 19
type input "cancel"
click at [599, 201] on button "Cancel Payment" at bounding box center [595, 204] width 71 height 18
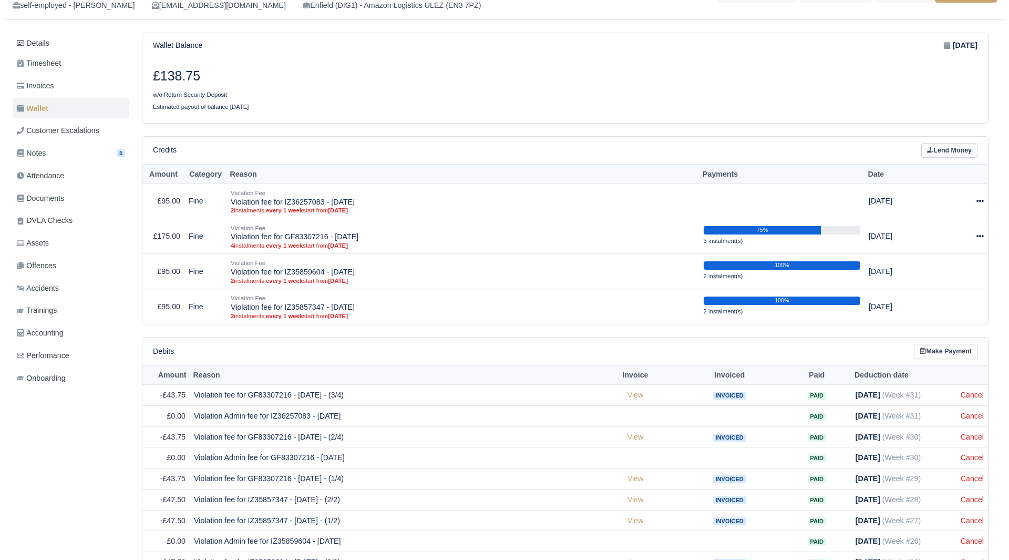
scroll to position [133, 0]
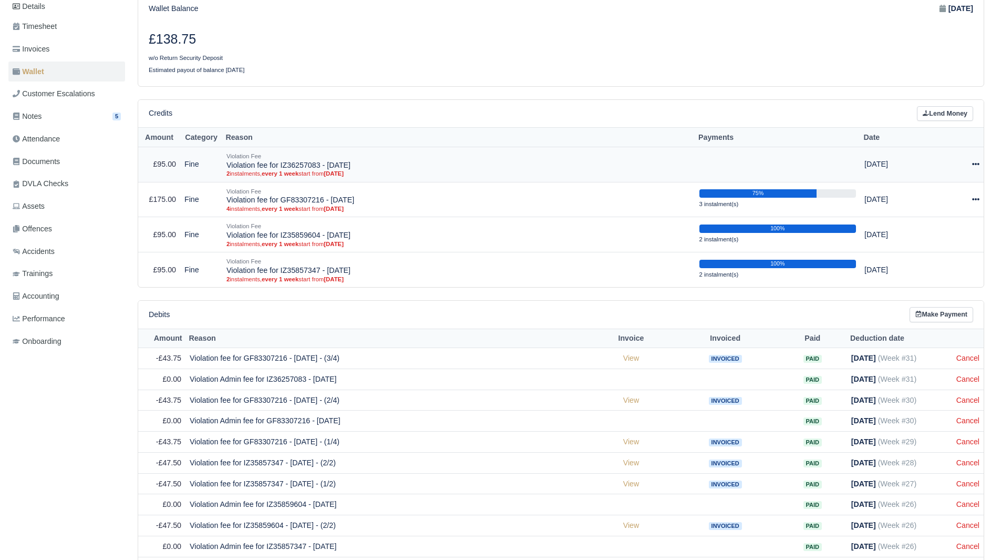
click at [973, 166] on icon at bounding box center [975, 163] width 7 height 7
click at [927, 204] on button "Make Payment" at bounding box center [929, 196] width 94 height 16
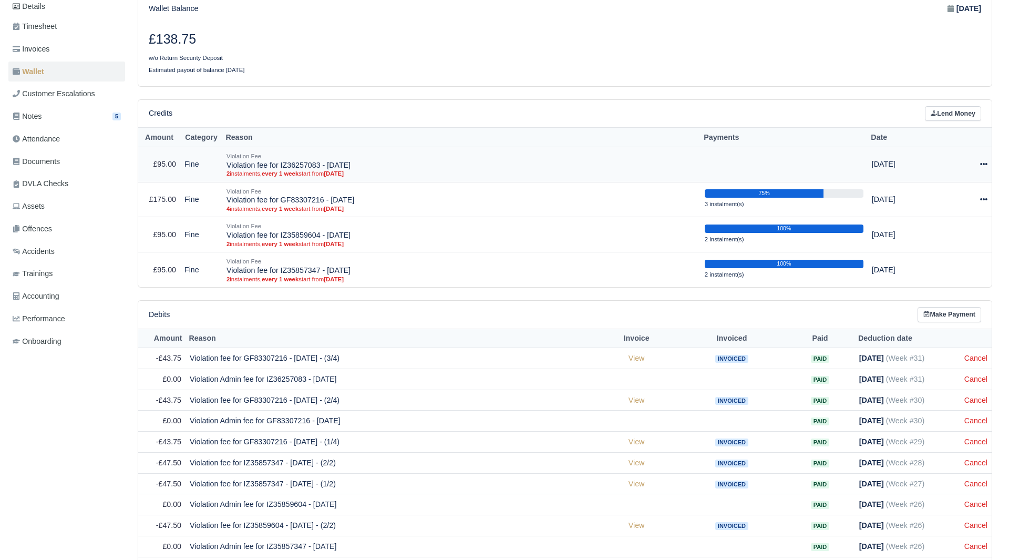
select select "4954"
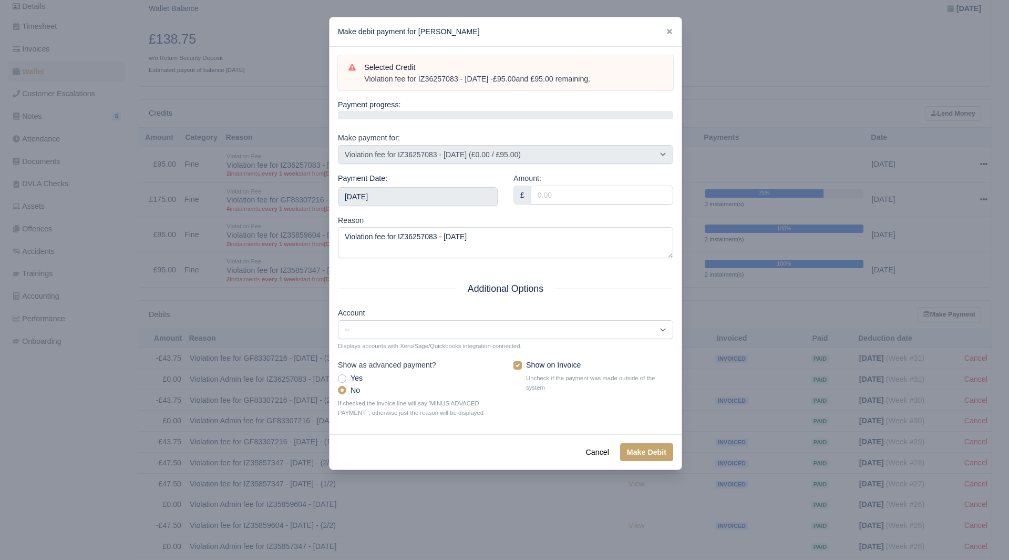
drag, startPoint x: 610, startPoint y: 80, endPoint x: 365, endPoint y: 79, distance: 244.9
click at [365, 79] on div "Violation fee for IZ36257083 - 17/07/2025 - £95.00 and £95.00 remaining." at bounding box center [513, 79] width 298 height 11
copy div "Violation fee for IZ36257083 - 17/07/2025 - £95.00 and £95.00 remaining."
click at [399, 191] on input "2025-08-23" at bounding box center [418, 196] width 160 height 19
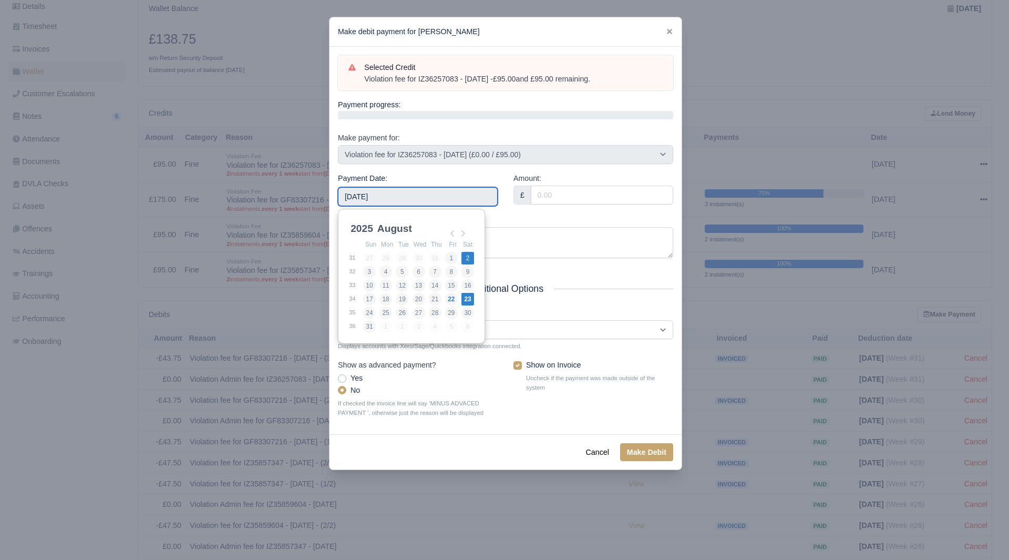
type input "2025-08-02"
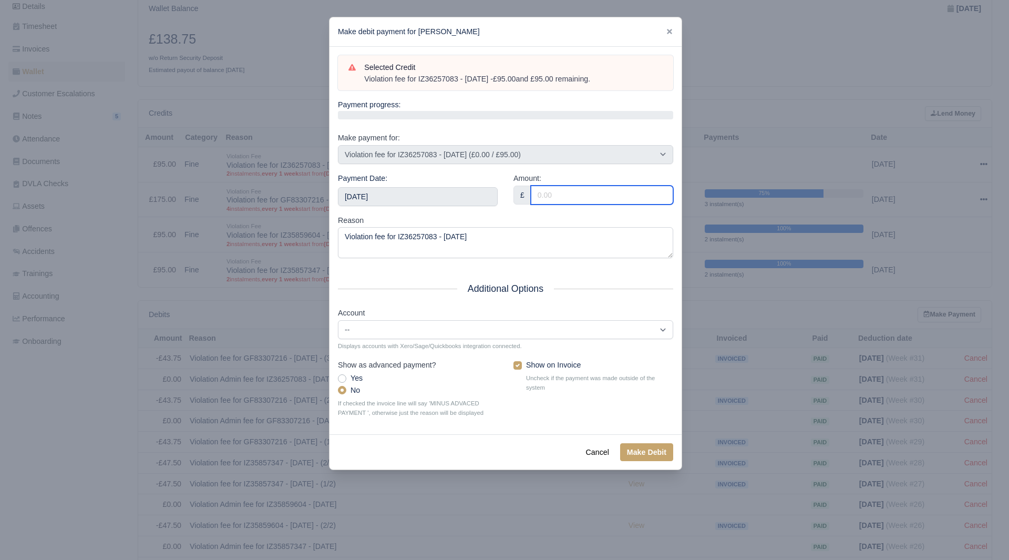
click at [586, 195] on input "Amount:" at bounding box center [602, 194] width 142 height 19
type input "95.00"
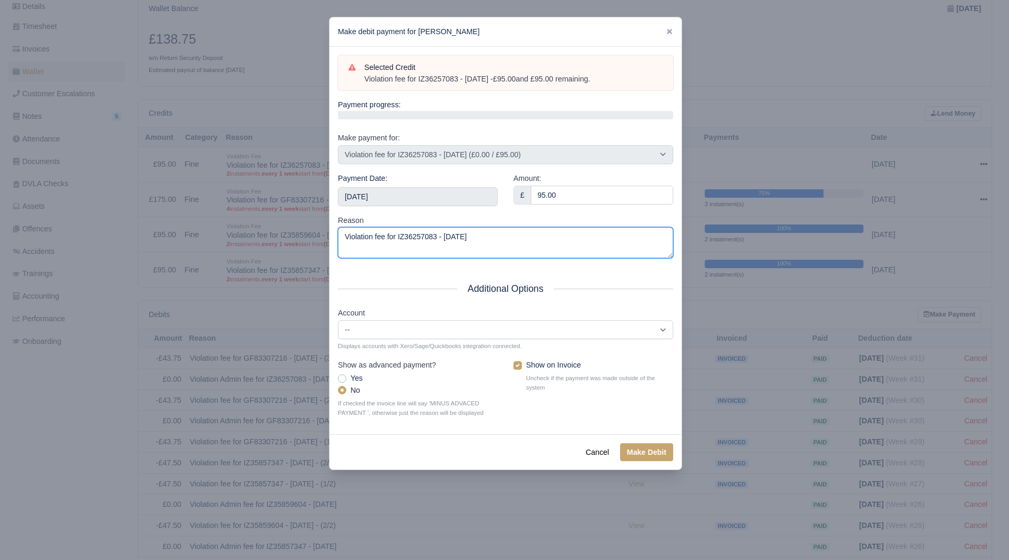
drag, startPoint x: 509, startPoint y: 244, endPoint x: 189, endPoint y: 260, distance: 319.8
click at [189, 260] on div "​ Make debit payment for Omar Saber Abdukarim Selected Credit Violation fee for…" at bounding box center [504, 280] width 1009 height 560
paste textarea "- £95.00 and £95.00 remaining."
type textarea "Violation fee for IZ36257083 - 17/07/2025 - £95.00 and £95.00 remaining."
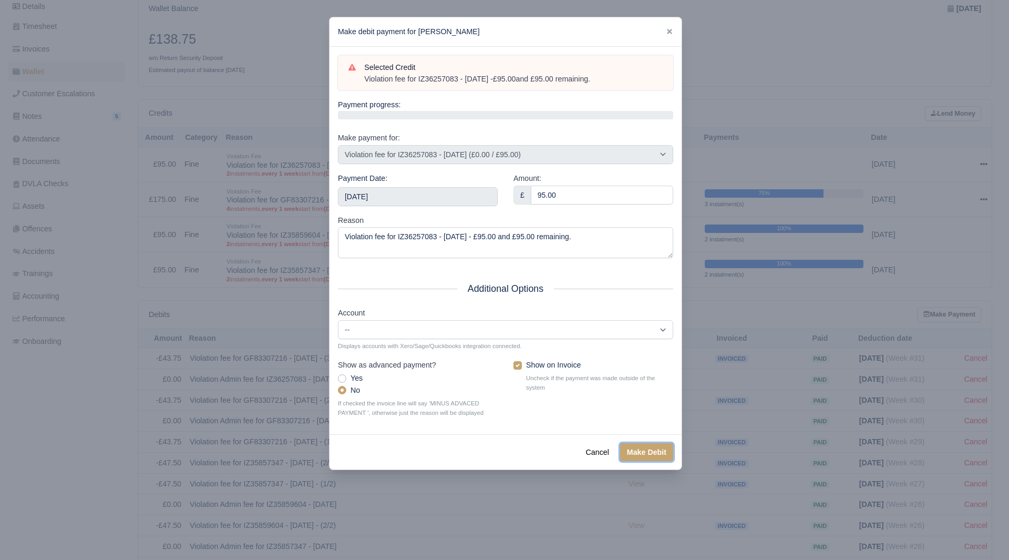
click at [639, 453] on button "Make Debit" at bounding box center [646, 452] width 53 height 18
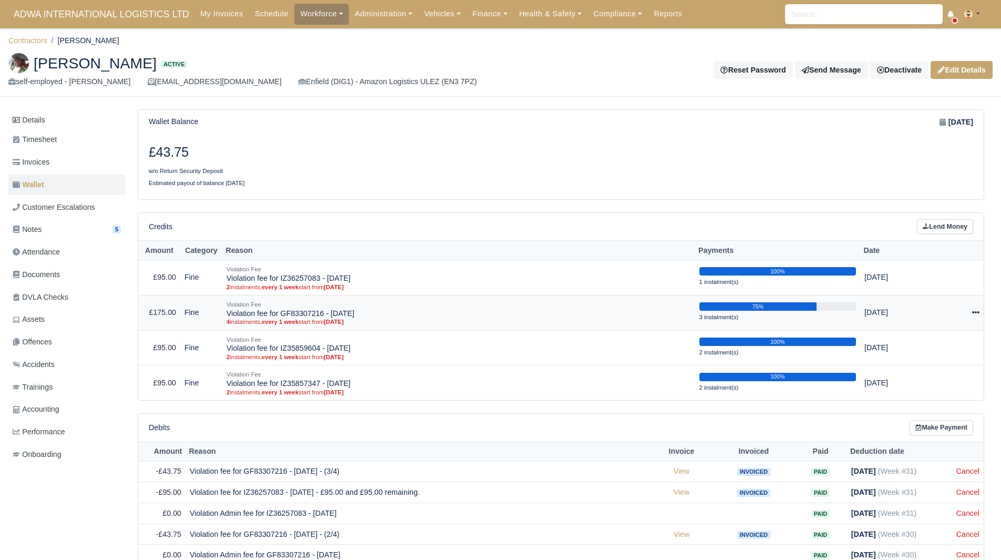
click at [972, 314] on icon at bounding box center [975, 311] width 7 height 7
click at [933, 343] on button "Make Payment" at bounding box center [929, 344] width 94 height 16
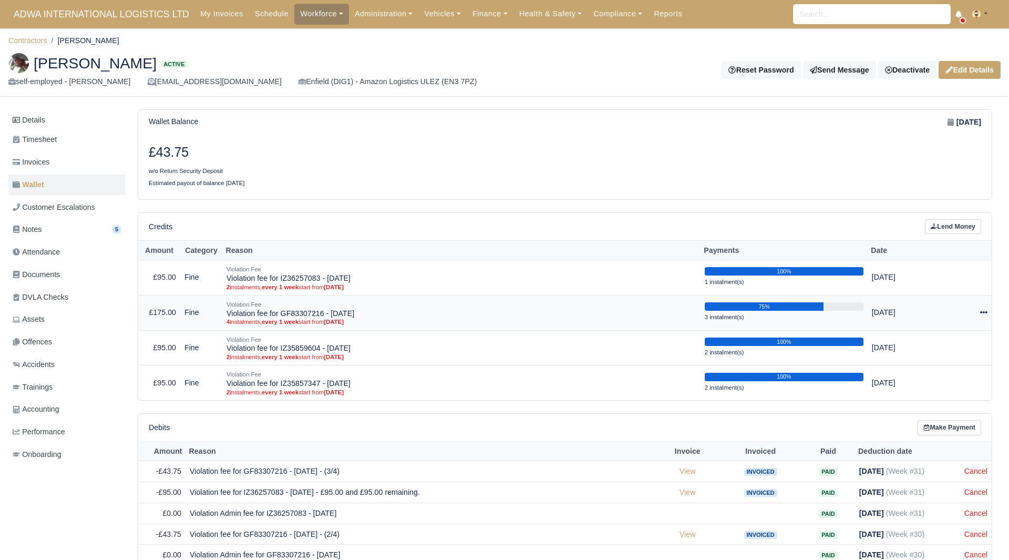
select select "4919"
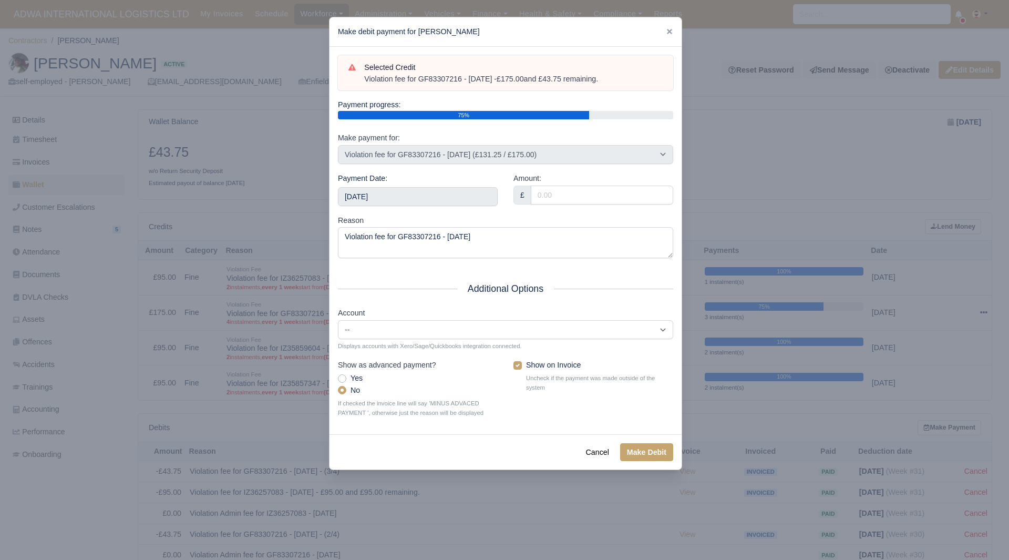
drag, startPoint x: 627, startPoint y: 81, endPoint x: 363, endPoint y: 80, distance: 264.3
click at [363, 80] on div "Selected Credit Violation fee for GF83307216 - [DATE] - £175.00 and £43.75 rema…" at bounding box center [505, 72] width 314 height 23
copy div "Violation fee for GF83307216 - [DATE] - £175.00 and £43.75 remaining."
click at [405, 200] on input "[DATE]" at bounding box center [418, 196] width 160 height 19
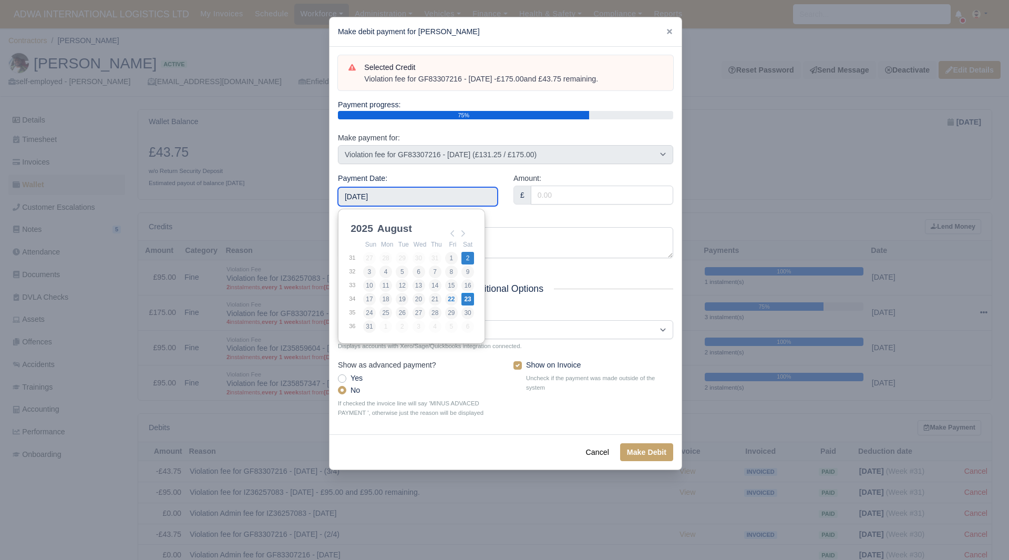
type input "[DATE]"
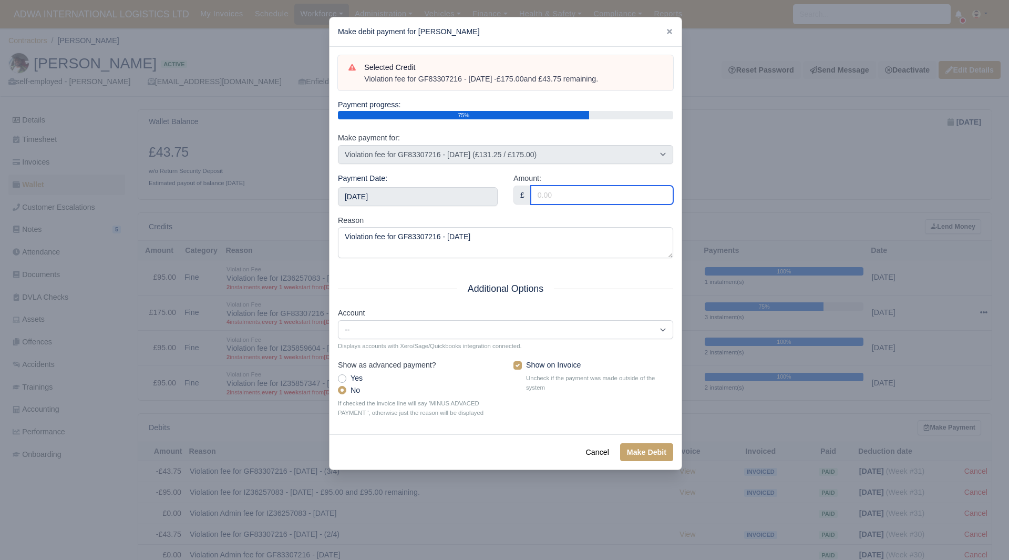
click at [572, 194] on input "Amount:" at bounding box center [602, 194] width 142 height 19
type input "43.75"
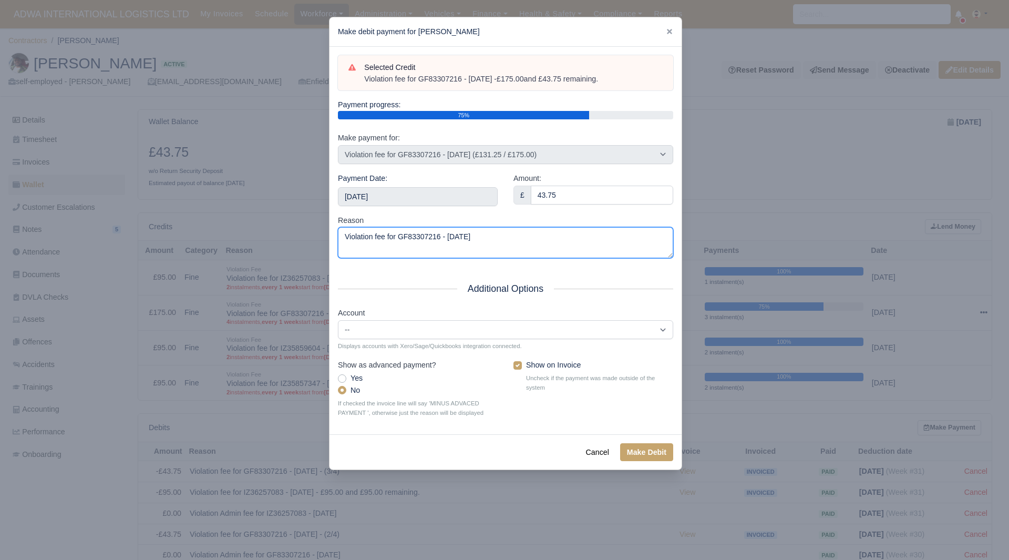
drag, startPoint x: 542, startPoint y: 250, endPoint x: 191, endPoint y: 283, distance: 352.6
click at [202, 283] on div "​ Make debit payment for Omar Saber Abdukarim Selected Credit Violation fee for…" at bounding box center [504, 280] width 1009 height 560
paste textarea "- £175.00 and £43.75 remaining."
type textarea "Violation fee for GF83307216 - [DATE] - £175.00 and £43.75 remaining."
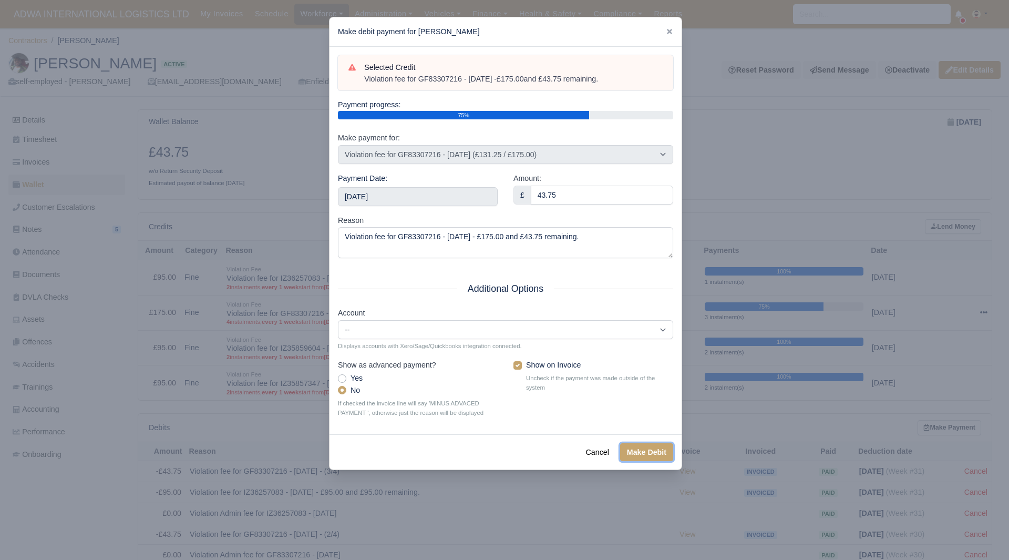
click at [667, 460] on button "Make Debit" at bounding box center [646, 452] width 53 height 18
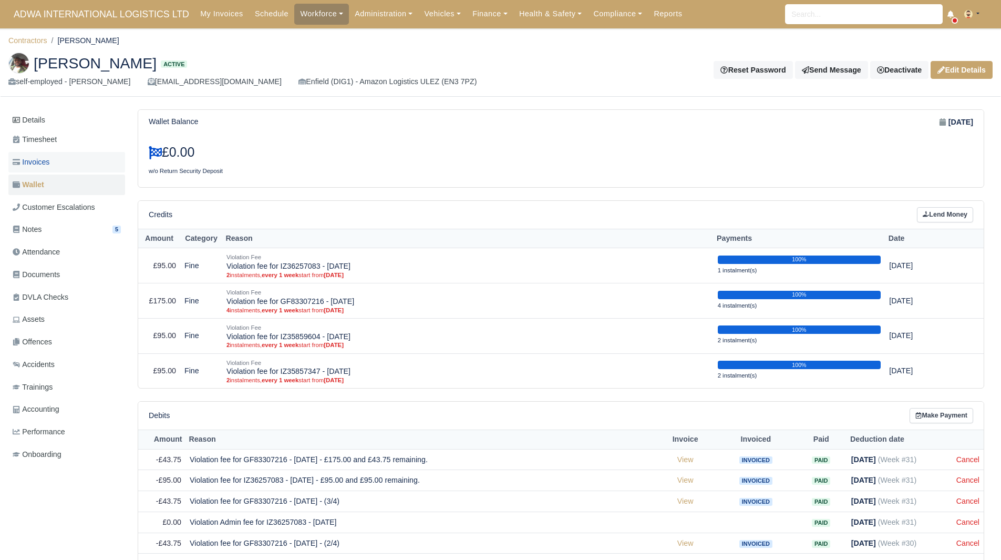
click at [38, 159] on span "Invoices" at bounding box center [31, 162] width 37 height 12
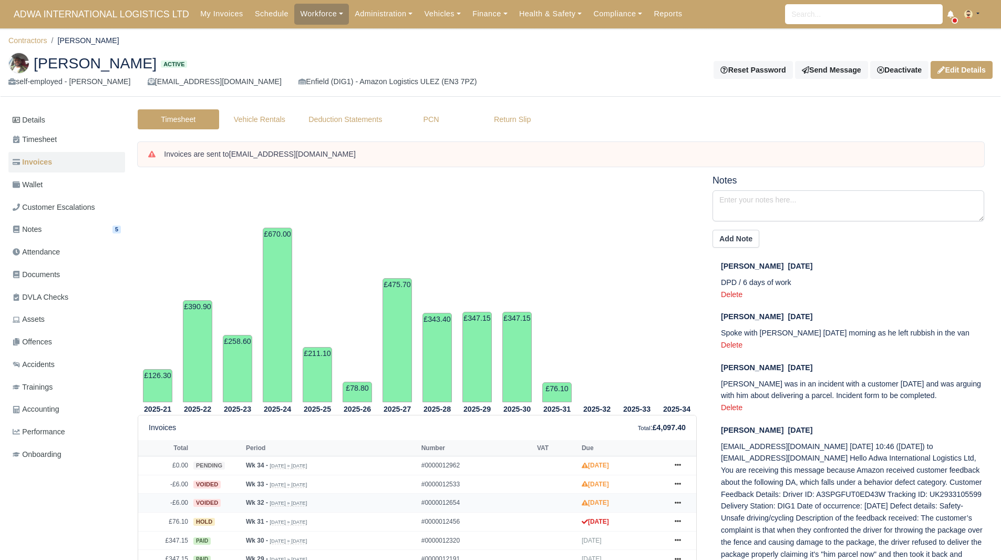
scroll to position [118, 0]
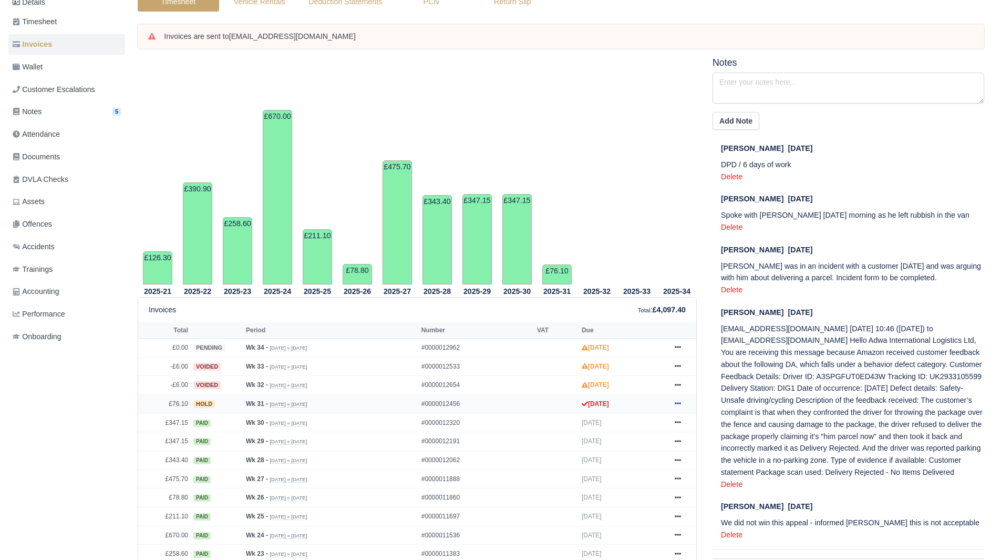
click at [674, 401] on link at bounding box center [678, 403] width 16 height 13
click at [648, 425] on link "Show Invoice" at bounding box center [639, 423] width 94 height 22
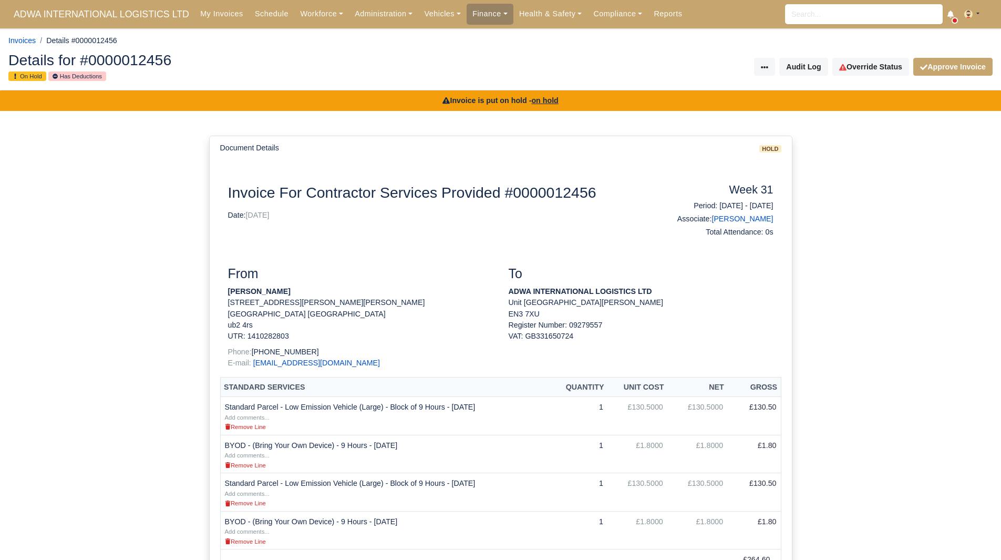
drag, startPoint x: 320, startPoint y: 295, endPoint x: 225, endPoint y: 287, distance: 95.4
click at [225, 287] on div "From [PERSON_NAME] [STREET_ADDRESS][PERSON_NAME][PERSON_NAME] UTR: 1410282803 P…" at bounding box center [360, 321] width 281 height 111
copy strong "[PERSON_NAME]"
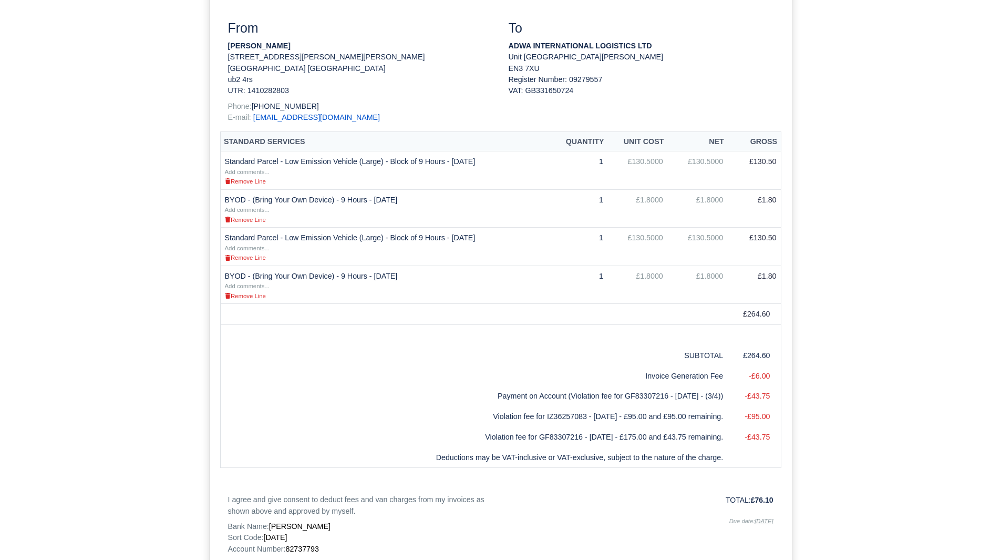
scroll to position [354, 0]
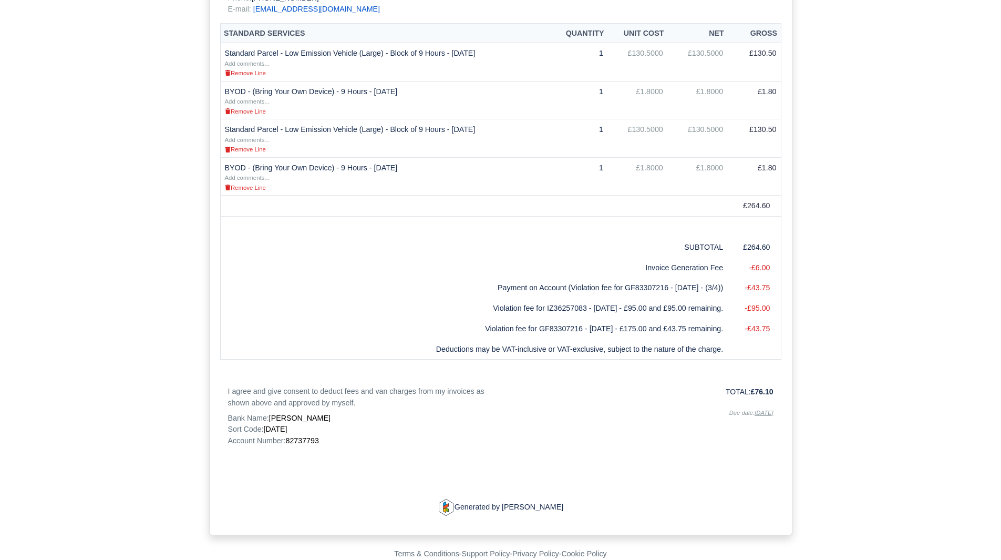
click at [301, 446] on div "Invoice For Contractor Services Provided #0000012456 Date: [DATE] Week 31 Perio…" at bounding box center [500, 173] width 545 height 686
click at [313, 438] on span "82737793" at bounding box center [301, 440] width 33 height 8
copy span "82737793"
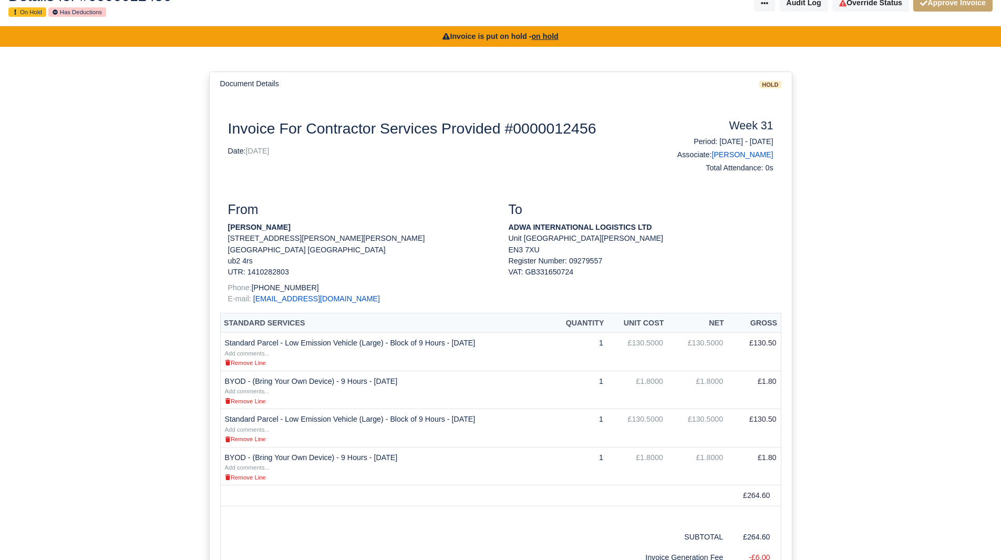
scroll to position [0, 0]
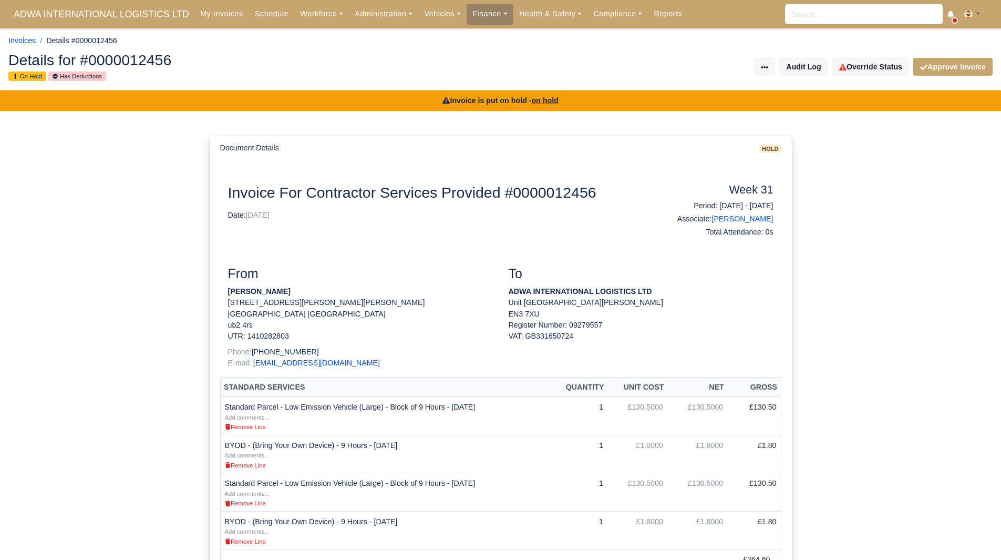
drag, startPoint x: 311, startPoint y: 293, endPoint x: 226, endPoint y: 291, distance: 85.2
click at [226, 291] on div "From Omar Saber Abdukarim 159 hunt road southall london Greater London ub2 4rs …" at bounding box center [360, 321] width 281 height 111
copy strong "Omar Saber Abdukarim"
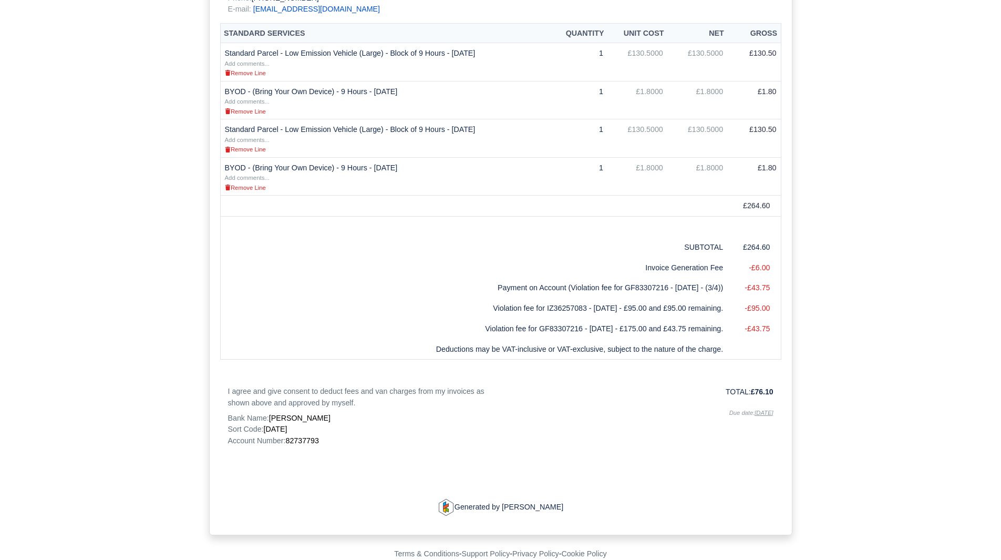
click at [321, 439] on p "Account Number: 82737793" at bounding box center [360, 440] width 265 height 11
click at [306, 440] on span "82737793" at bounding box center [301, 440] width 33 height 8
copy span "82737793"
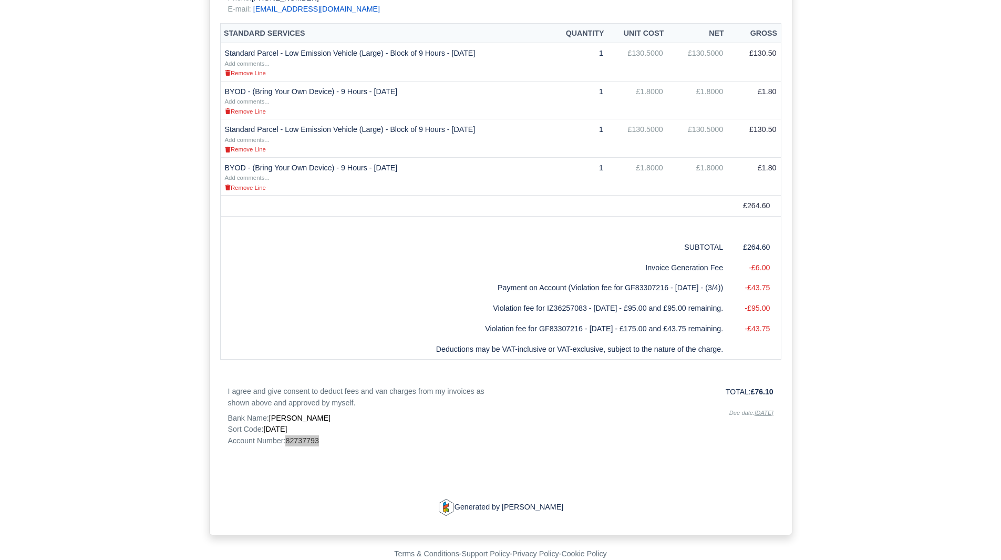
scroll to position [0, 0]
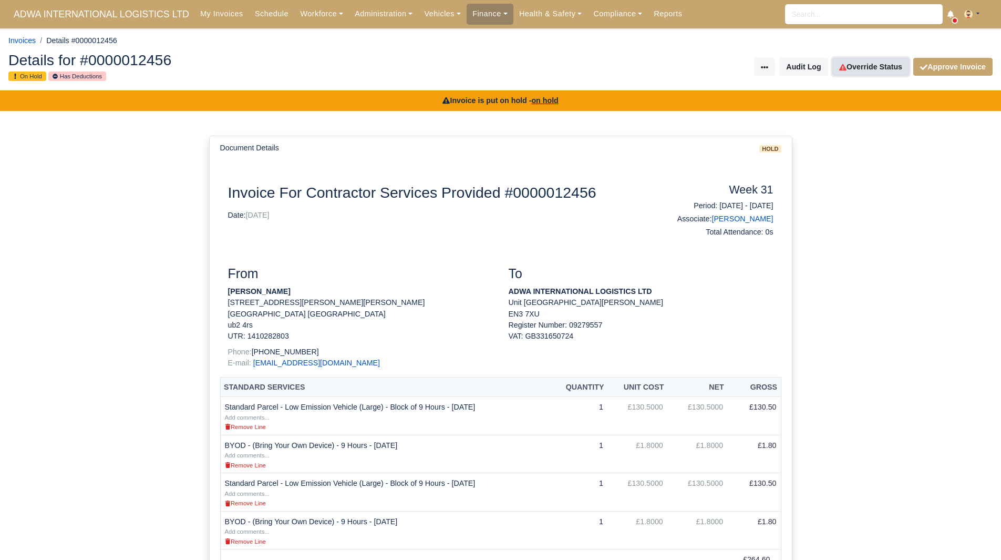
click at [859, 69] on link "Override Status" at bounding box center [870, 67] width 77 height 18
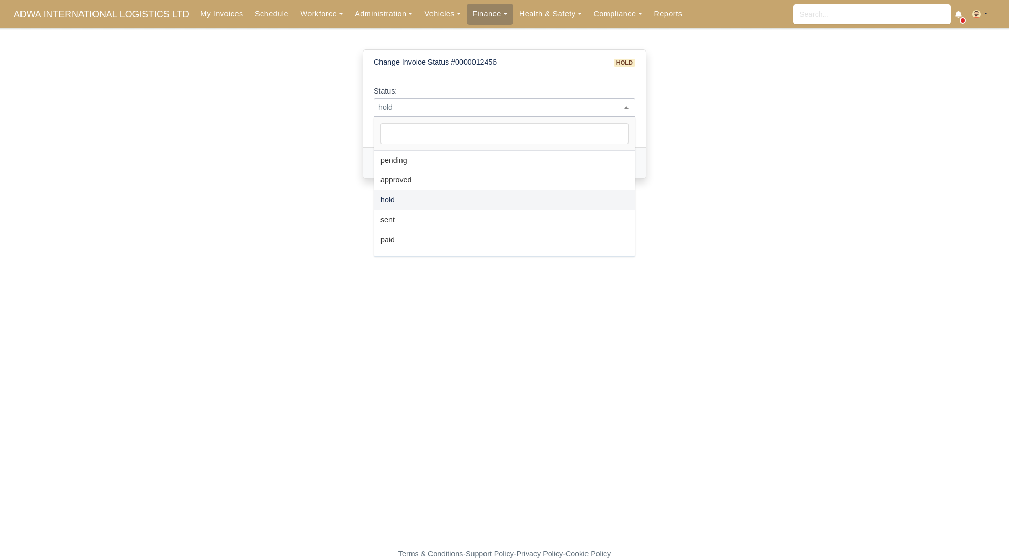
click at [575, 115] on span "hold" at bounding box center [505, 107] width 262 height 18
select select "paid"
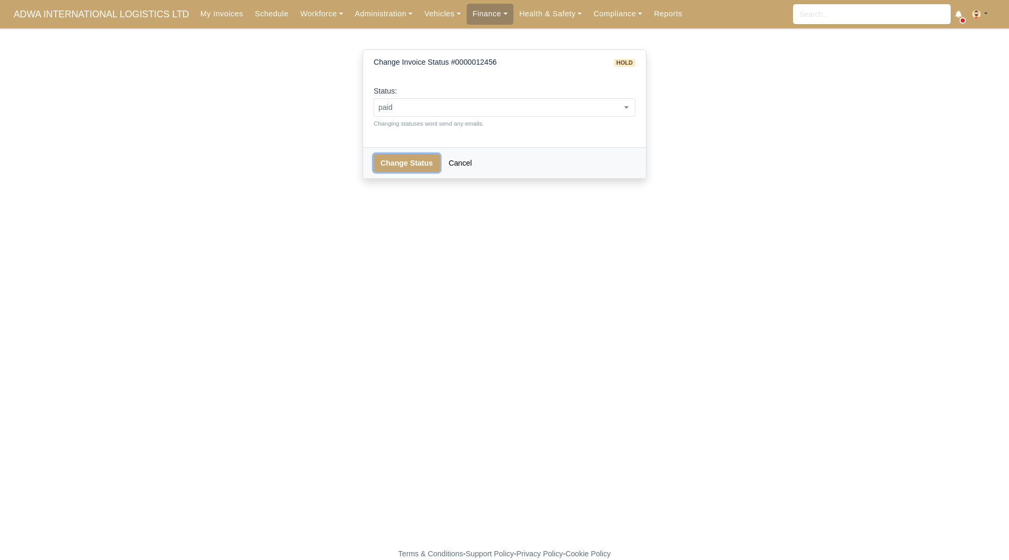
click at [414, 160] on button "Change Status" at bounding box center [407, 163] width 66 height 18
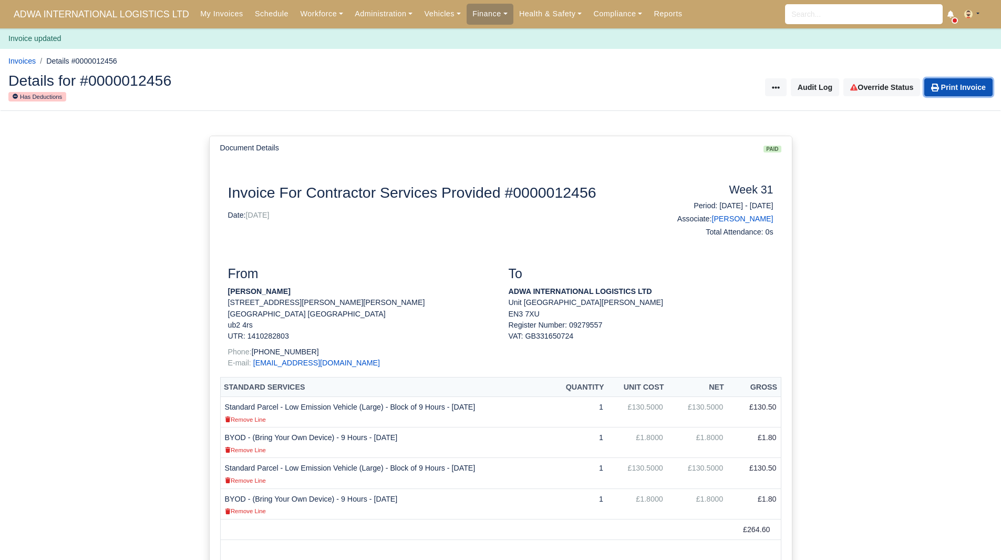
click at [948, 89] on link "Print Invoice" at bounding box center [958, 87] width 68 height 18
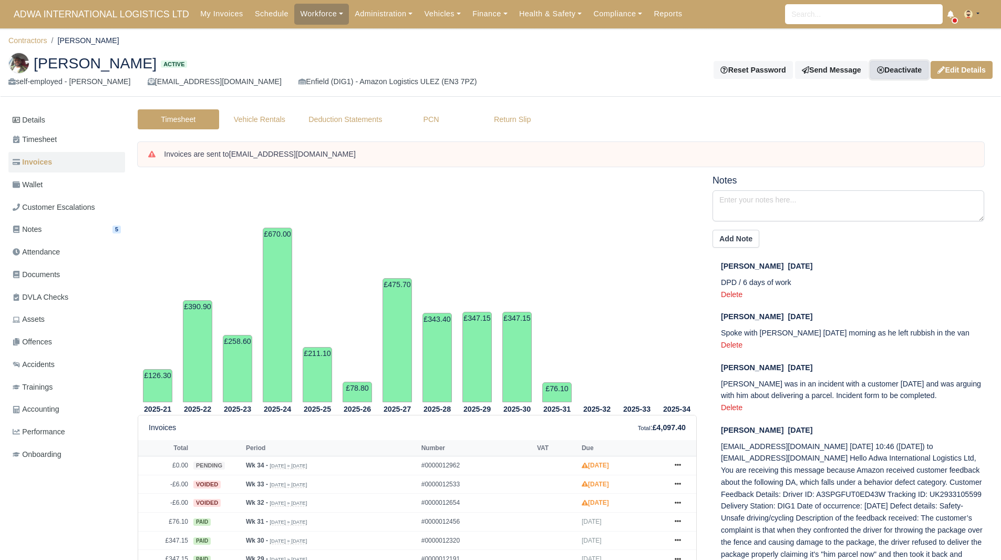
click at [905, 63] on link "Deactivate" at bounding box center [899, 70] width 58 height 18
click at [865, 120] on link "Off-board" at bounding box center [882, 123] width 94 height 16
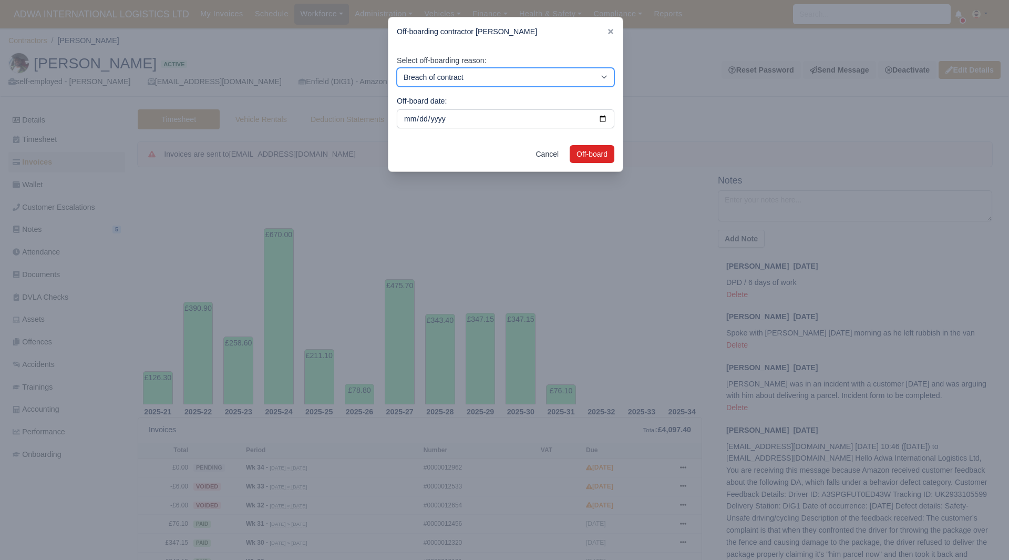
click at [546, 69] on select "Breach of contract Personal decision Too many parcels Heavy routes Another comp…" at bounding box center [506, 77] width 218 height 19
select select "personal-decision"
click at [397, 68] on select "Breach of contract Personal decision Too many parcels Heavy routes Another comp…" at bounding box center [506, 77] width 218 height 19
click at [585, 145] on div "Cancel Off-board" at bounding box center [505, 154] width 234 height 35
click at [591, 153] on button "Off-board" at bounding box center [592, 154] width 45 height 18
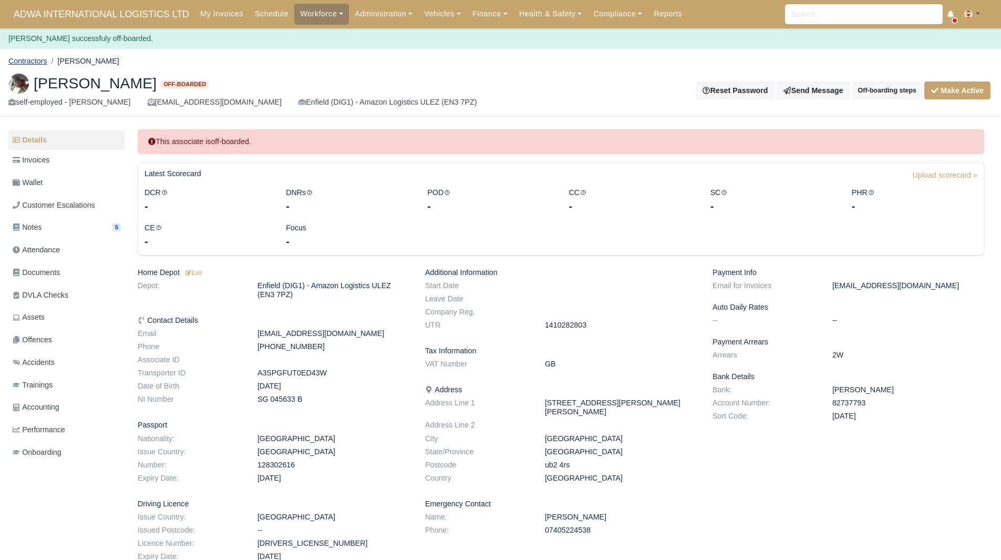
click at [32, 64] on link "Contractors" at bounding box center [27, 61] width 39 height 8
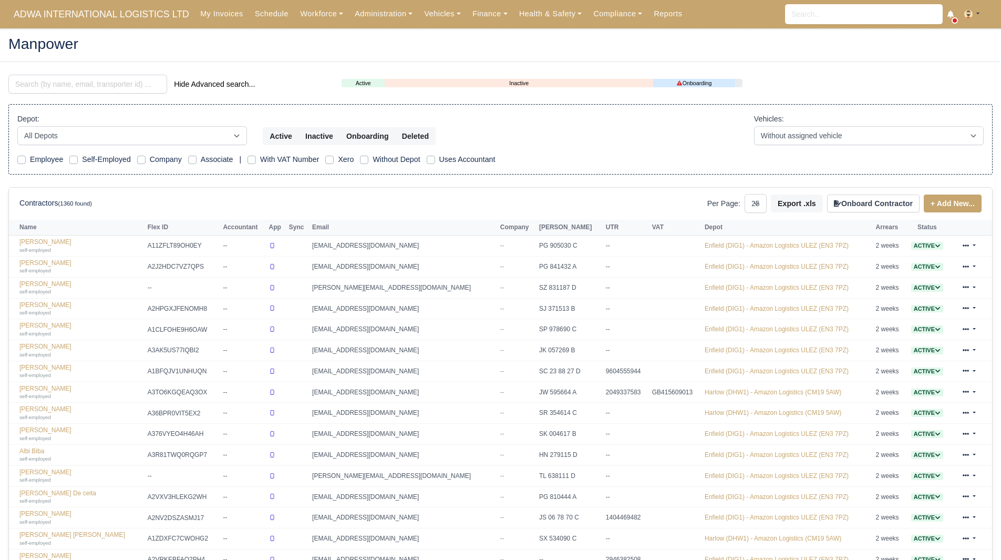
select select "25"
click at [65, 96] on div "Hide Advanced search..." at bounding box center [167, 85] width 333 height 21
click at [69, 87] on input "search" at bounding box center [87, 84] width 159 height 19
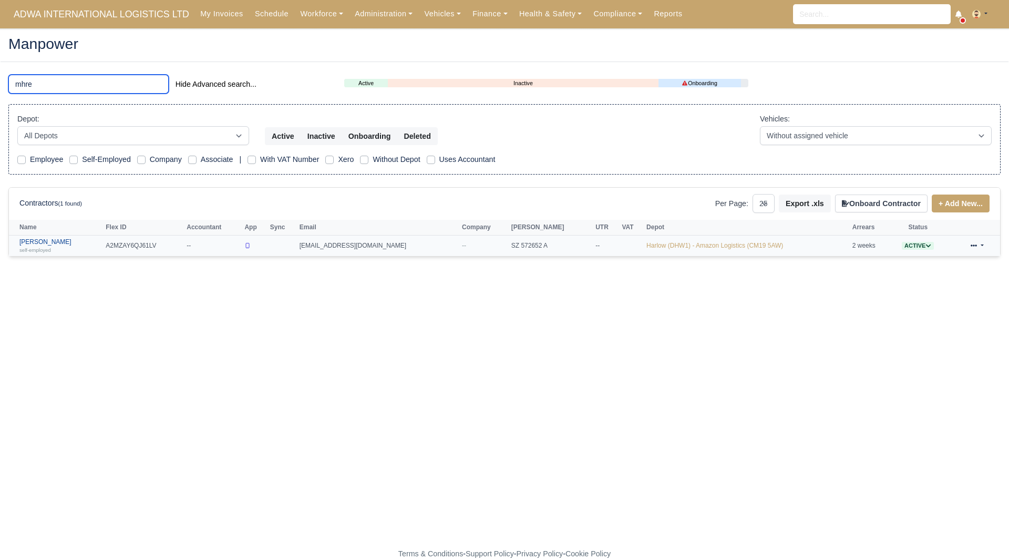
type input "mhre"
click at [58, 243] on link "Mhretab Welday self-employed" at bounding box center [59, 245] width 81 height 15
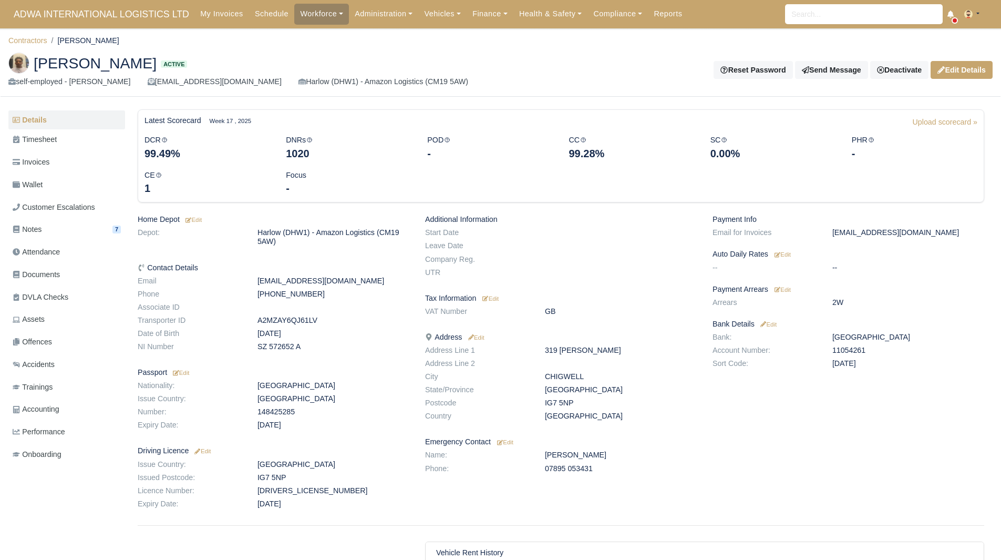
click at [60, 151] on ul "Details Timesheet Invoices Wallet Customer Escalations Notes 7 Attendance" at bounding box center [66, 288] width 117 height 356
click at [61, 160] on link "Invoices" at bounding box center [66, 162] width 117 height 20
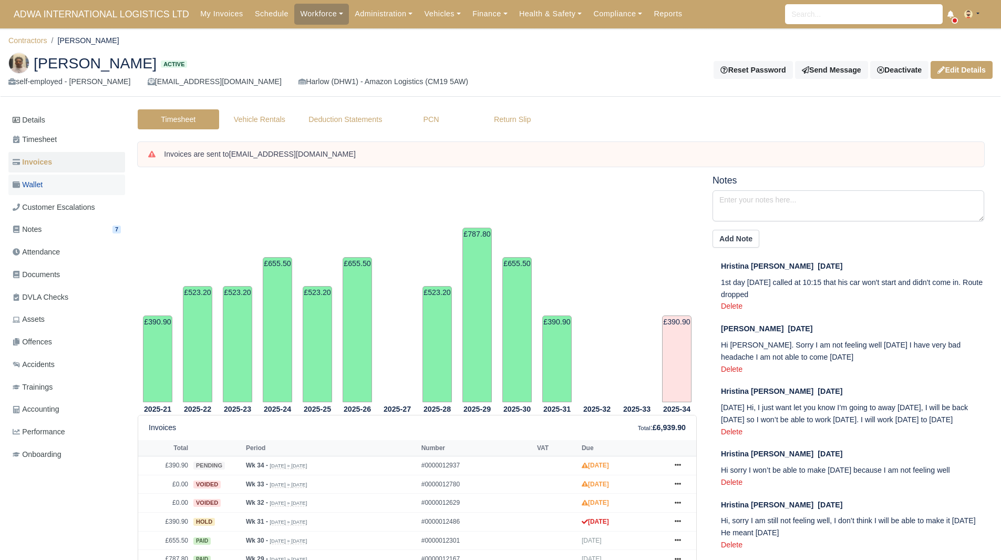
click at [69, 178] on link "Wallet" at bounding box center [66, 184] width 117 height 20
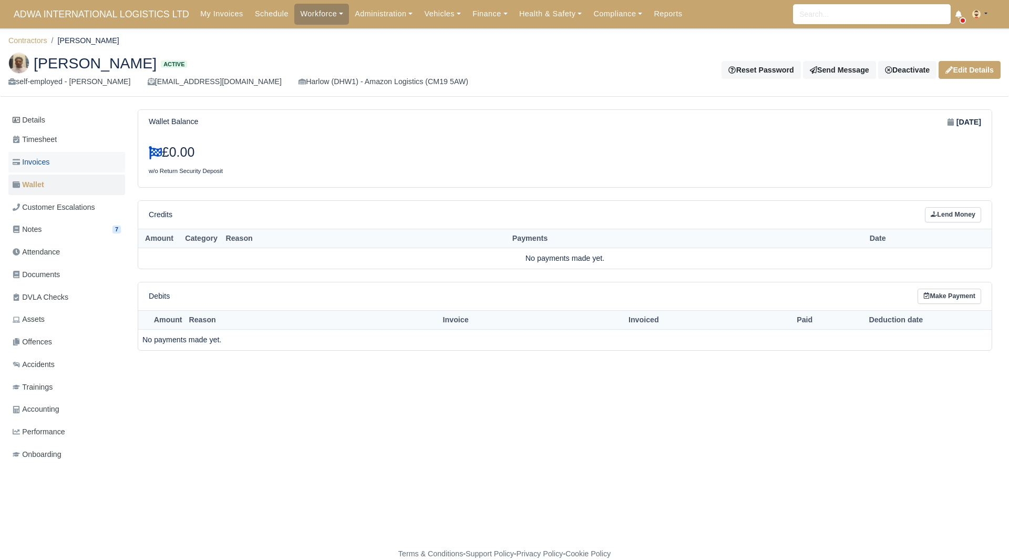
click at [64, 154] on link "Invoices" at bounding box center [66, 162] width 117 height 20
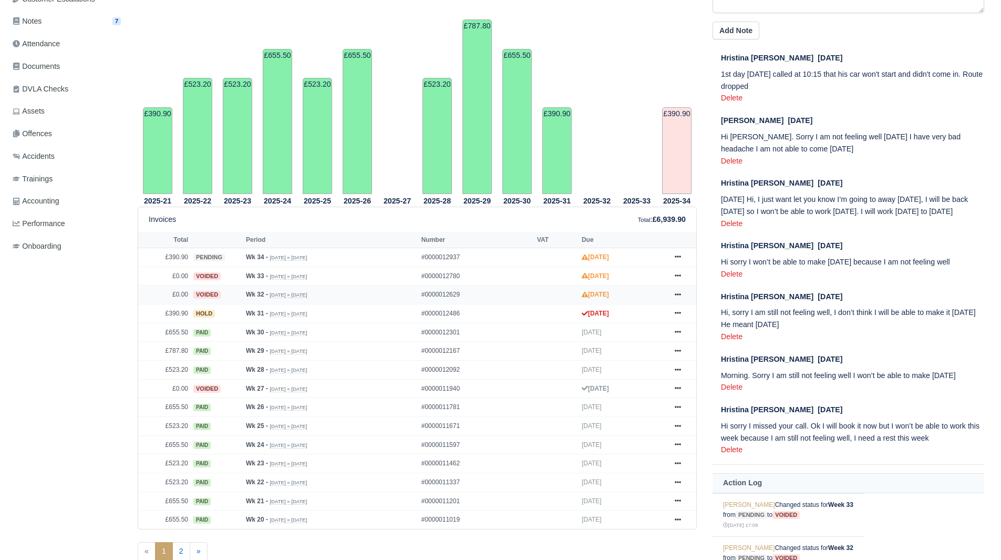
scroll to position [209, 0]
click at [680, 314] on icon at bounding box center [678, 312] width 6 height 6
click at [657, 329] on link "Show Invoice" at bounding box center [639, 332] width 94 height 22
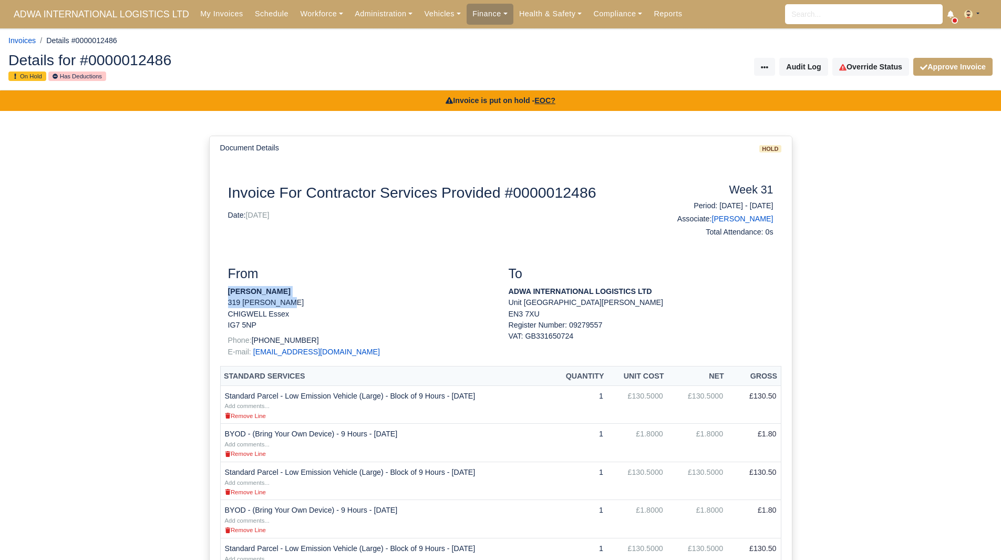
drag, startPoint x: 302, startPoint y: 297, endPoint x: 222, endPoint y: 295, distance: 79.4
click at [222, 295] on div "From [PERSON_NAME] [STREET_ADDRESS][PERSON_NAME] Phone: [PHONE_NUMBER] E-mail: …" at bounding box center [360, 316] width 281 height 100
click at [324, 288] on p "Mhretab Welday" at bounding box center [360, 291] width 265 height 11
drag, startPoint x: 292, startPoint y: 289, endPoint x: 230, endPoint y: 293, distance: 62.1
click at [230, 293] on p "[PERSON_NAME]" at bounding box center [360, 291] width 265 height 11
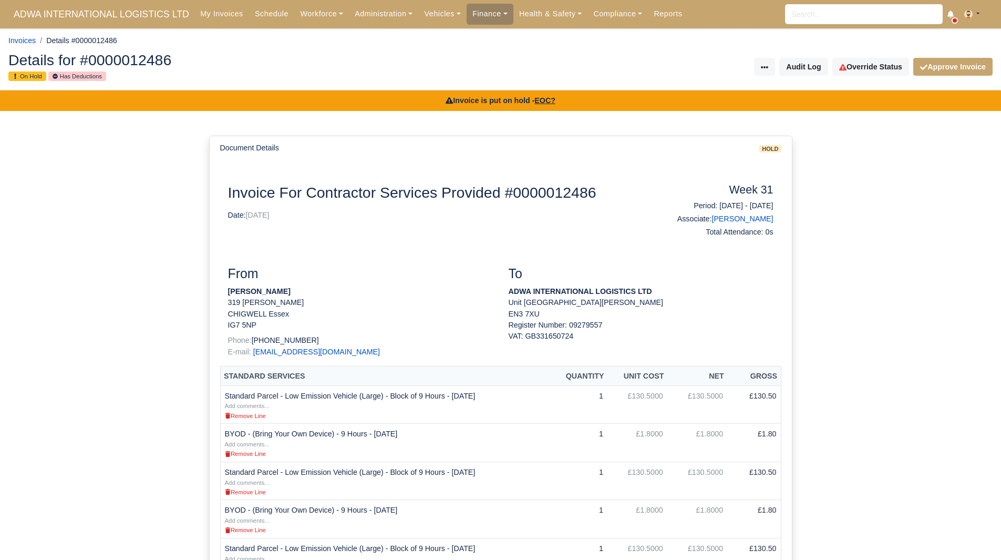
copy strong "[PERSON_NAME]"
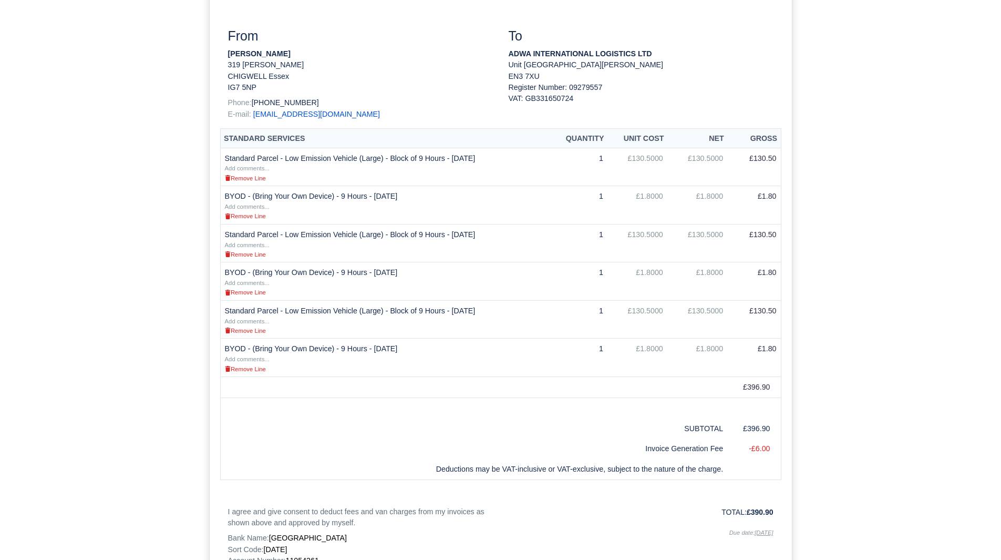
scroll to position [357, 0]
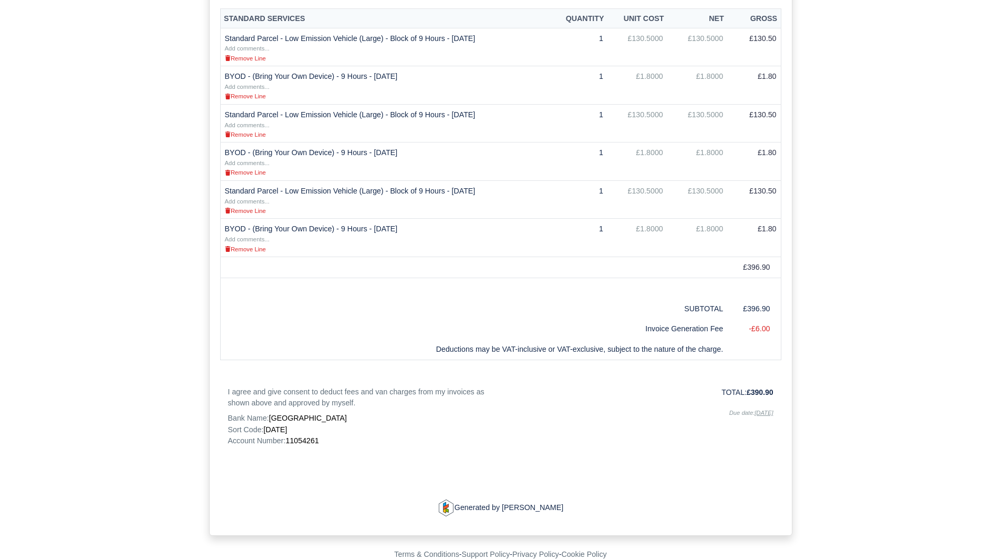
click at [306, 441] on span "11054261" at bounding box center [301, 440] width 33 height 8
copy span "11054261"
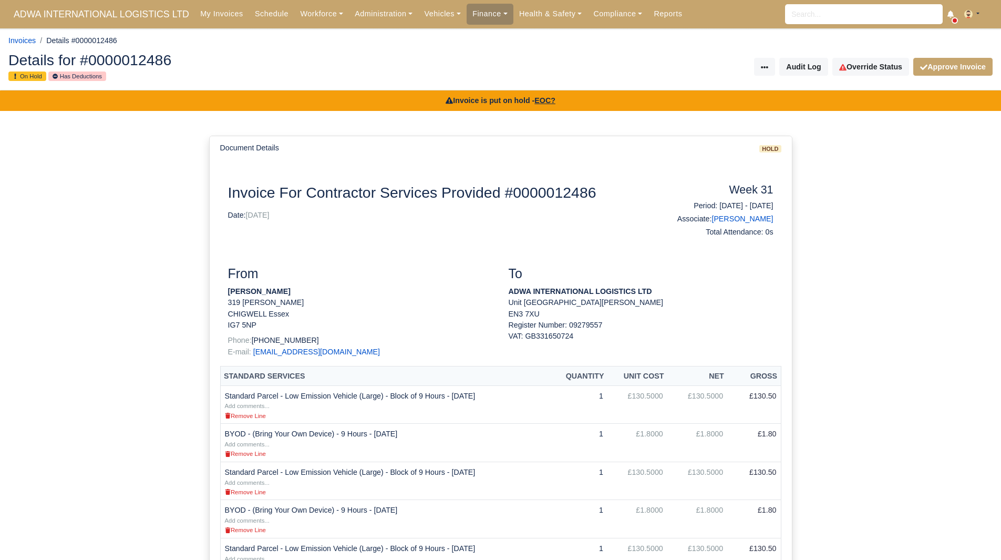
click at [863, 80] on div "Details for #0000012486 On Hold Has Deductions Invoice Actions Resend Invoice V…" at bounding box center [501, 67] width 1000 height 46
click at [865, 73] on link "Override Status" at bounding box center [870, 67] width 77 height 18
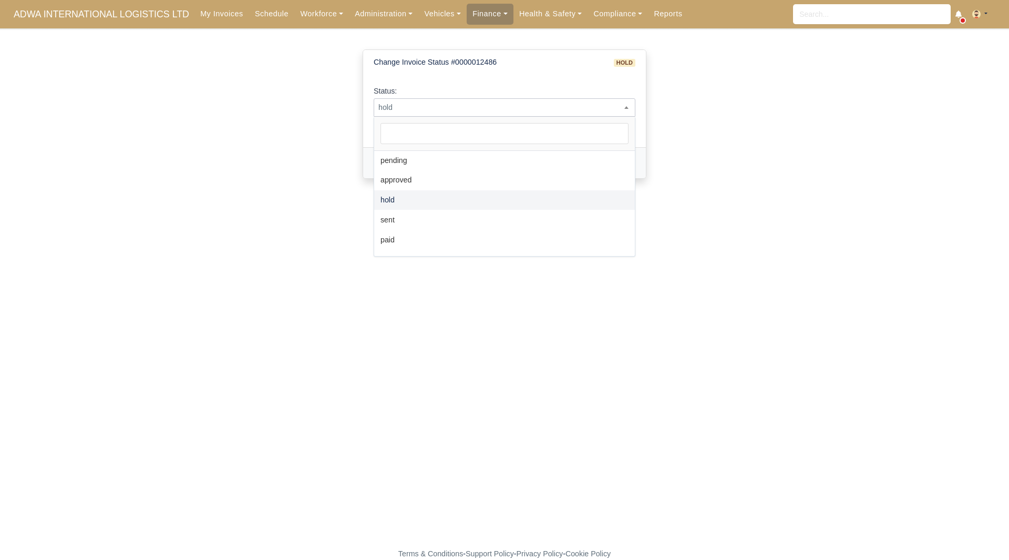
click at [583, 109] on span "hold" at bounding box center [504, 107] width 261 height 13
select select "paid"
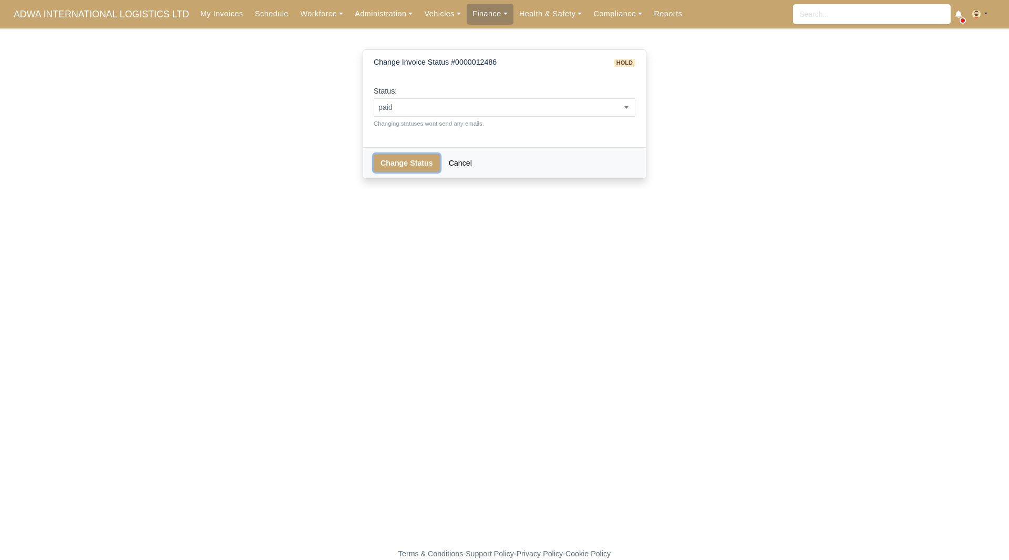
click at [420, 160] on button "Change Status" at bounding box center [407, 163] width 66 height 18
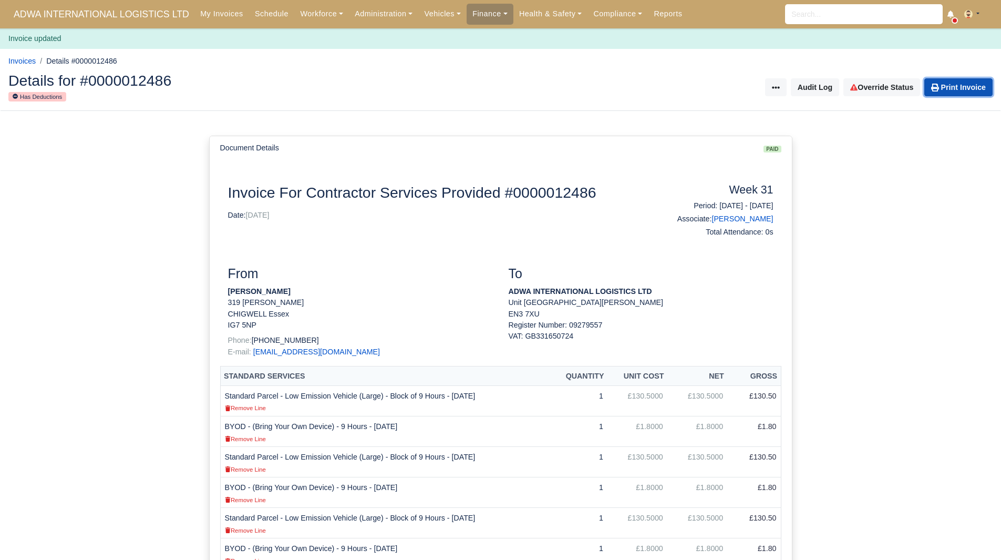
click at [940, 82] on link "Print Invoice" at bounding box center [958, 87] width 68 height 18
click at [246, 115] on div at bounding box center [500, 117] width 1001 height 12
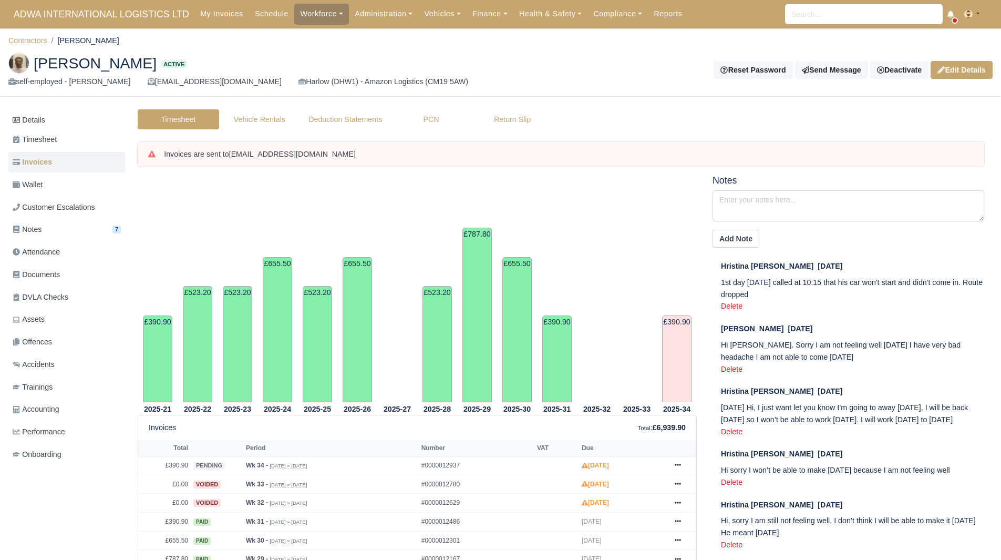
scroll to position [209, 0]
click at [34, 42] on link "Contractors" at bounding box center [27, 40] width 39 height 8
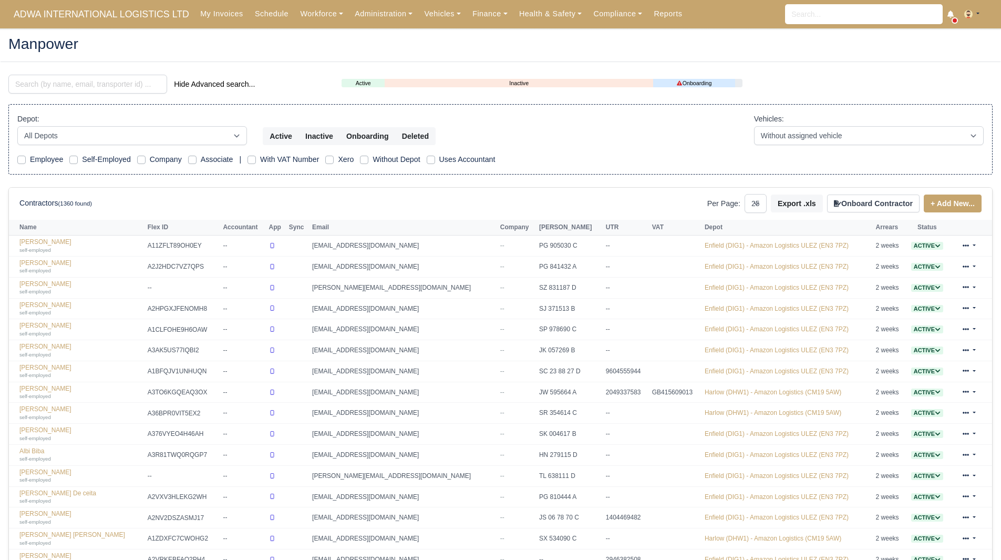
select select "25"
click at [119, 79] on input "search" at bounding box center [87, 84] width 159 height 19
click at [91, 79] on input "search" at bounding box center [87, 84] width 159 height 19
type input "chris"
select select "25"
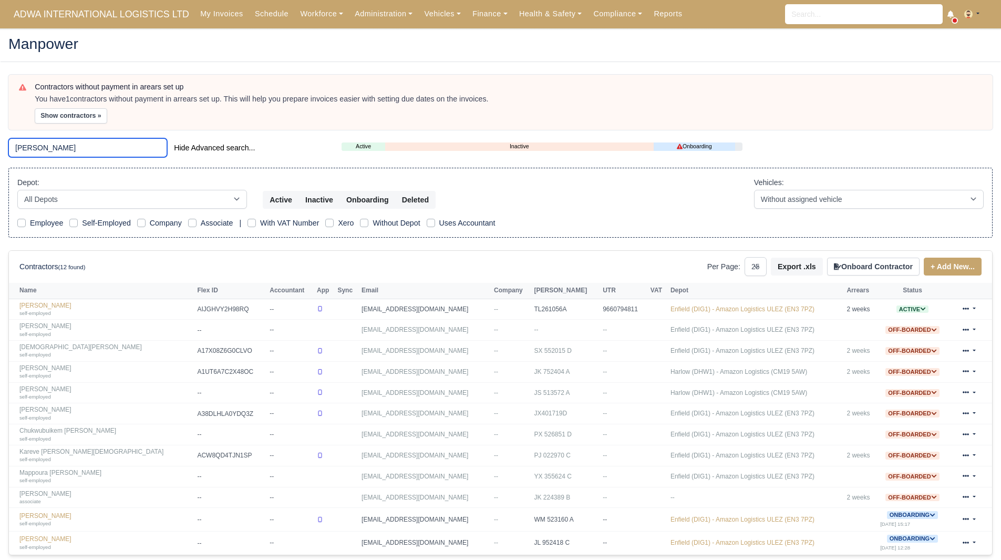
click at [79, 148] on input "chris" at bounding box center [87, 147] width 159 height 19
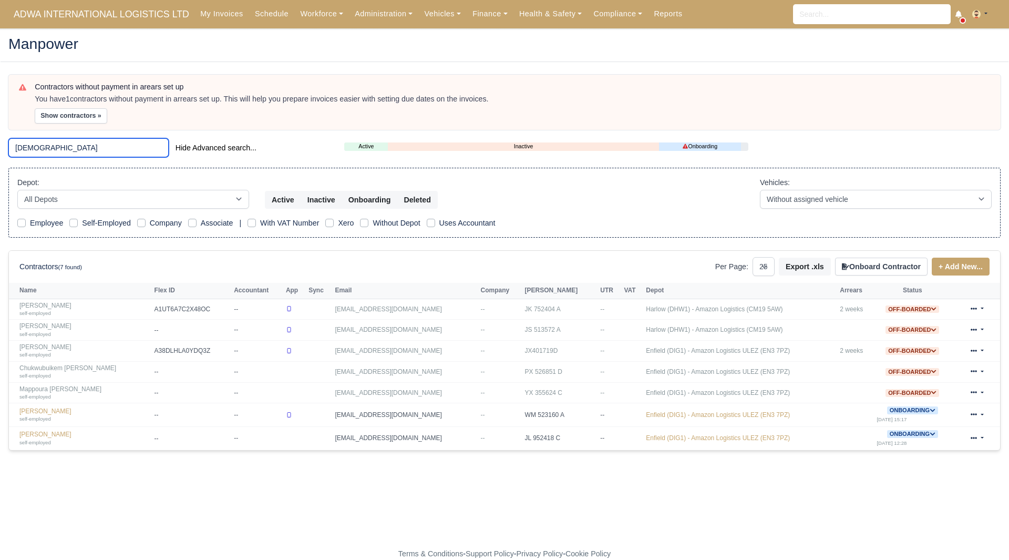
click at [23, 144] on input "christo" at bounding box center [88, 147] width 160 height 19
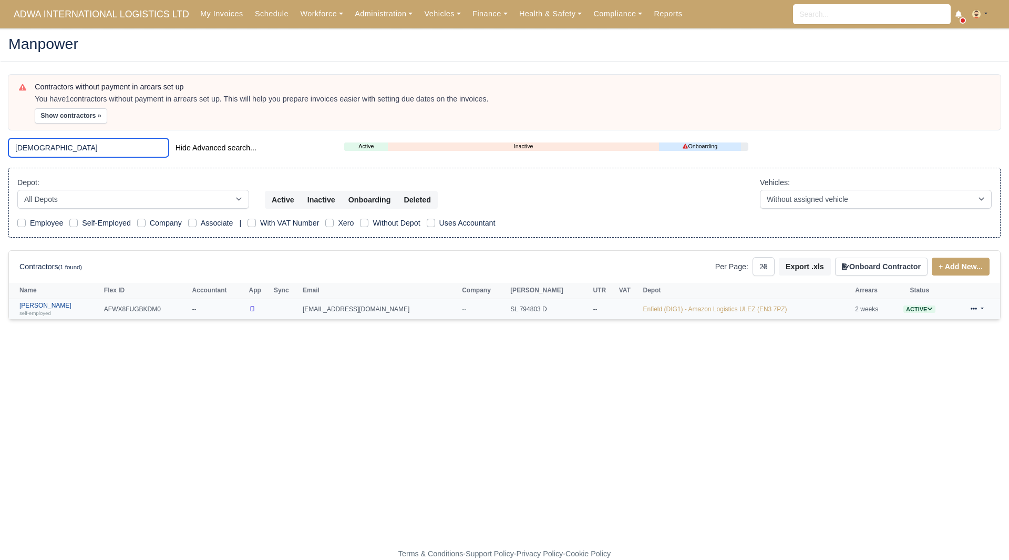
type input "cristo"
click at [49, 309] on div "self-employed" at bounding box center [58, 312] width 79 height 7
